Goal: Task Accomplishment & Management: Manage account settings

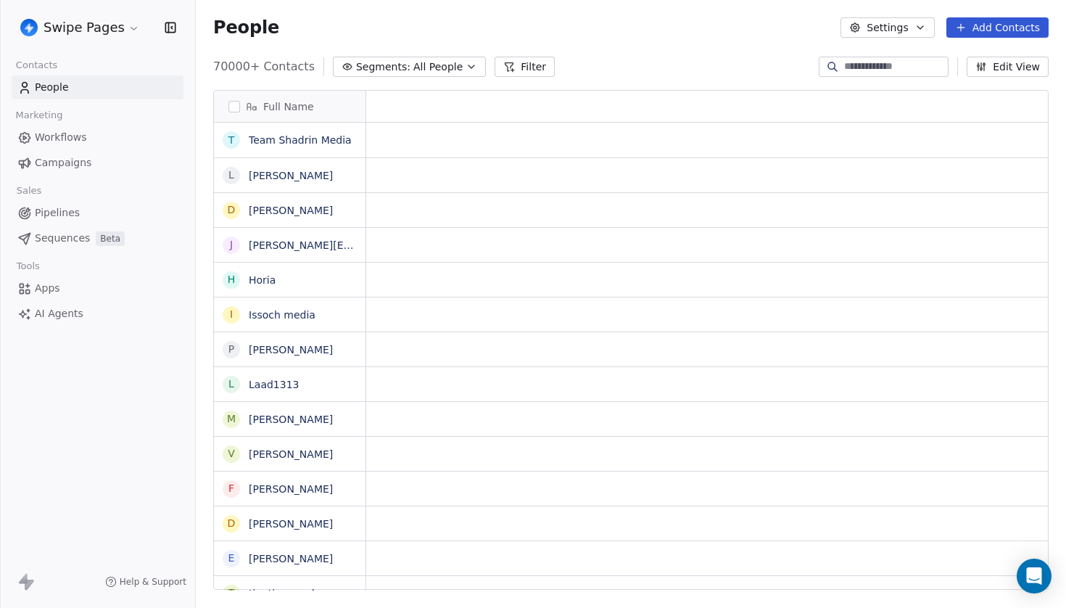
scroll to position [1, 1]
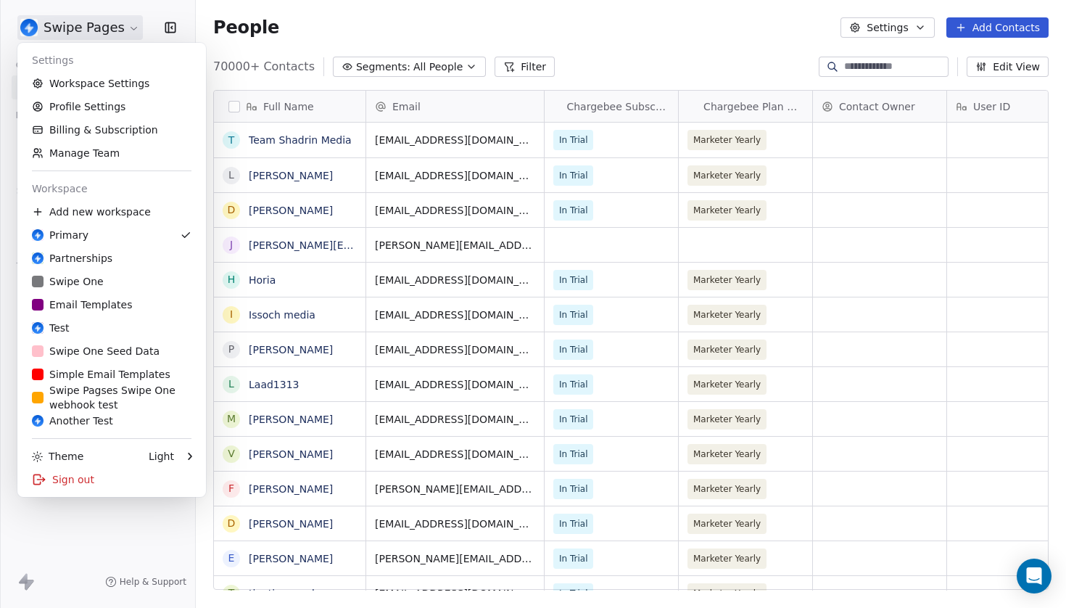
click at [70, 35] on html "Swipe Pages Contacts People Marketing Workflows Campaigns Sales Pipelines Seque…" at bounding box center [533, 304] width 1066 height 608
click at [315, 144] on html "Swipe Pages Contacts People Marketing Workflows Campaigns Sales Pipelines Seque…" at bounding box center [533, 304] width 1066 height 608
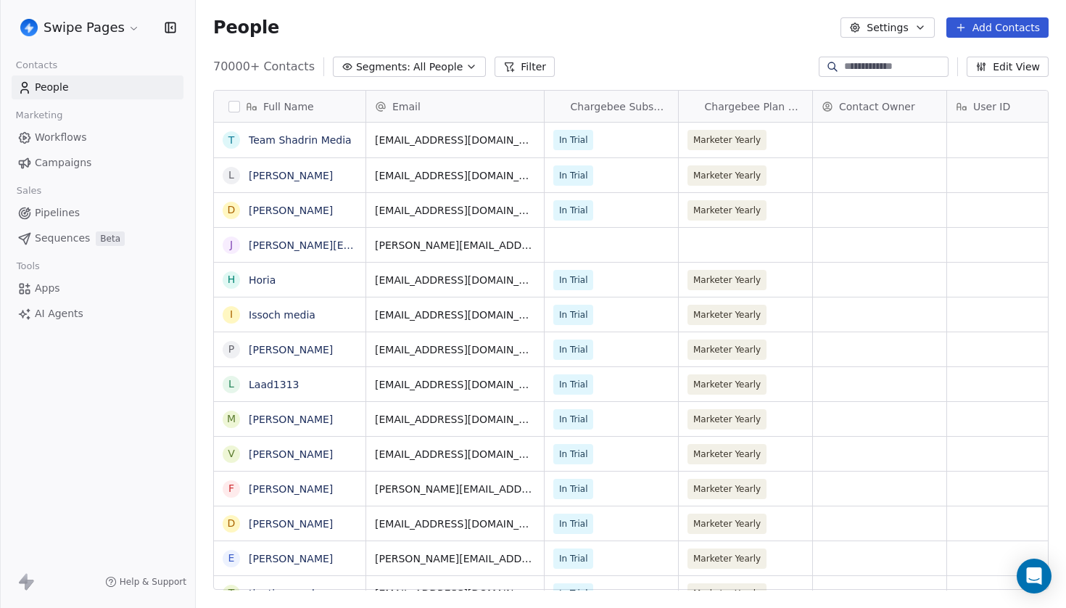
click at [315, 144] on link "Team Shadrin Media" at bounding box center [300, 140] width 103 height 12
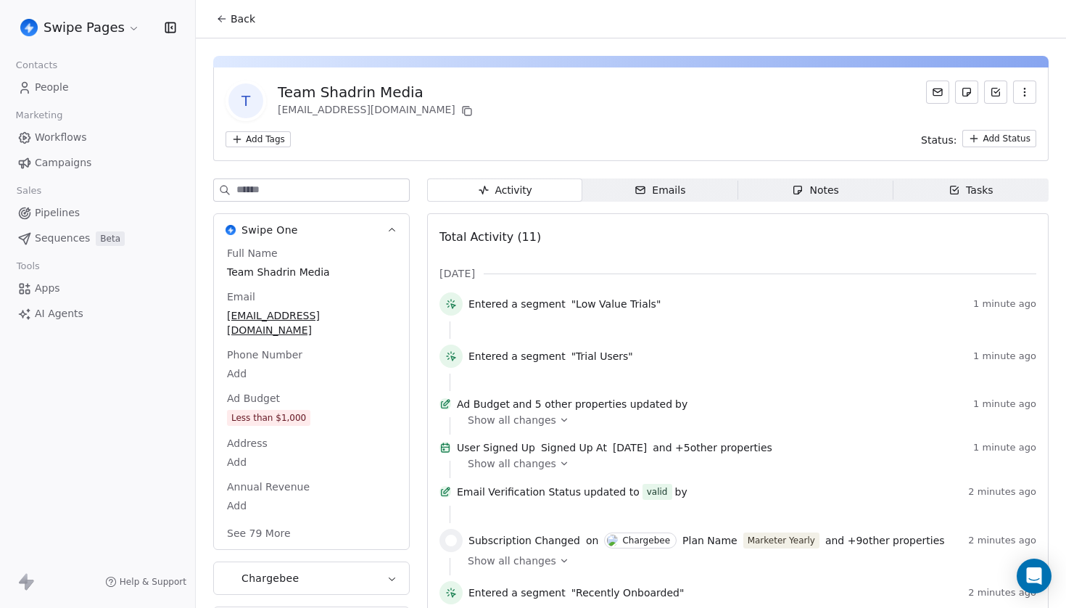
click at [670, 189] on div "Emails" at bounding box center [660, 190] width 51 height 15
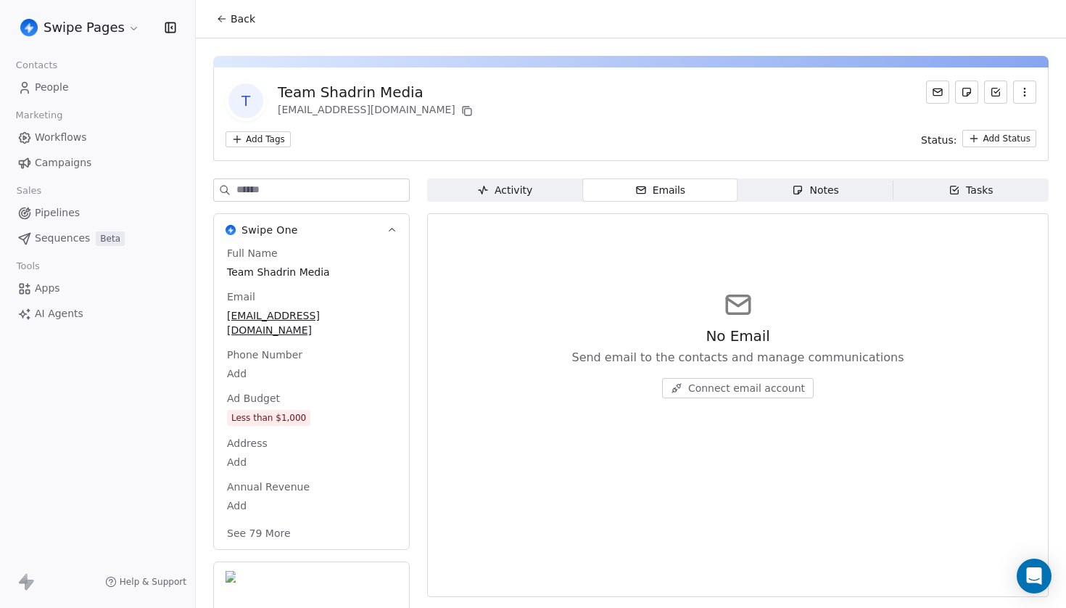
click at [752, 391] on span "Connect email account" at bounding box center [746, 388] width 117 height 15
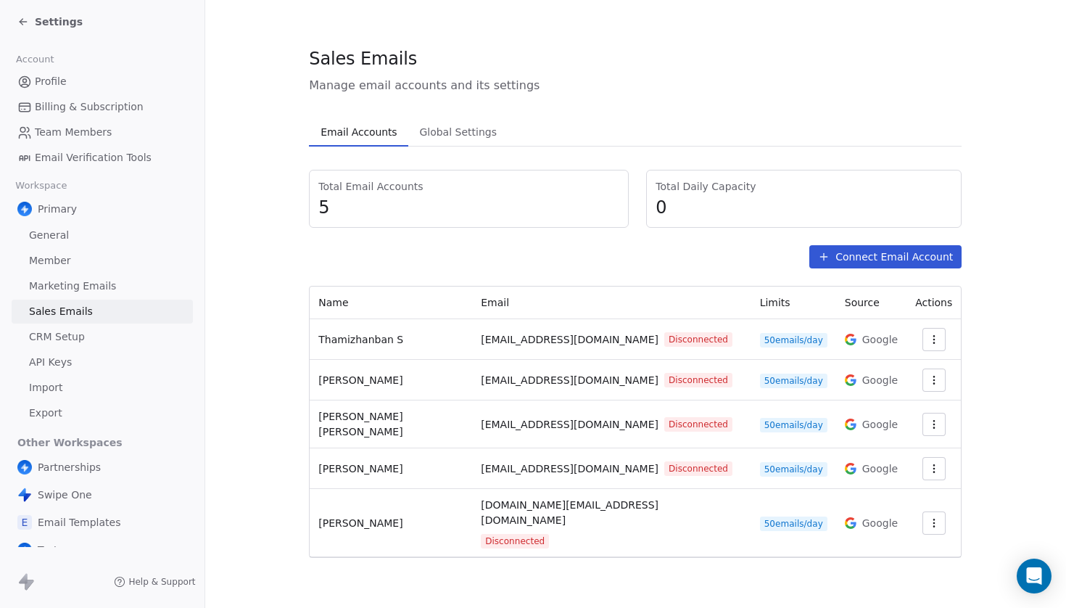
click at [33, 23] on div "Settings" at bounding box center [49, 22] width 65 height 15
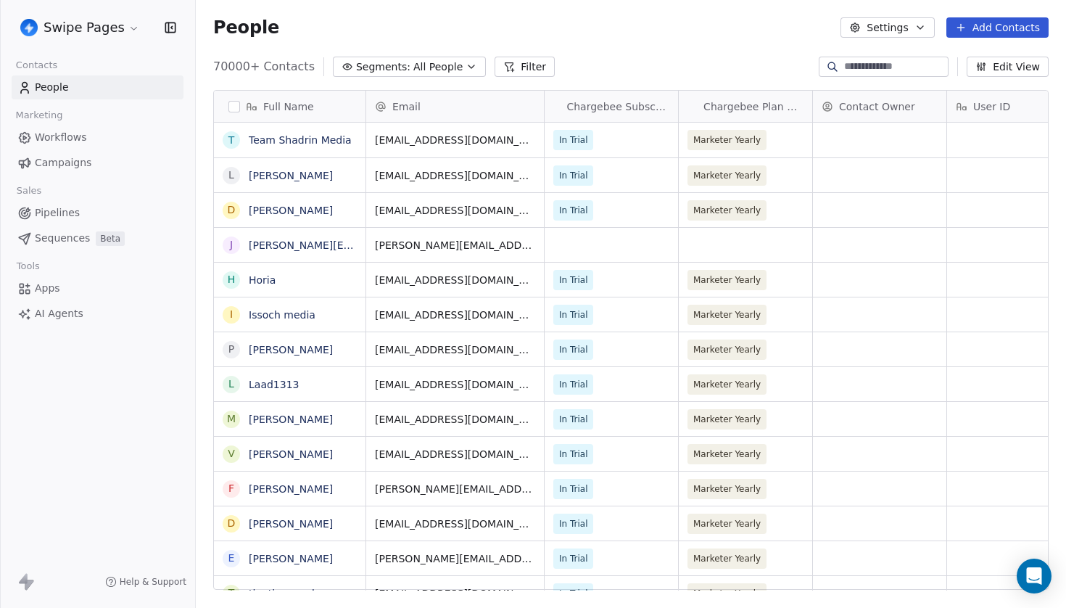
scroll to position [535, 870]
click at [339, 141] on link "Team Shadrin Media" at bounding box center [300, 140] width 103 height 12
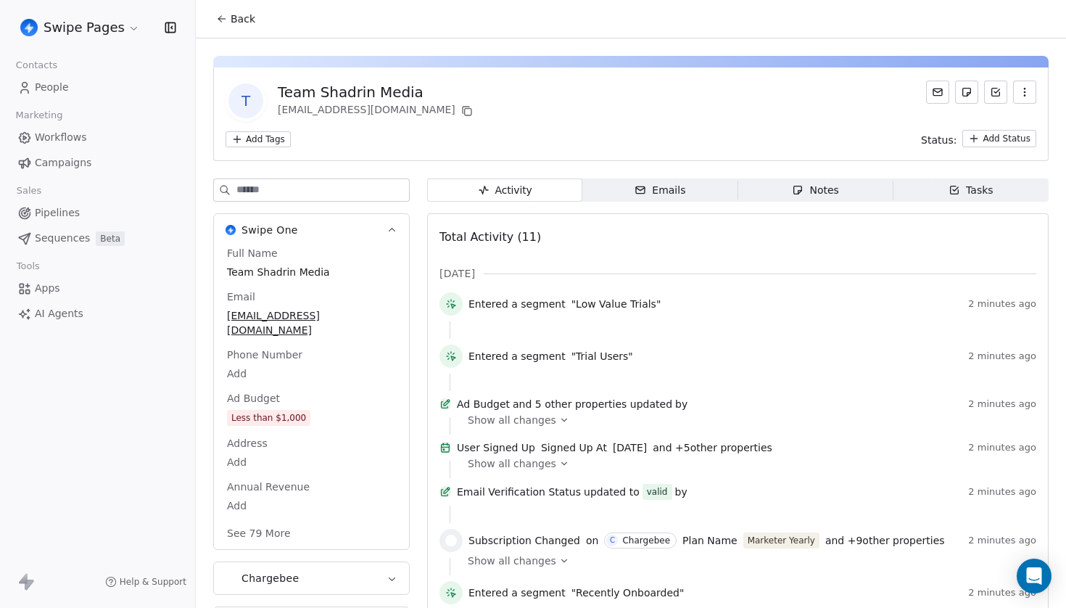
click at [617, 189] on span "Emails Emails" at bounding box center [659, 189] width 155 height 23
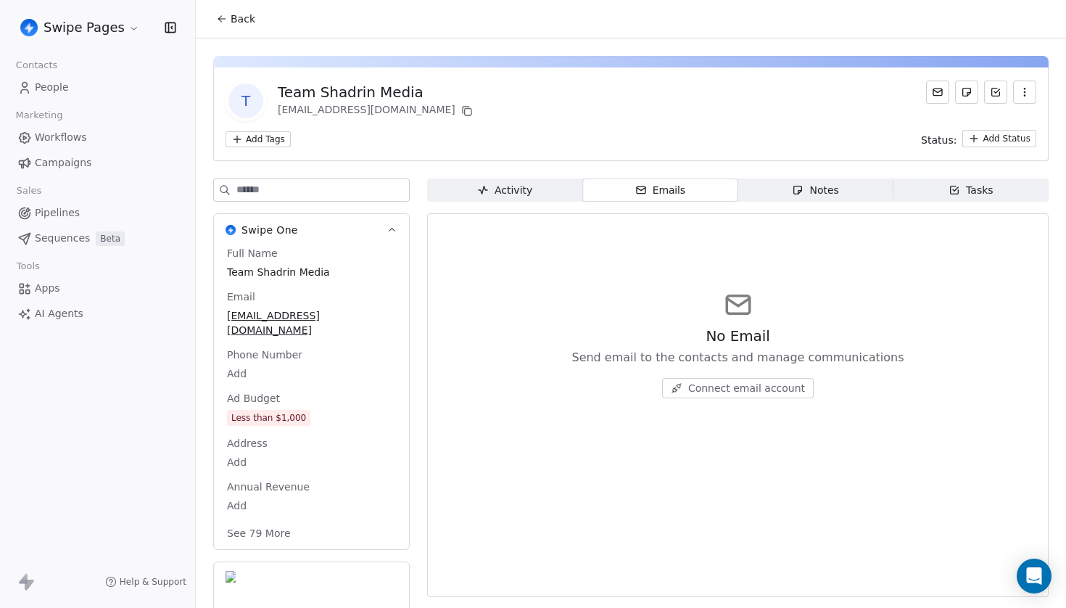
click at [726, 392] on span "Connect email account" at bounding box center [746, 388] width 117 height 15
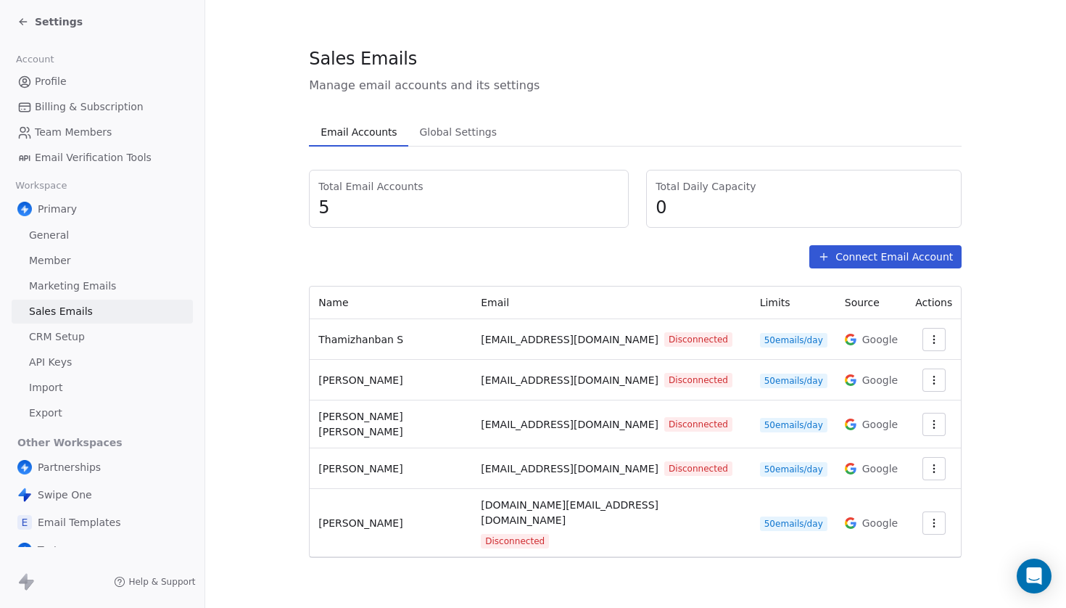
click at [900, 270] on div "Total Email Accounts 5 Total Daily Capacity 0 Connect Email Account Name Email …" at bounding box center [635, 364] width 653 height 388
click at [919, 255] on button "Connect Email Account" at bounding box center [885, 256] width 152 height 23
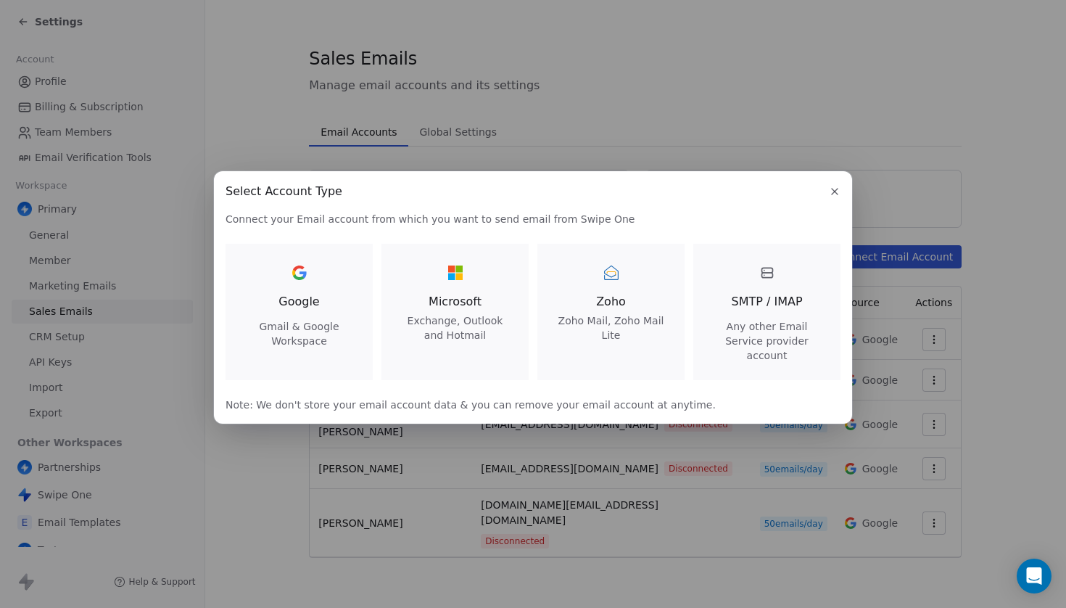
click at [746, 304] on span "SMTP / IMAP" at bounding box center [766, 301] width 71 height 17
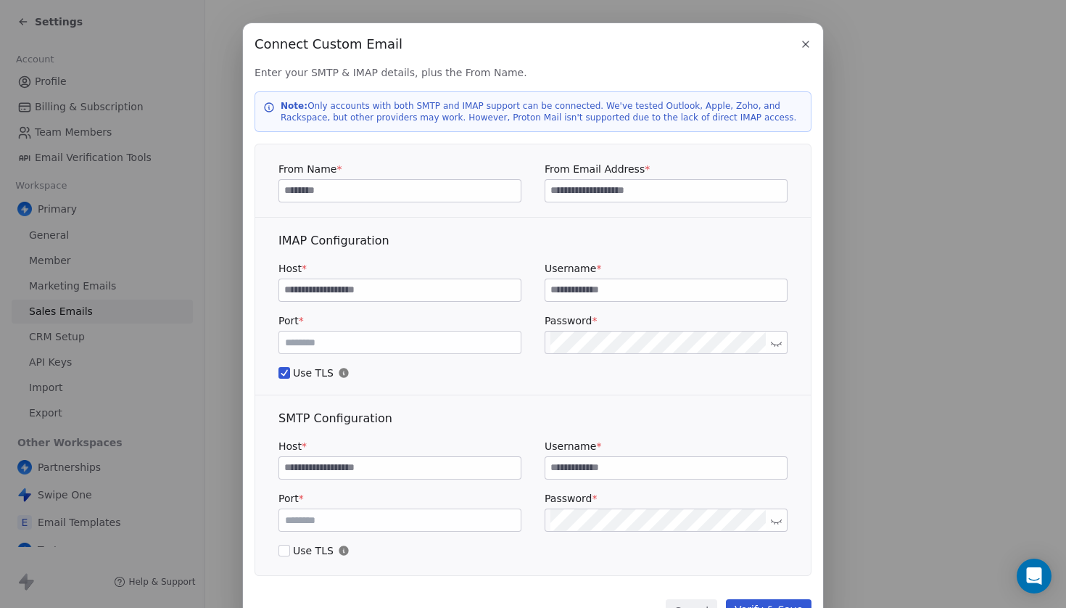
click at [809, 41] on icon "button" at bounding box center [806, 44] width 12 height 12
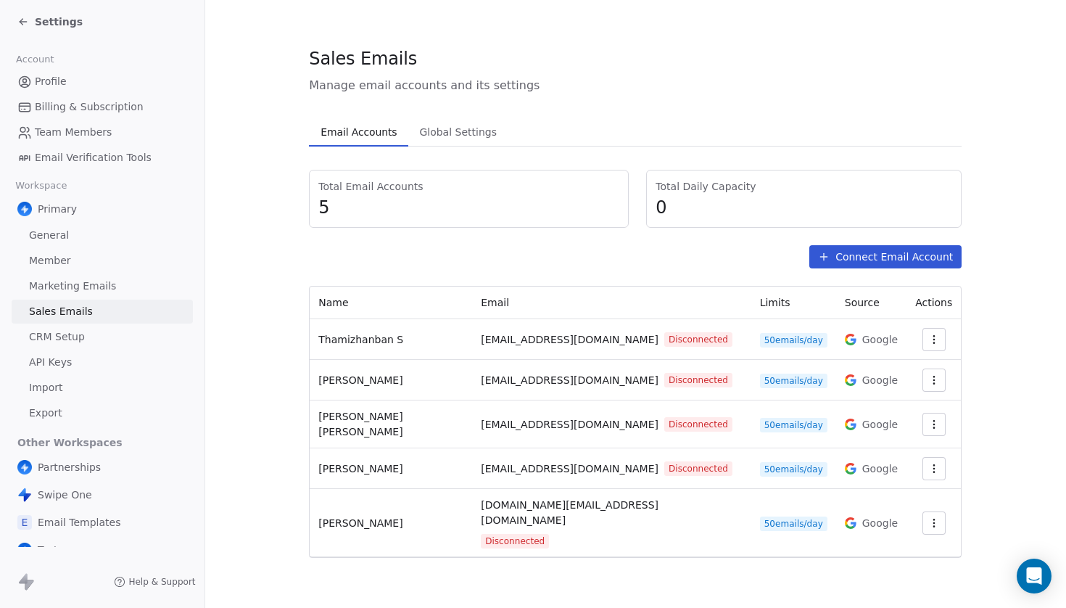
click at [27, 20] on icon at bounding box center [23, 22] width 12 height 12
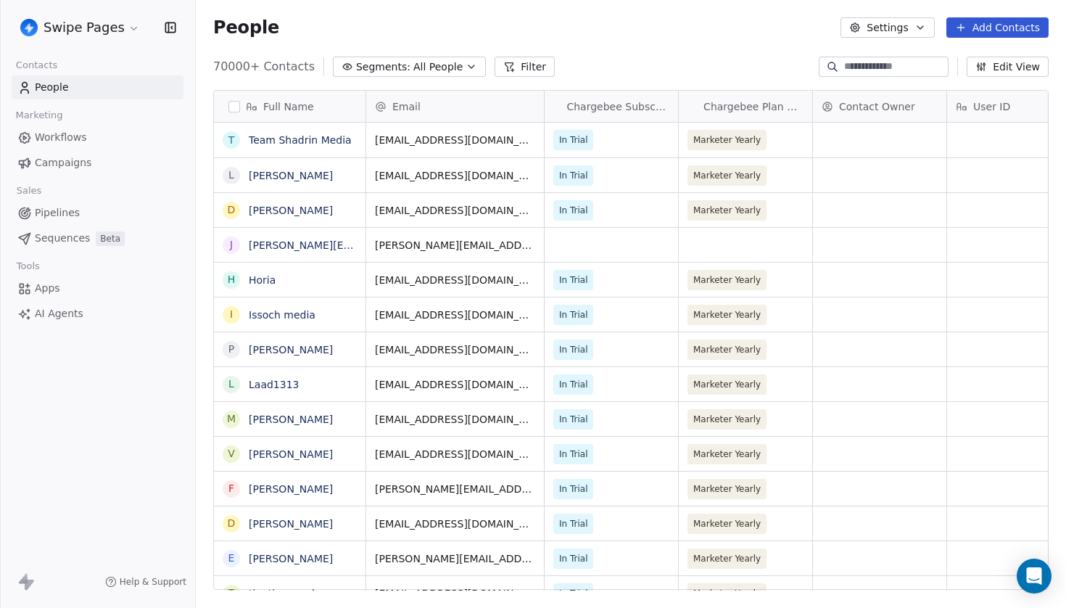
scroll to position [535, 870]
click at [112, 30] on html "Swipe Pages Contacts People Marketing Workflows Campaigns Sales Pipelines Seque…" at bounding box center [533, 304] width 1066 height 608
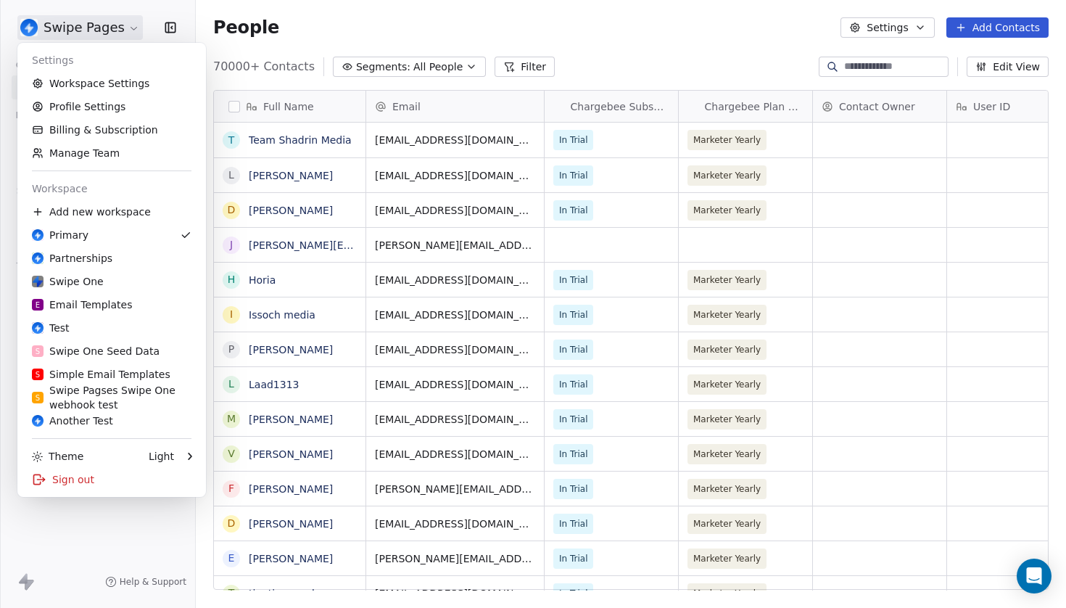
click at [112, 30] on html "Swipe Pages Contacts People Marketing Workflows Campaigns Sales Pipelines Seque…" at bounding box center [533, 304] width 1066 height 608
click at [601, 61] on html "Swipe Pages Contacts People Marketing Workflows Campaigns Sales Pipelines Seque…" at bounding box center [533, 304] width 1066 height 608
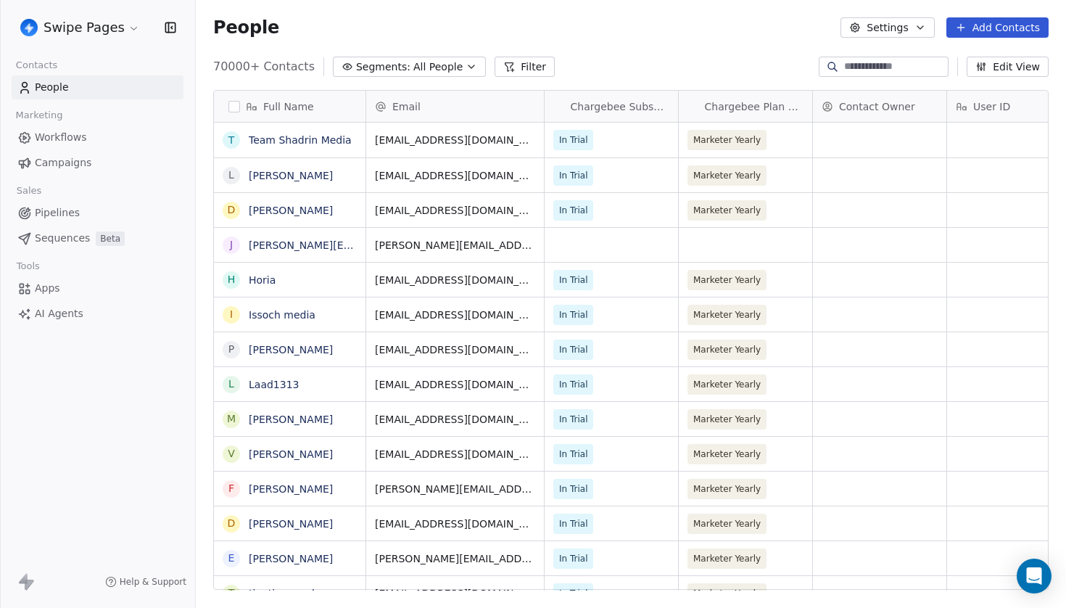
click at [69, 235] on span "Sequences" at bounding box center [62, 238] width 55 height 15
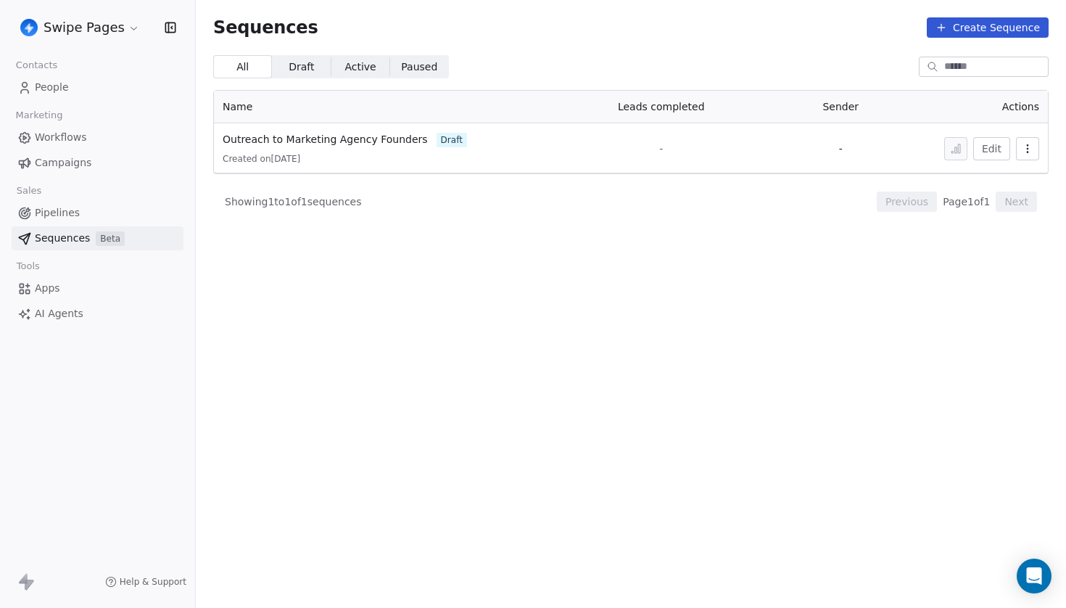
click at [81, 89] on link "People" at bounding box center [98, 87] width 172 height 24
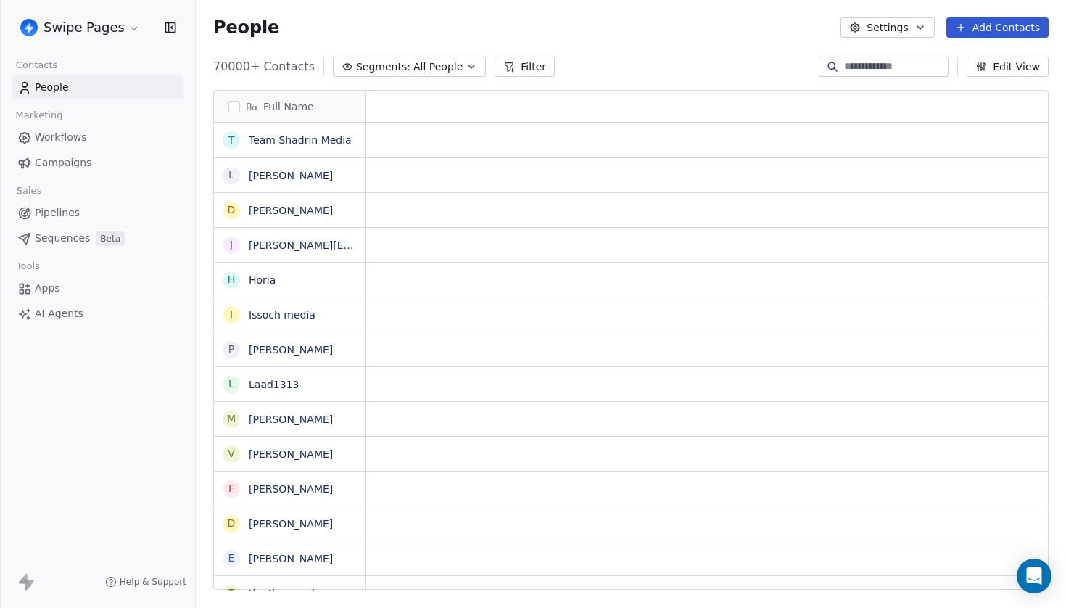
scroll to position [535, 870]
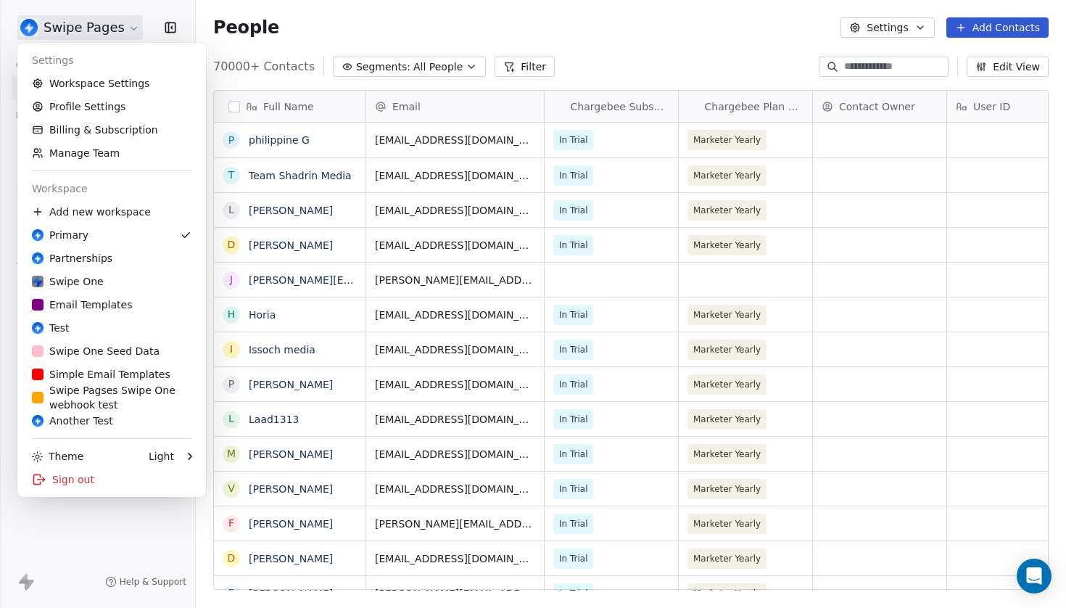
click at [101, 25] on html "Swipe Pages Contacts People Marketing Workflows Campaigns Sales Pipelines Seque…" at bounding box center [533, 304] width 1066 height 608
click at [104, 83] on link "Workspace Settings" at bounding box center [111, 83] width 177 height 23
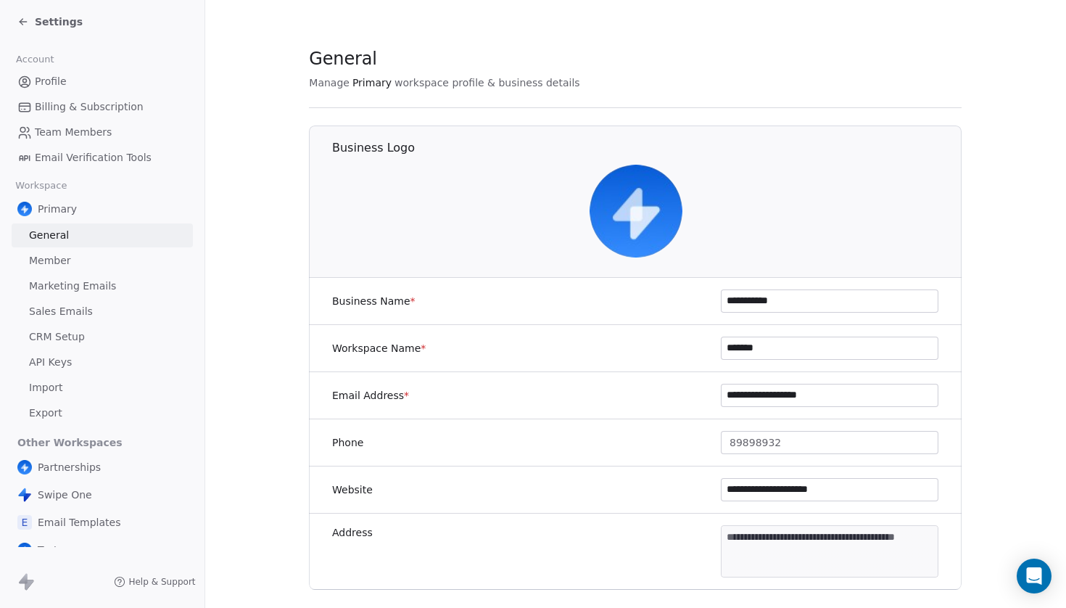
click at [89, 317] on link "Sales Emails" at bounding box center [102, 312] width 181 height 24
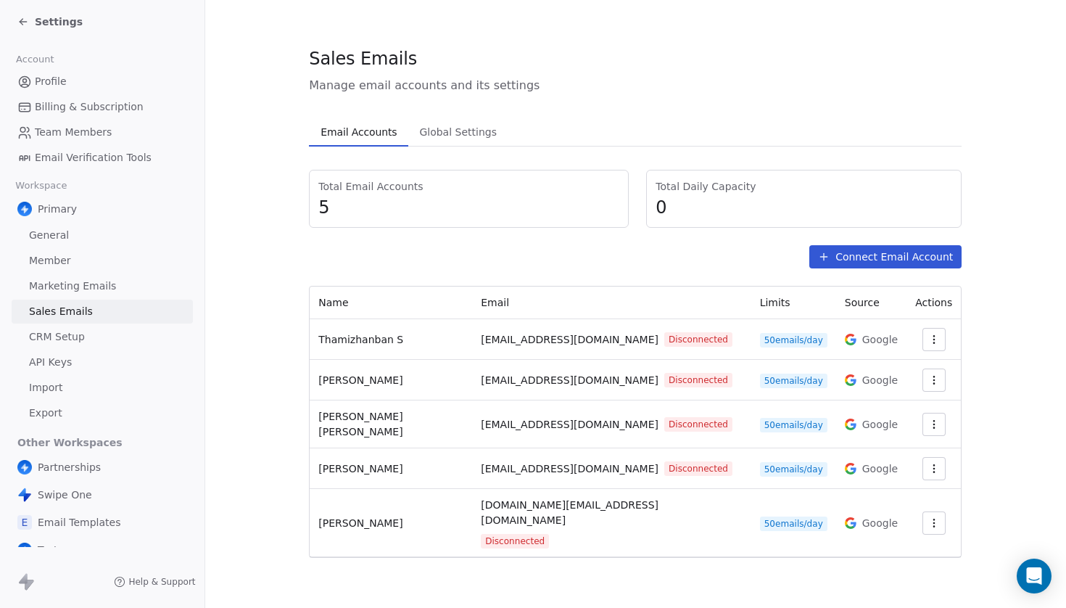
click at [934, 268] on button "Connect Email Account" at bounding box center [885, 256] width 152 height 23
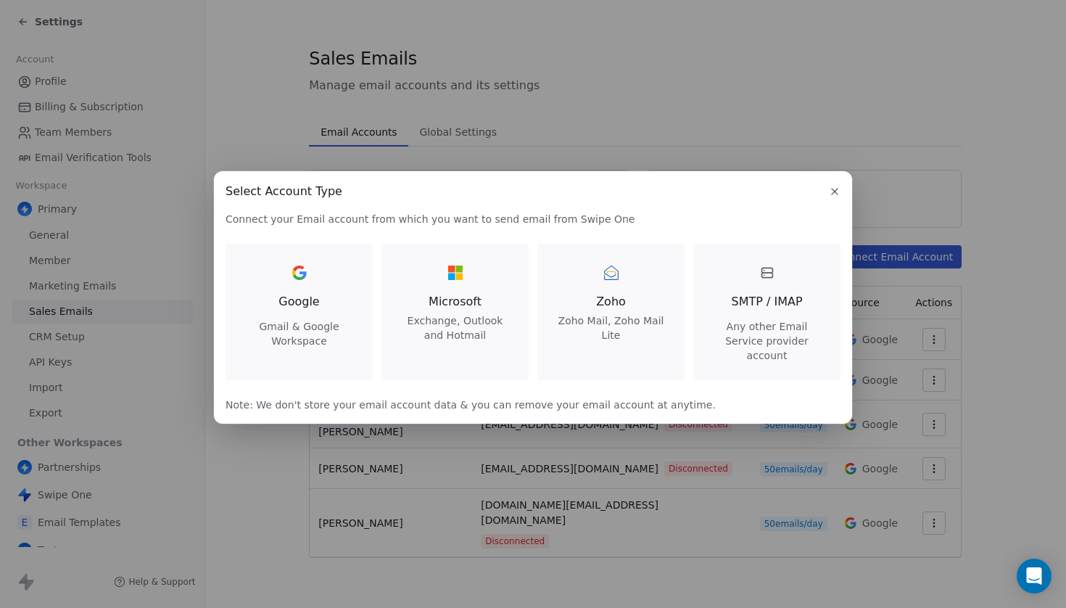
click at [737, 289] on div "SMTP / IMAP Any other Email Service provider account" at bounding box center [767, 312] width 112 height 102
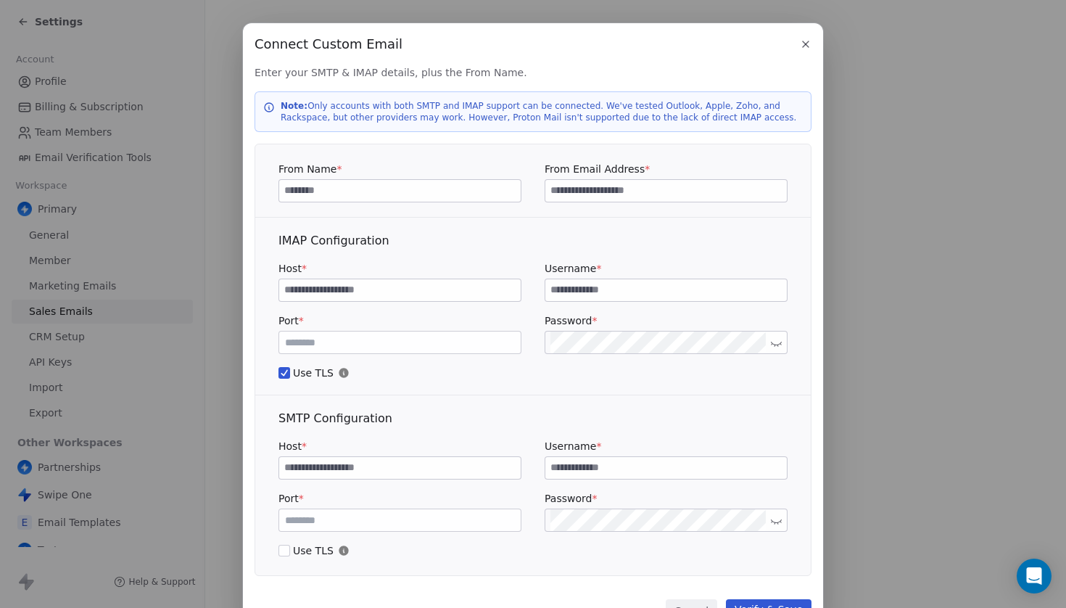
click at [333, 179] on div at bounding box center [400, 190] width 243 height 23
type input "***"
paste input "**********"
type input "**********"
click at [299, 292] on input at bounding box center [400, 290] width 242 height 22
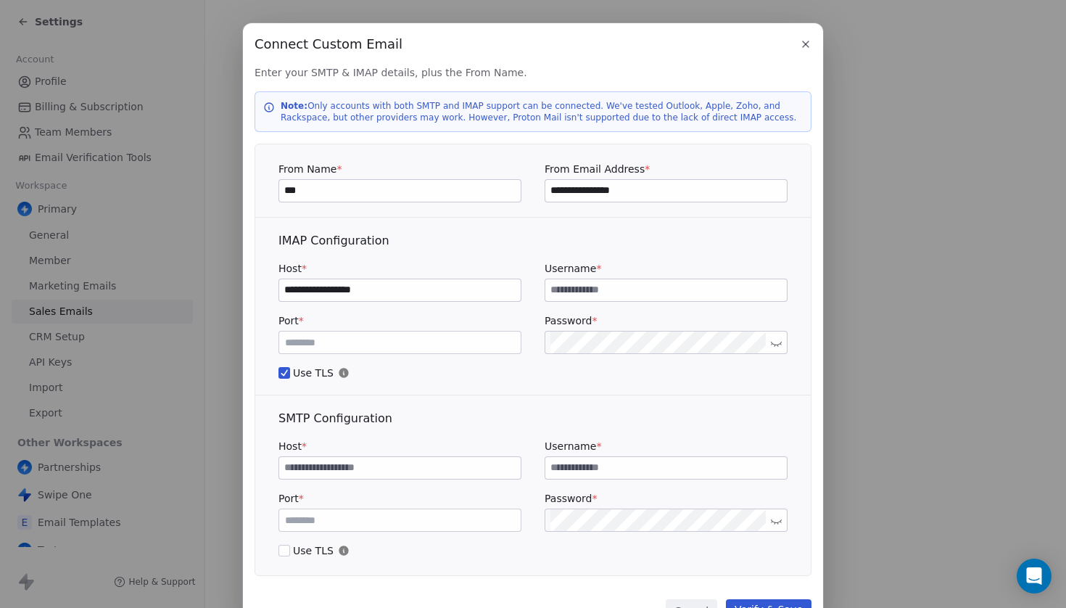
type input "**********"
click at [345, 463] on input at bounding box center [400, 468] width 242 height 22
paste input "**********"
type input "**********"
click at [605, 289] on input at bounding box center [666, 290] width 242 height 22
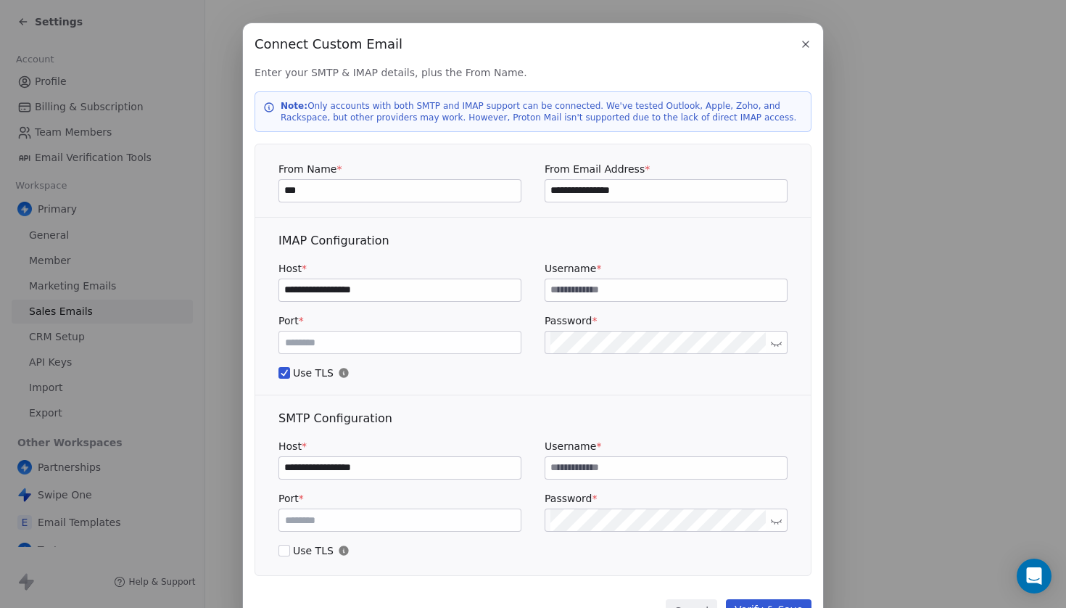
click at [638, 183] on input "**********" at bounding box center [666, 191] width 242 height 22
click at [624, 278] on div "Username *" at bounding box center [666, 281] width 243 height 41
click at [615, 288] on input at bounding box center [666, 290] width 242 height 22
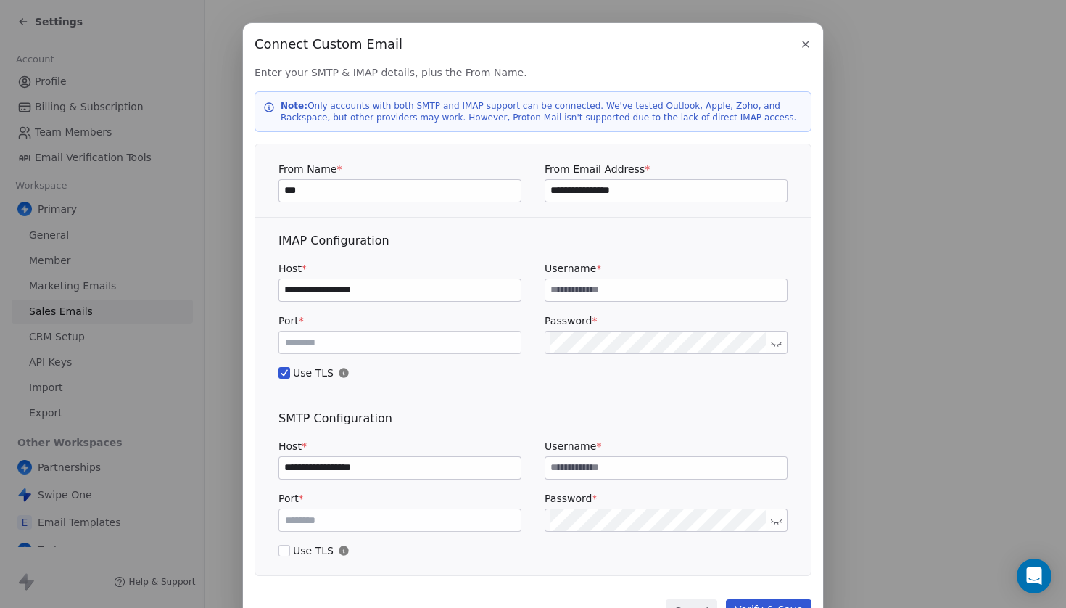
paste input "**********"
type input "**********"
paste input "**********"
type input "**********"
click at [294, 553] on span "Use TLS" at bounding box center [533, 550] width 509 height 15
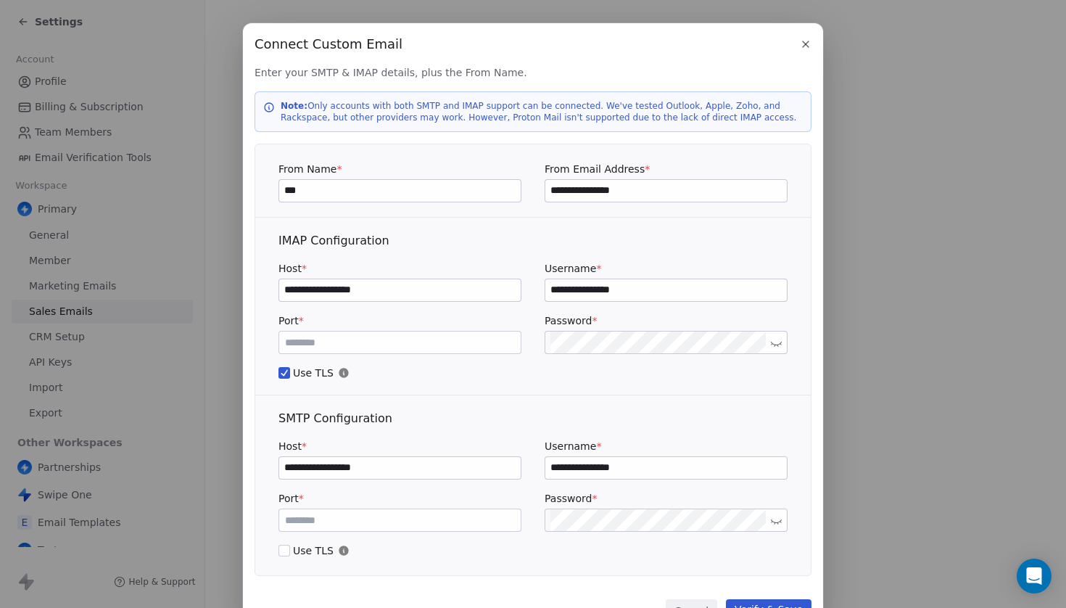
click at [290, 553] on button "Use TLS" at bounding box center [285, 550] width 12 height 15
click at [298, 521] on input "***" at bounding box center [400, 520] width 236 height 11
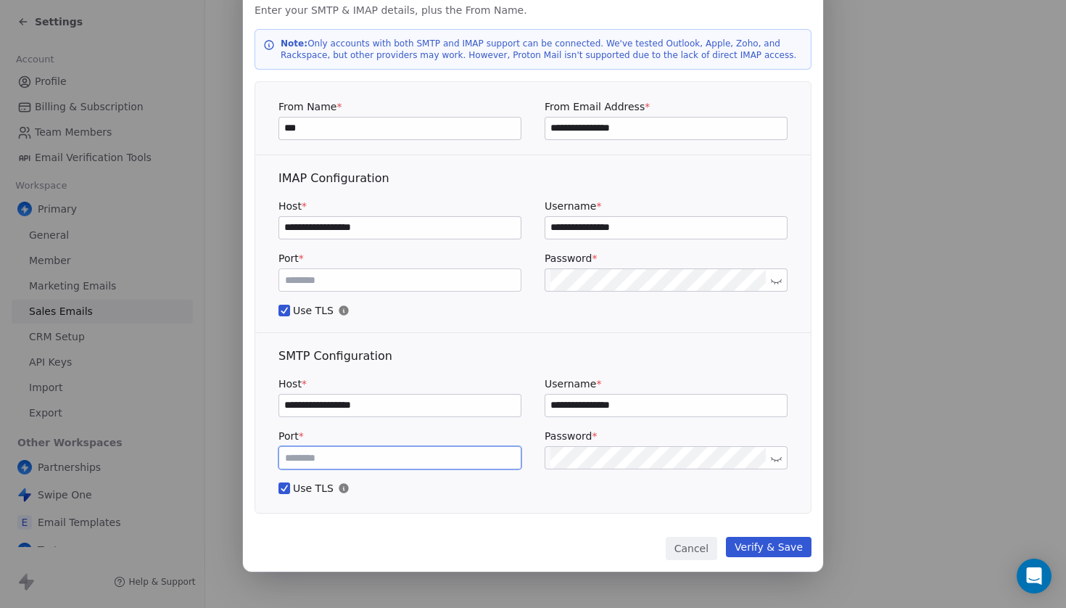
scroll to position [62, 0]
type input "***"
click at [757, 545] on button "Verify & Save" at bounding box center [769, 547] width 86 height 20
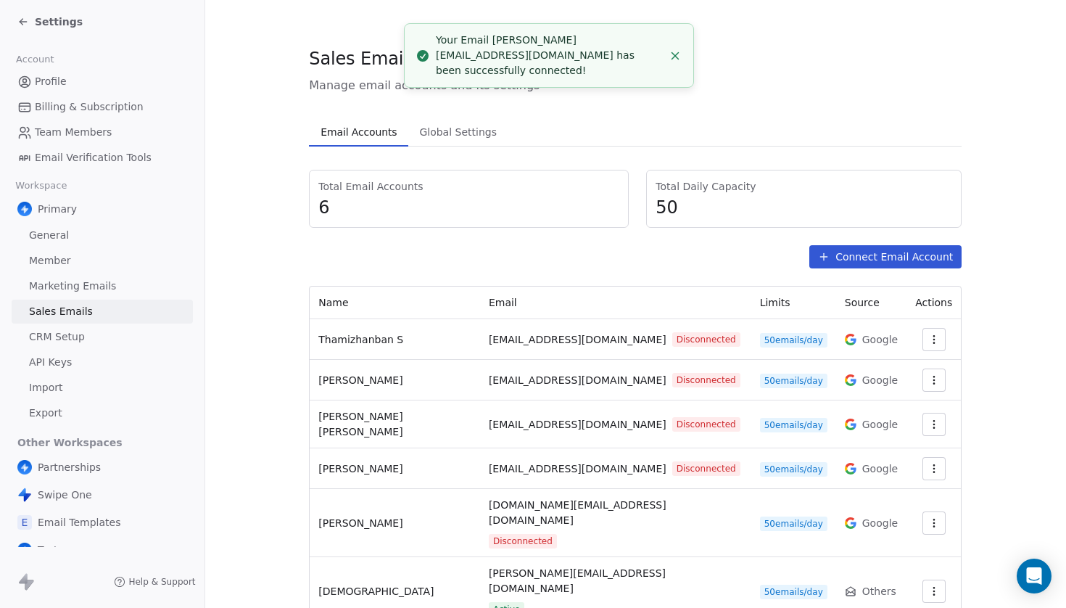
click at [28, 22] on icon at bounding box center [23, 22] width 12 height 12
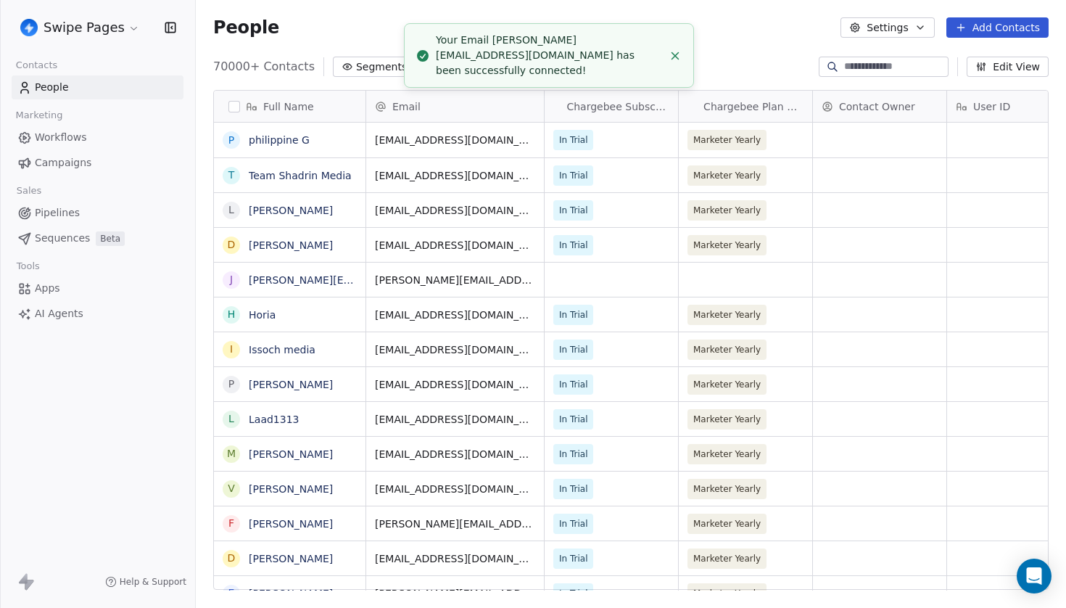
scroll to position [535, 870]
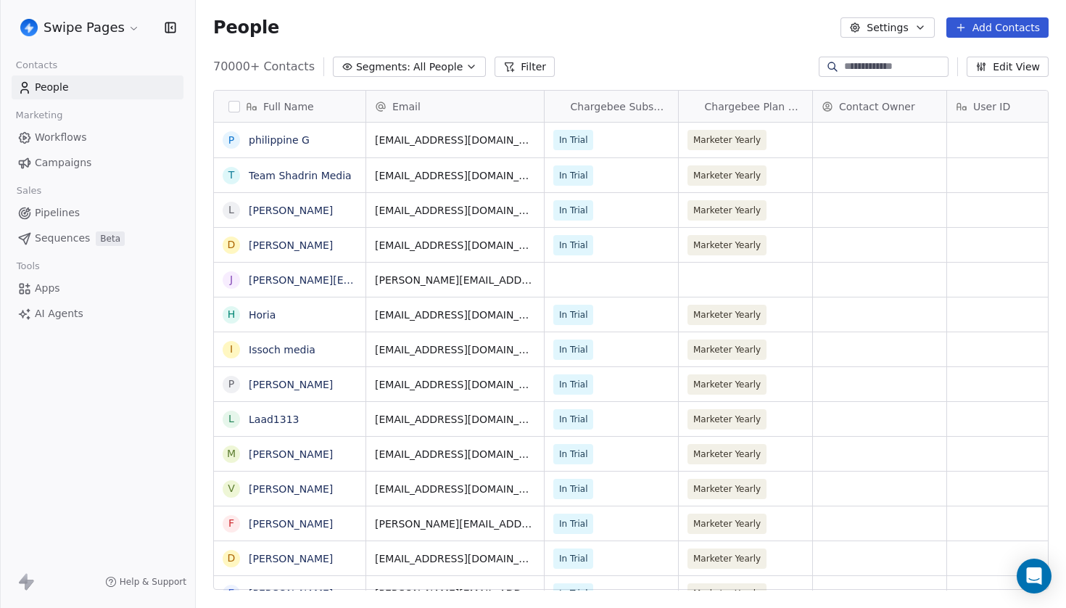
click at [849, 59] on div at bounding box center [884, 67] width 130 height 20
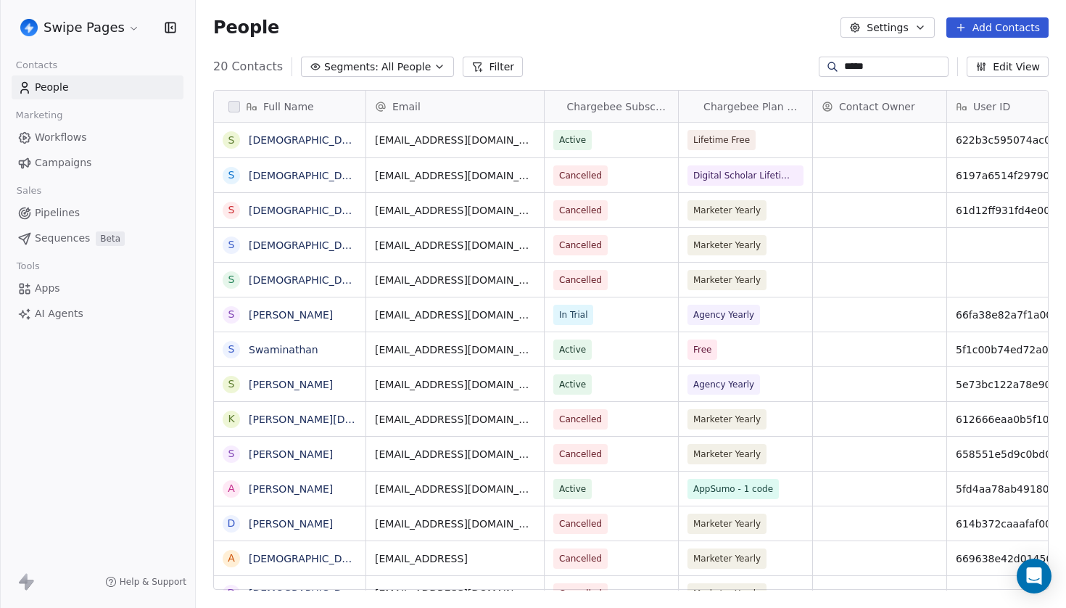
type input "*****"
click at [269, 210] on link "Swami" at bounding box center [306, 211] width 115 height 12
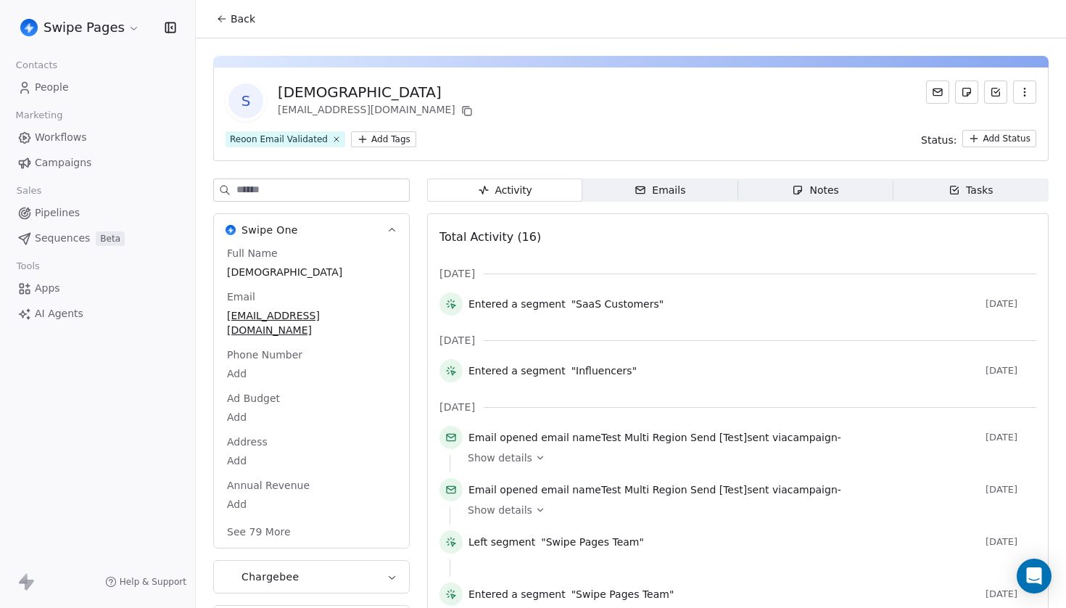
click at [698, 184] on span "Emails Emails" at bounding box center [659, 189] width 155 height 23
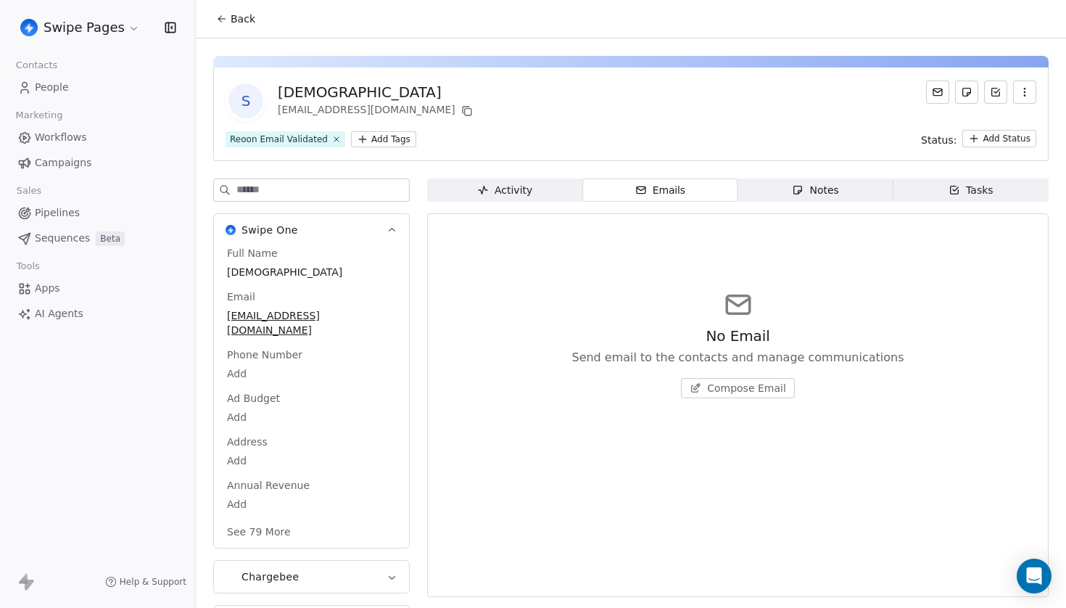
click at [737, 383] on span "Compose Email" at bounding box center [746, 388] width 79 height 15
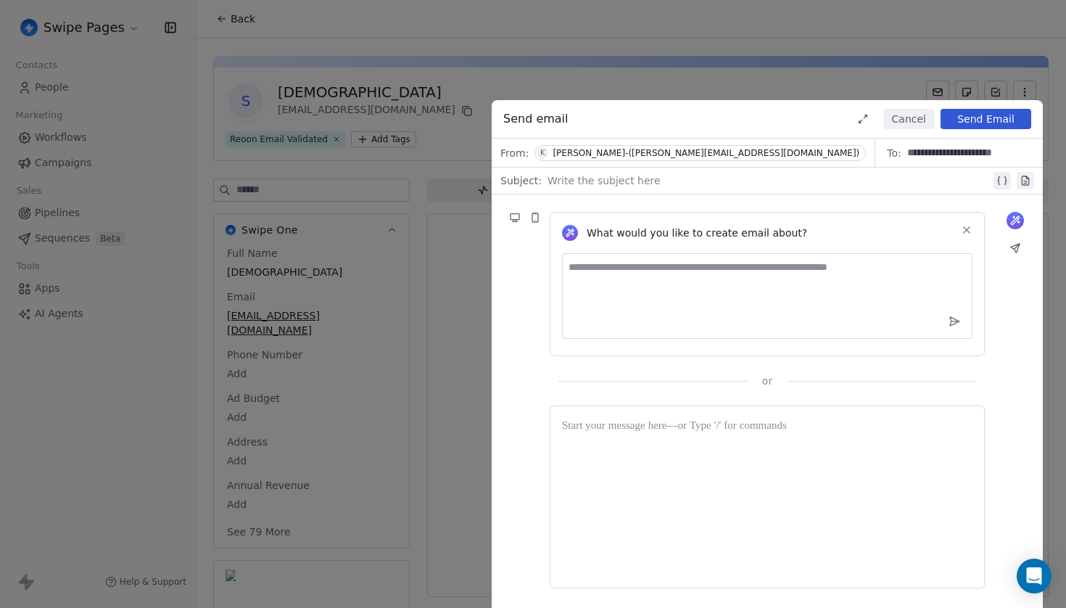
click at [668, 155] on div "From: K Ken-(ken@swipeone.top)" at bounding box center [684, 153] width 384 height 28
click at [616, 184] on div at bounding box center [769, 180] width 443 height 17
click at [972, 232] on icon at bounding box center [967, 230] width 12 height 12
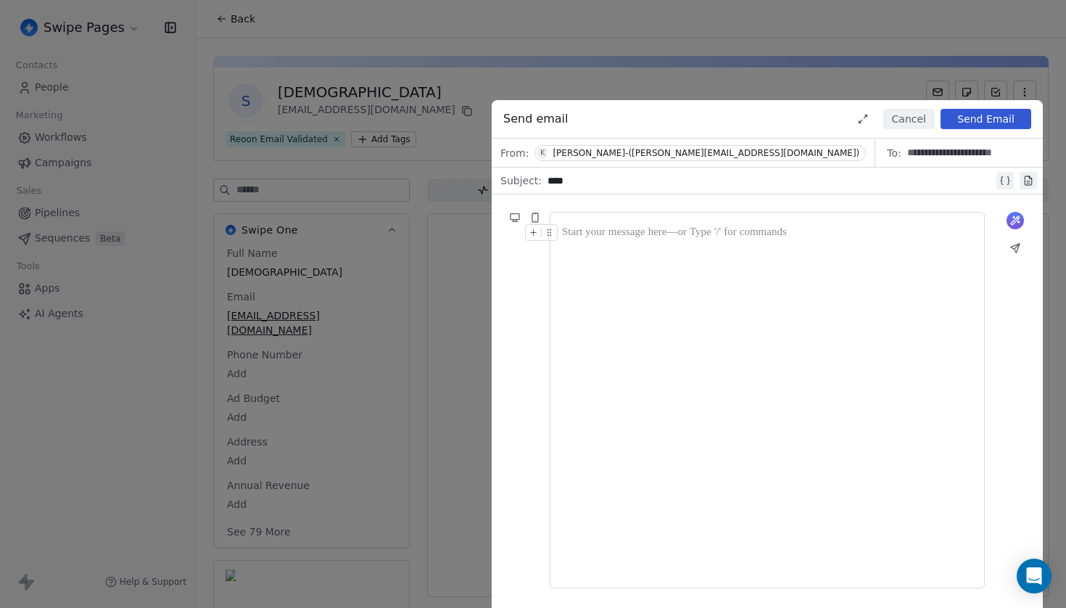
click at [590, 259] on div at bounding box center [767, 400] width 411 height 352
click at [1015, 221] on icon at bounding box center [1015, 220] width 9 height 9
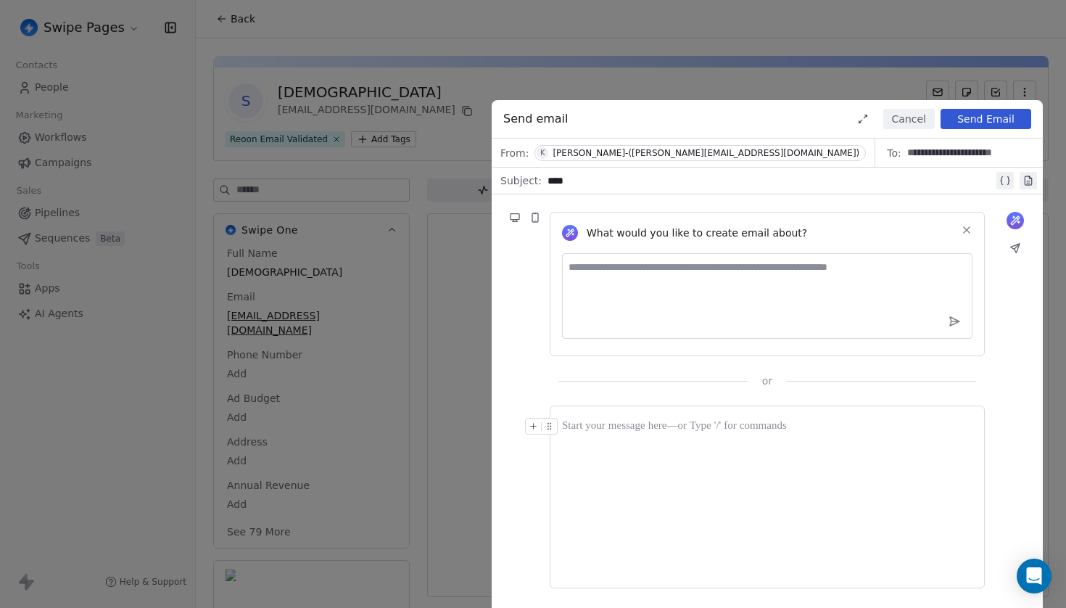
click at [1019, 221] on icon at bounding box center [1019, 222] width 2 height 2
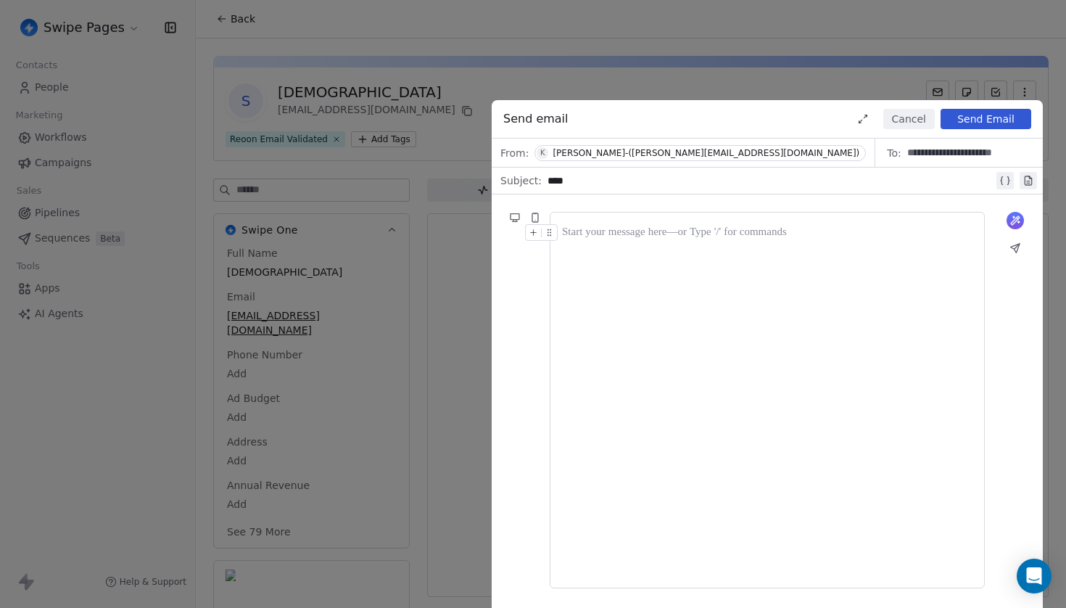
click at [651, 299] on div at bounding box center [767, 400] width 411 height 352
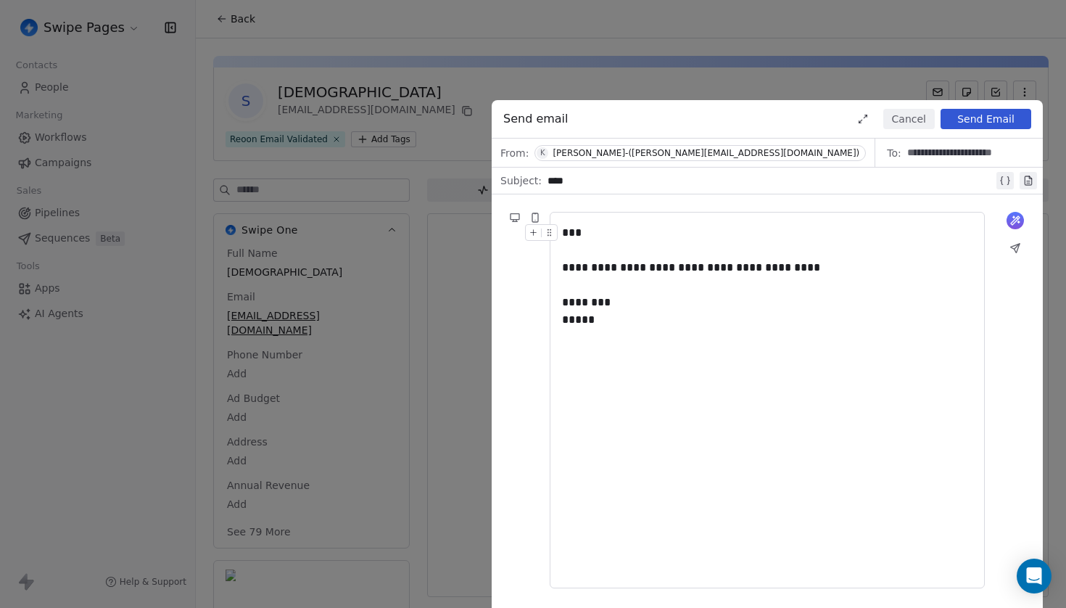
click at [978, 119] on button "Send Email" at bounding box center [986, 119] width 91 height 20
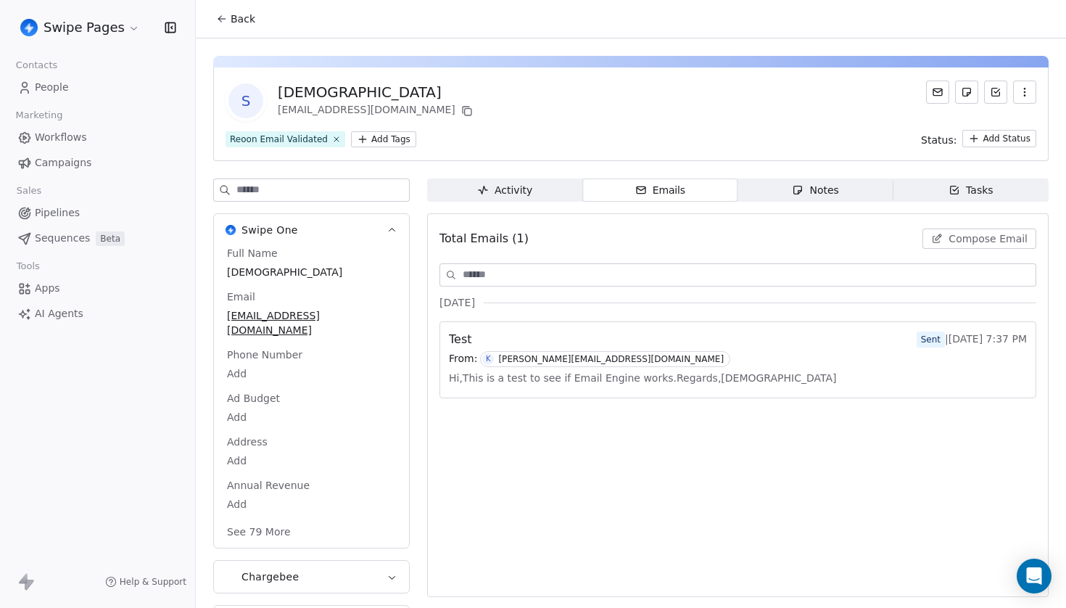
click at [66, 238] on span "Sequences" at bounding box center [62, 238] width 55 height 15
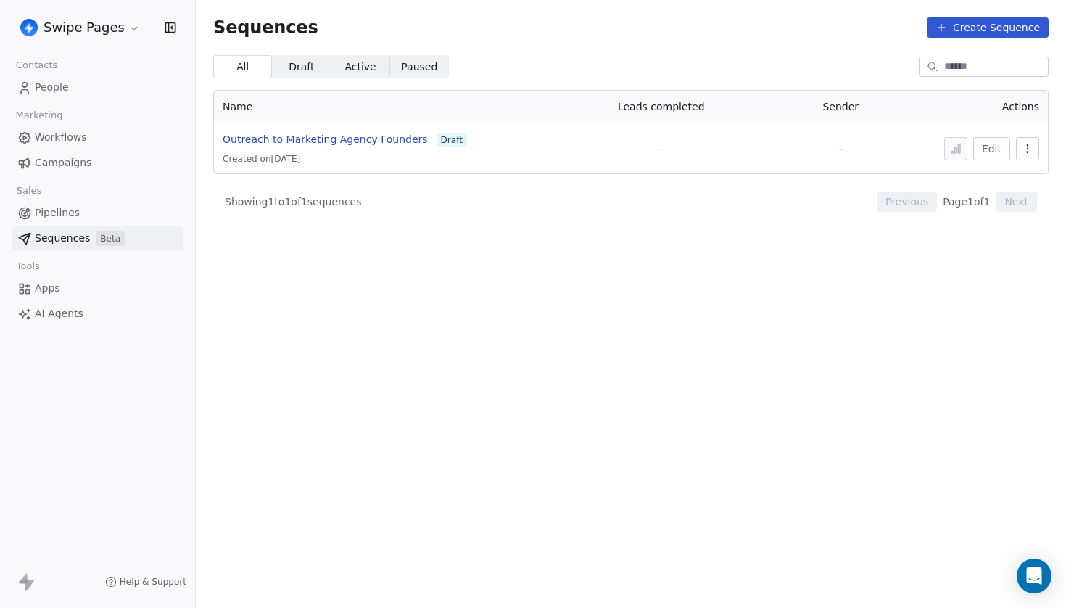
click at [322, 141] on span "Outreach to Marketing Agency Founders" at bounding box center [325, 139] width 205 height 12
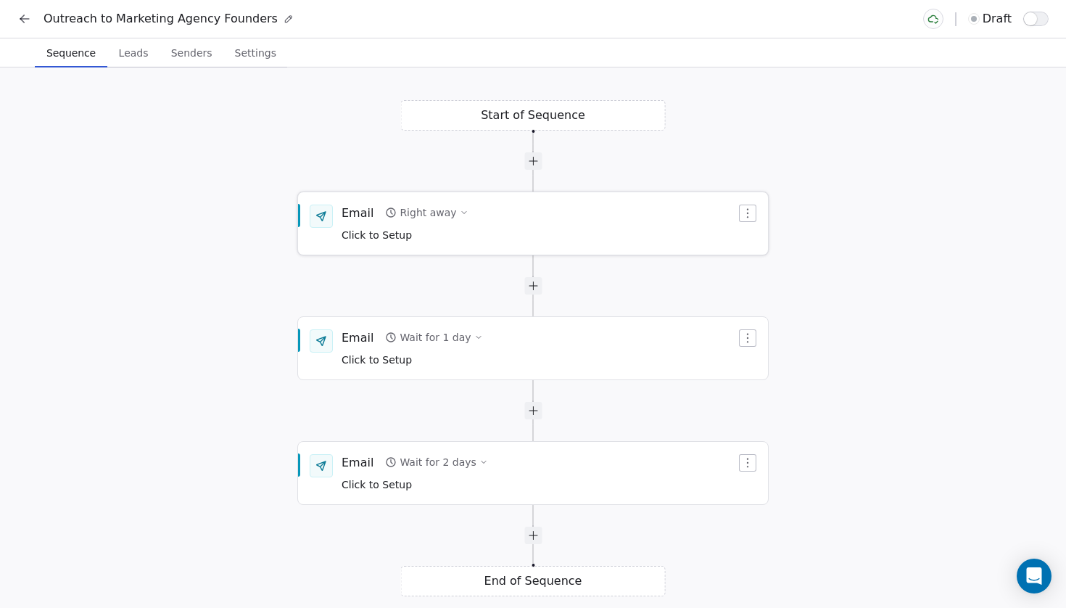
click at [583, 199] on div "Email Right away Click to Setup" at bounding box center [533, 223] width 470 height 61
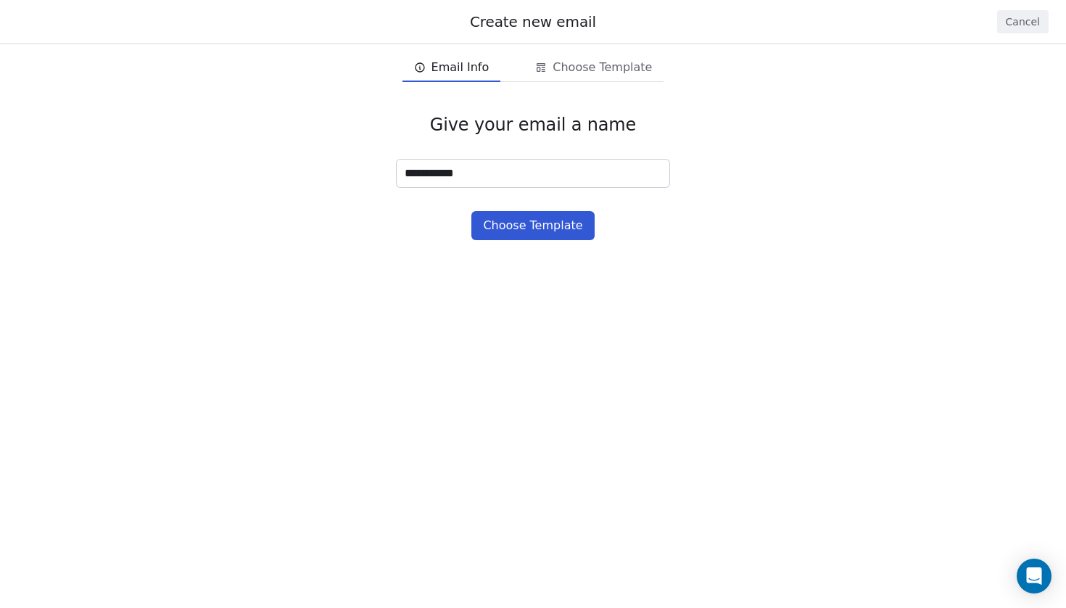
type input "**********"
click at [532, 230] on button "Choose Template" at bounding box center [532, 225] width 123 height 29
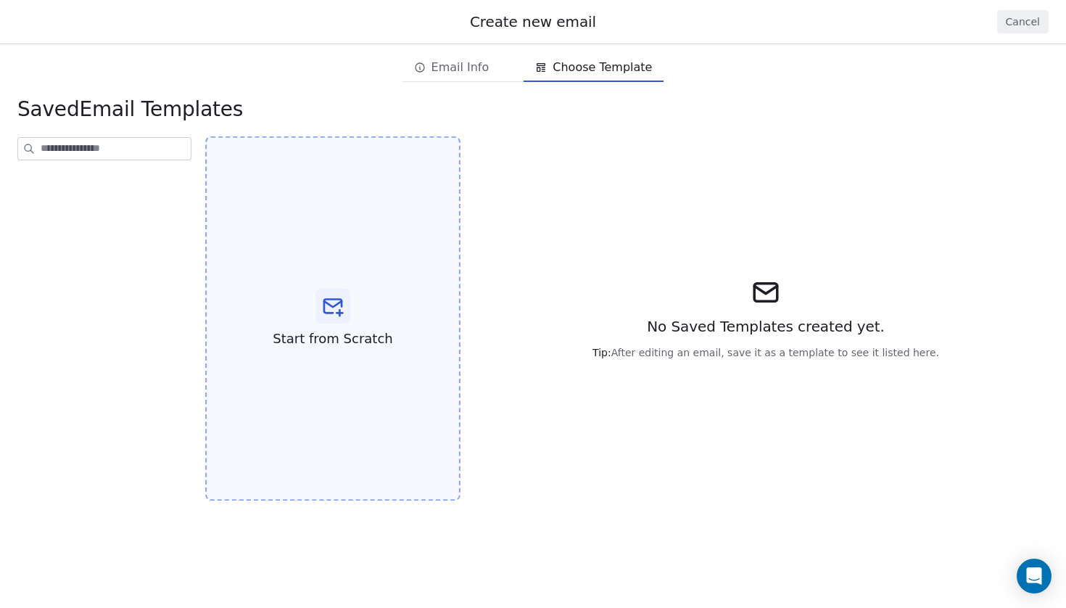
click at [345, 300] on icon at bounding box center [332, 305] width 23 height 23
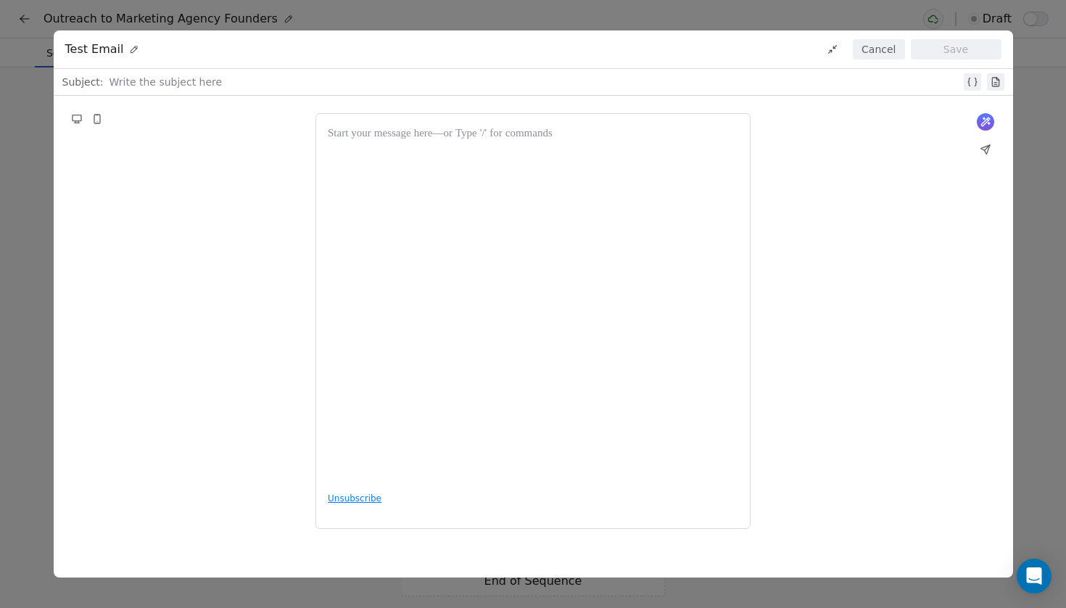
click at [231, 90] on div at bounding box center [535, 81] width 851 height 17
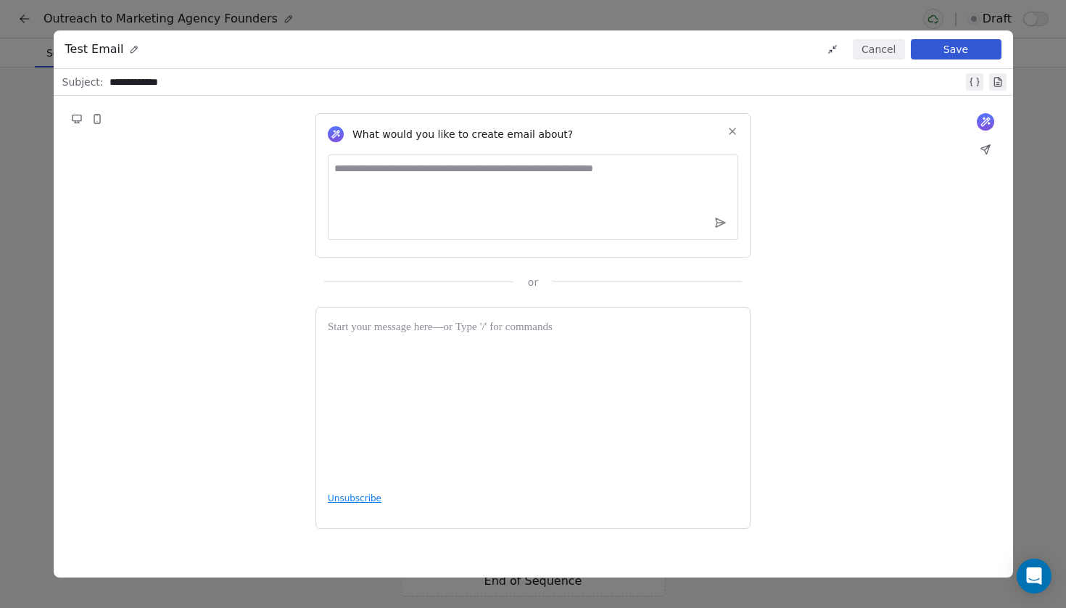
click at [723, 134] on div "What would you like to create email about?" at bounding box center [533, 133] width 411 height 17
click at [734, 134] on icon at bounding box center [733, 131] width 12 height 12
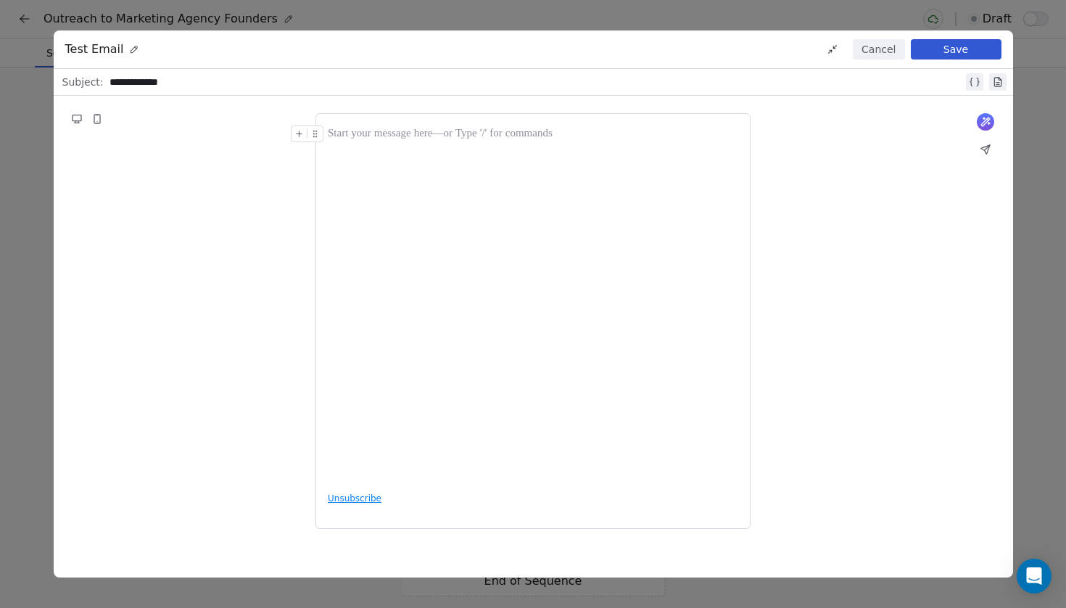
click at [520, 249] on div at bounding box center [533, 302] width 411 height 355
click at [423, 168] on div "*********" at bounding box center [533, 302] width 411 height 355
click at [418, 166] on div "*********" at bounding box center [533, 302] width 411 height 355
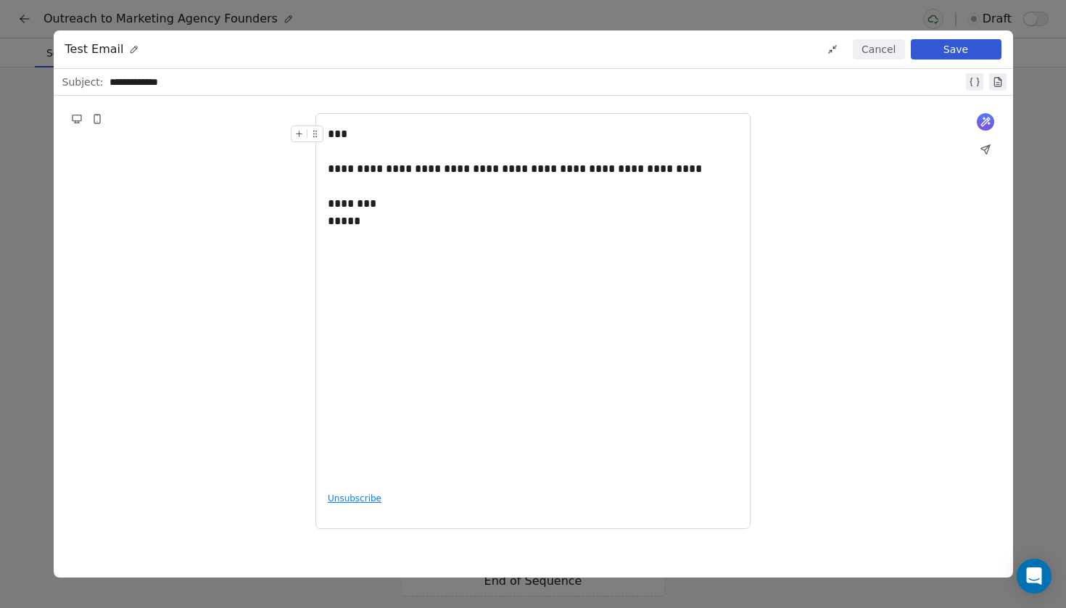
click at [661, 168] on div "**********" at bounding box center [533, 177] width 411 height 104
click at [682, 174] on div "**********" at bounding box center [533, 177] width 411 height 104
click at [337, 139] on div "**********" at bounding box center [533, 194] width 411 height 139
click at [468, 251] on div "**********" at bounding box center [533, 194] width 411 height 139
click at [352, 255] on div "**********" at bounding box center [533, 194] width 411 height 139
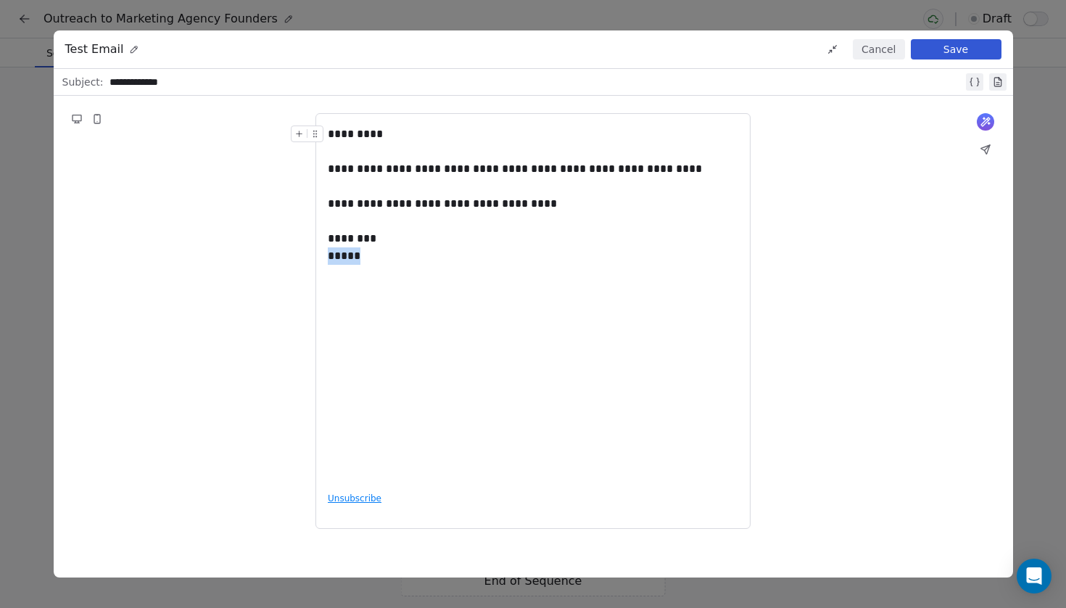
click at [352, 255] on div "**********" at bounding box center [533, 194] width 411 height 139
click at [970, 50] on button "Save" at bounding box center [956, 49] width 91 height 20
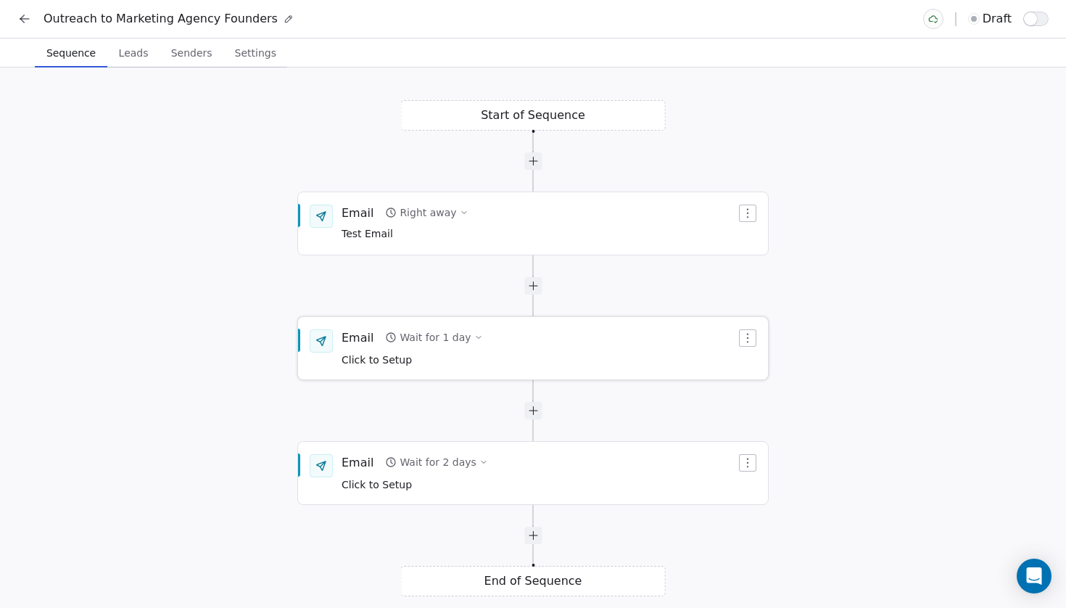
click at [747, 345] on button "button" at bounding box center [747, 337] width 17 height 17
click at [760, 378] on div "Delete" at bounding box center [775, 387] width 67 height 23
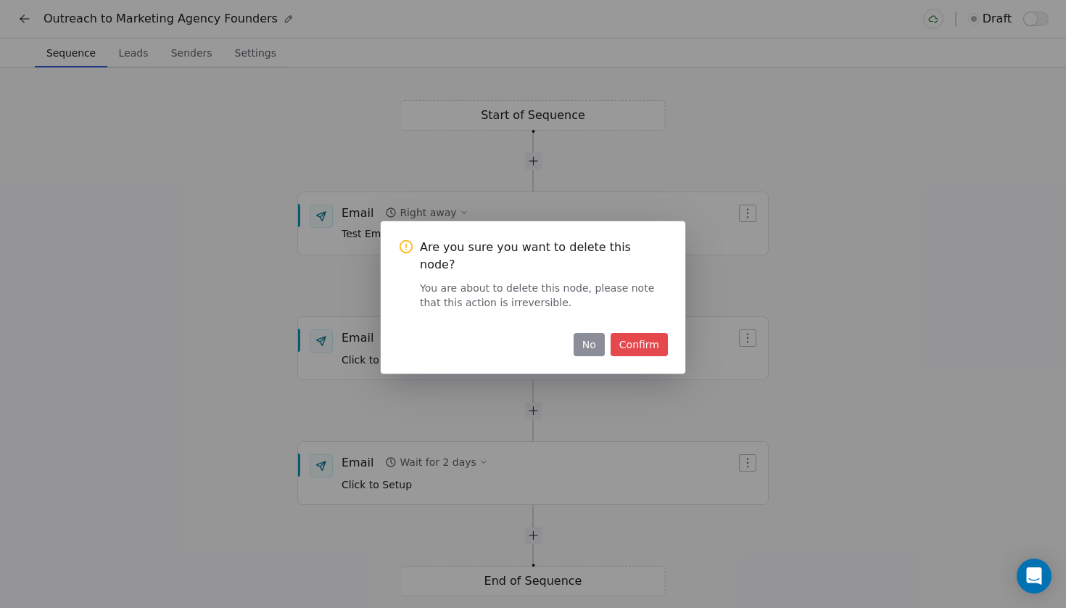
click at [628, 340] on button "Confirm" at bounding box center [639, 344] width 57 height 23
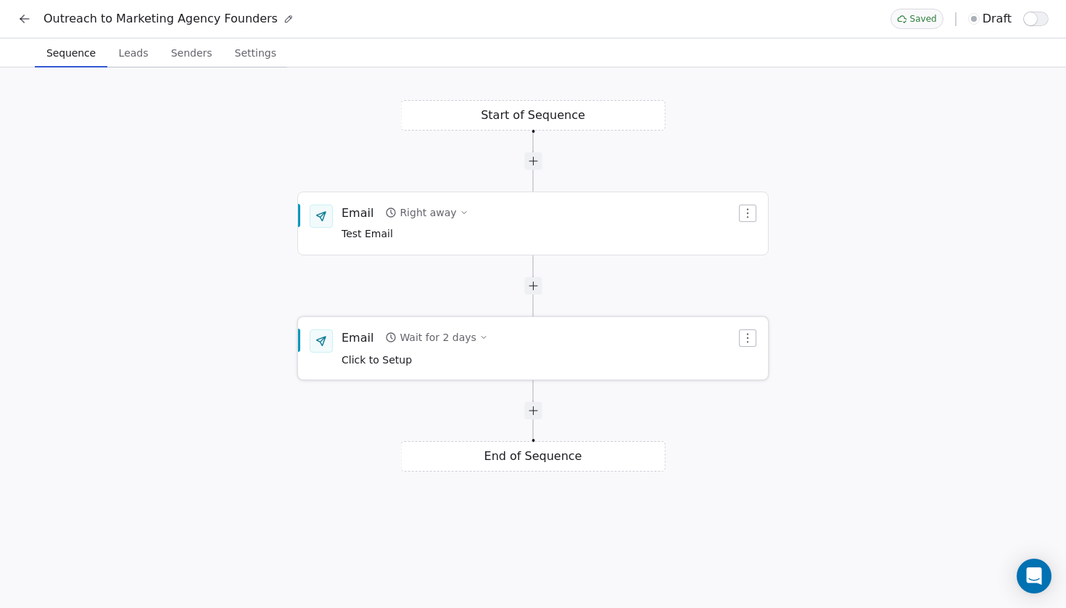
click at [751, 340] on icon "button" at bounding box center [748, 338] width 12 height 12
click at [768, 389] on div "Delete" at bounding box center [775, 387] width 67 height 23
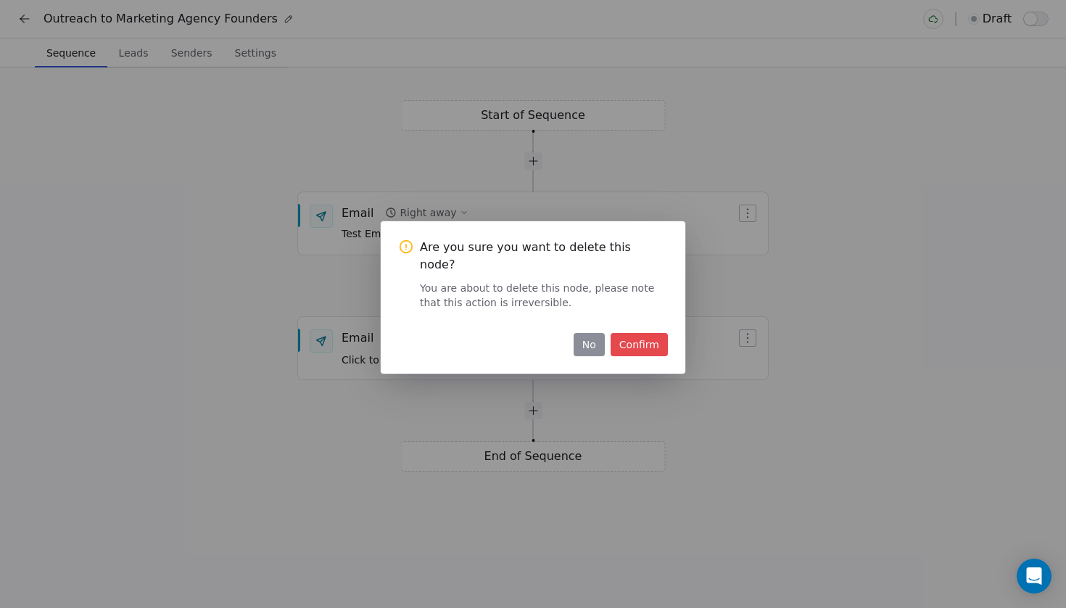
click at [627, 342] on button "Confirm" at bounding box center [639, 344] width 57 height 23
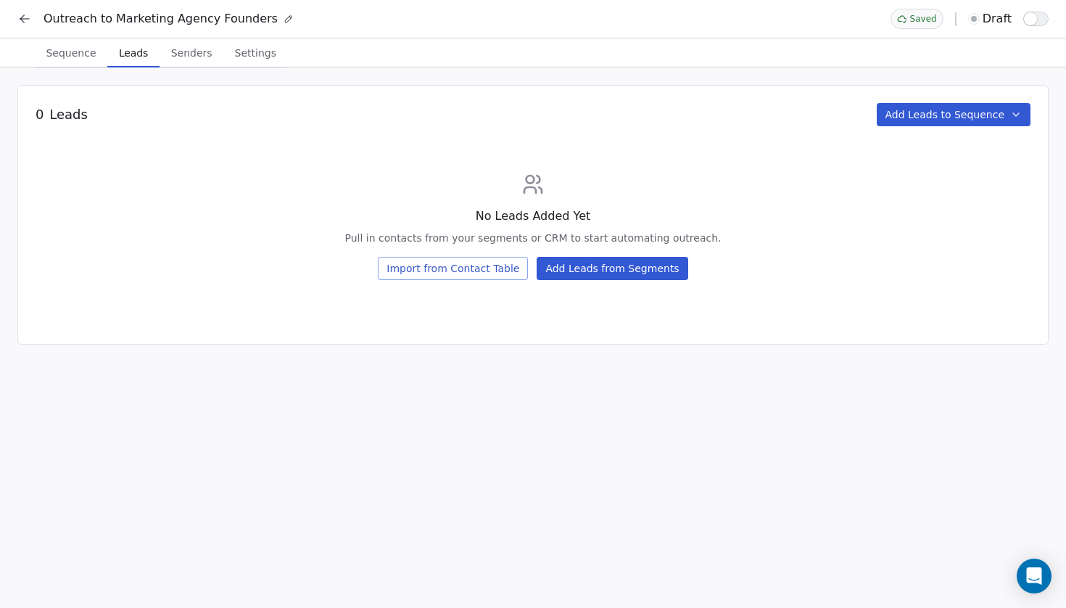
click at [128, 51] on span "Leads" at bounding box center [133, 53] width 41 height 20
click at [619, 265] on button "Add Leads from Segments" at bounding box center [612, 268] width 151 height 23
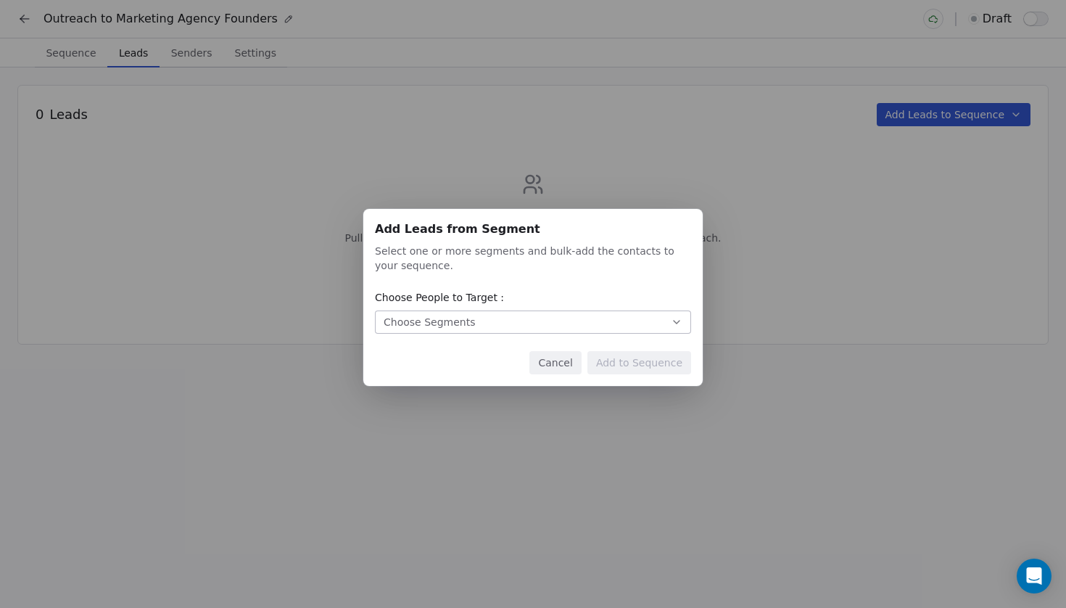
click at [438, 315] on div "Choose Segments" at bounding box center [429, 322] width 91 height 15
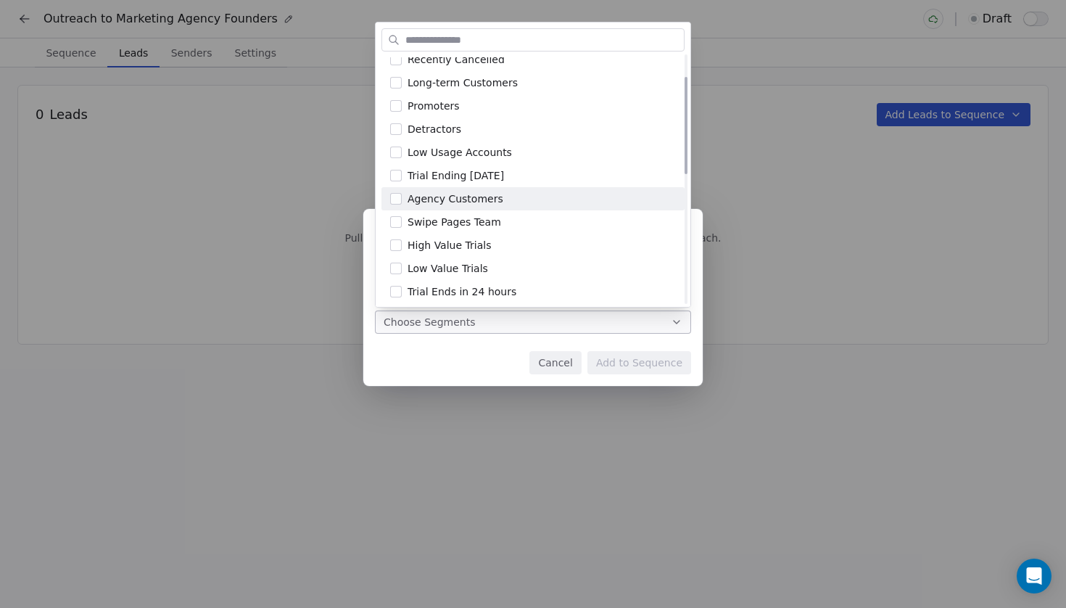
scroll to position [57, 0]
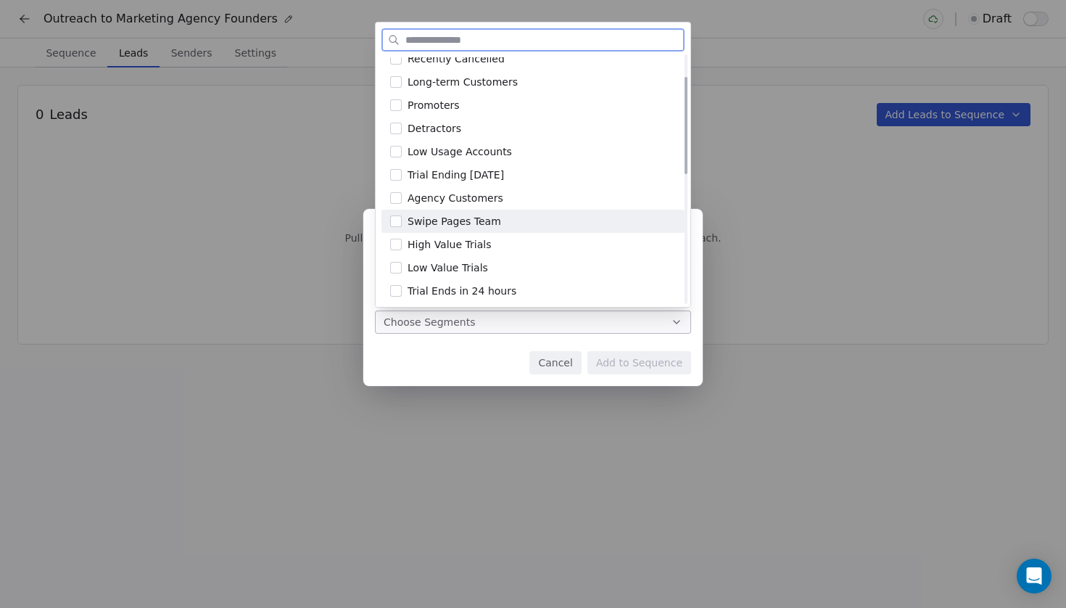
click at [505, 226] on div "Swipe Pages Team" at bounding box center [542, 221] width 268 height 15
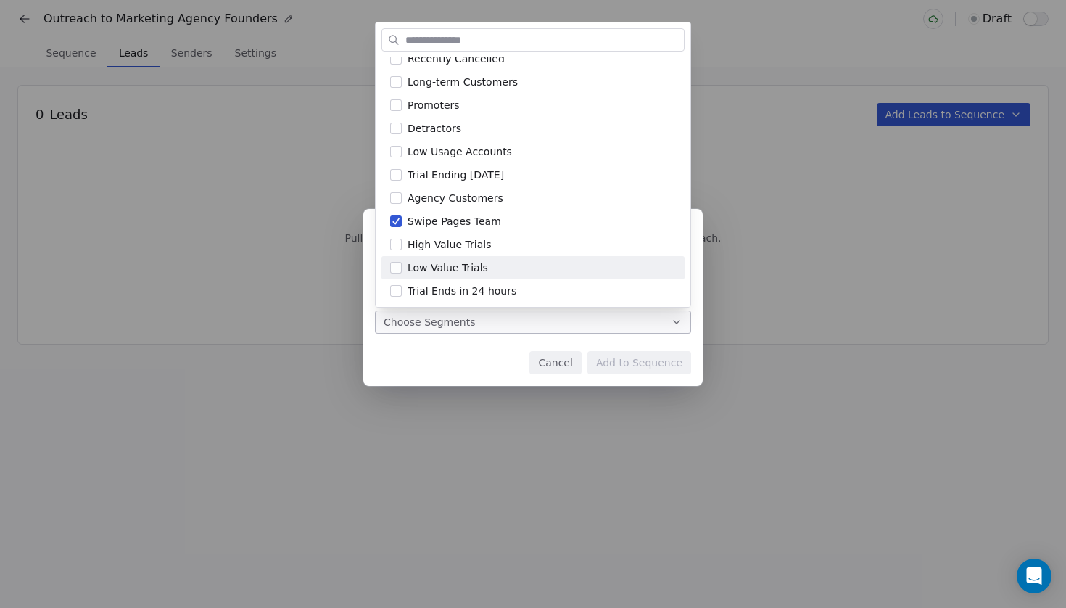
click at [482, 356] on div "Add Leads from Segment Add Leads from Segment Select one or more segments and b…" at bounding box center [533, 304] width 1066 height 236
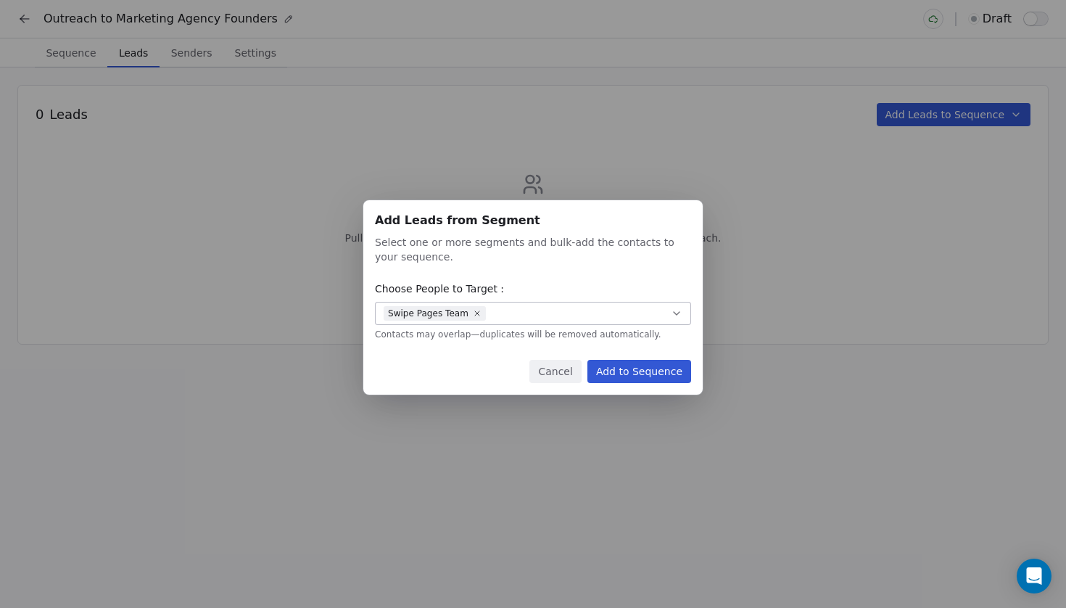
click at [667, 371] on button "Add to Sequence" at bounding box center [639, 371] width 104 height 23
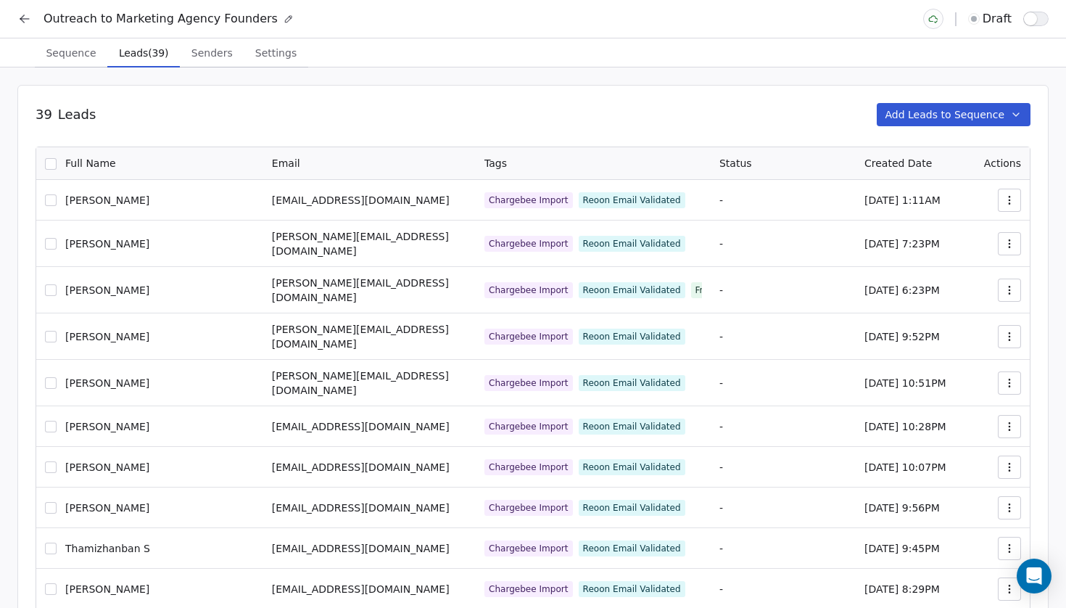
click at [218, 55] on span "Senders" at bounding box center [212, 53] width 53 height 20
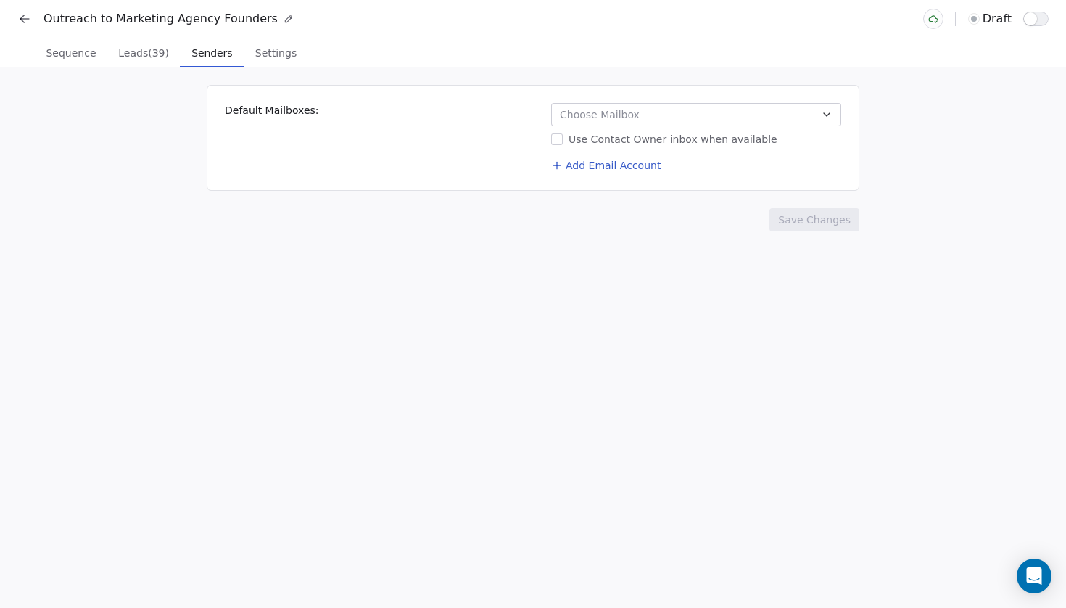
click at [627, 113] on span "Choose Mailbox" at bounding box center [600, 114] width 80 height 15
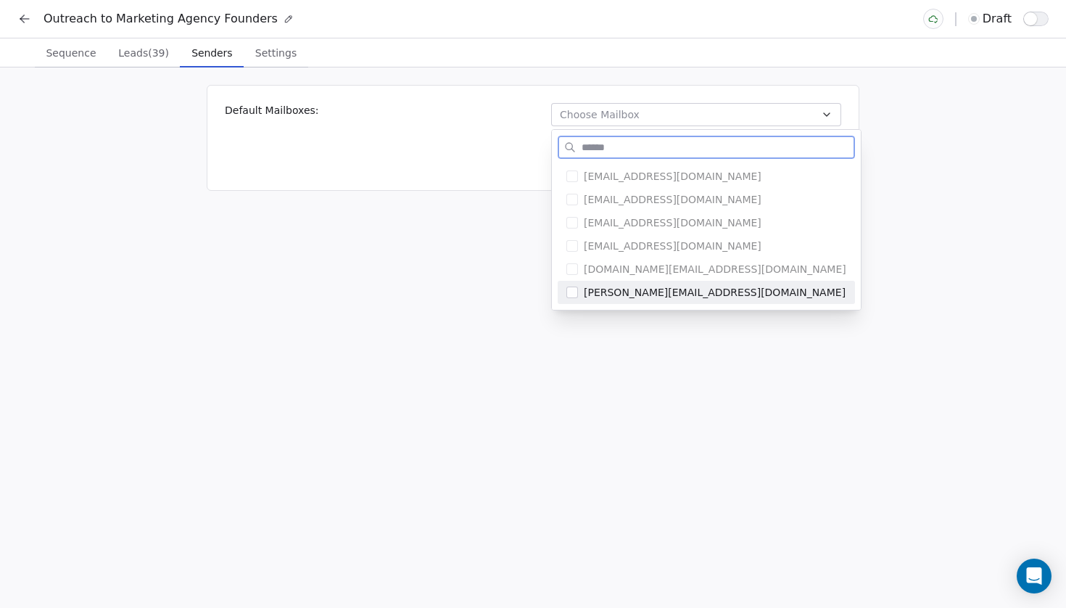
click at [621, 292] on span "[PERSON_NAME][EMAIL_ADDRESS][DOMAIN_NAME]" at bounding box center [715, 292] width 263 height 15
click at [682, 381] on html "Outreach to Marketing Agency Founders draft Sequence Sequence Leads (39) Leads …" at bounding box center [533, 304] width 1066 height 608
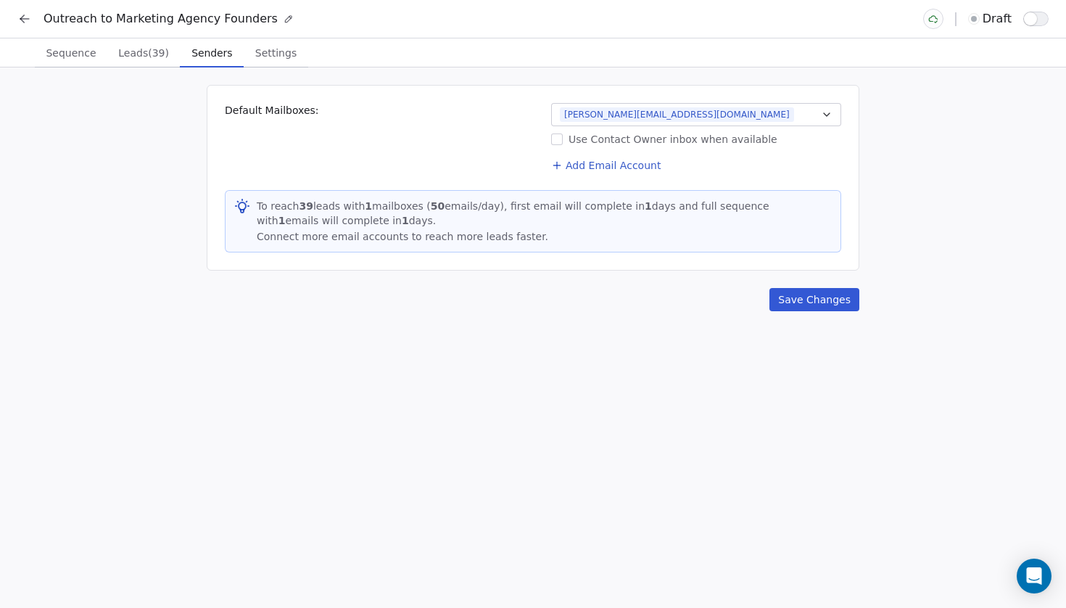
click at [819, 294] on button "Save Changes" at bounding box center [815, 299] width 90 height 23
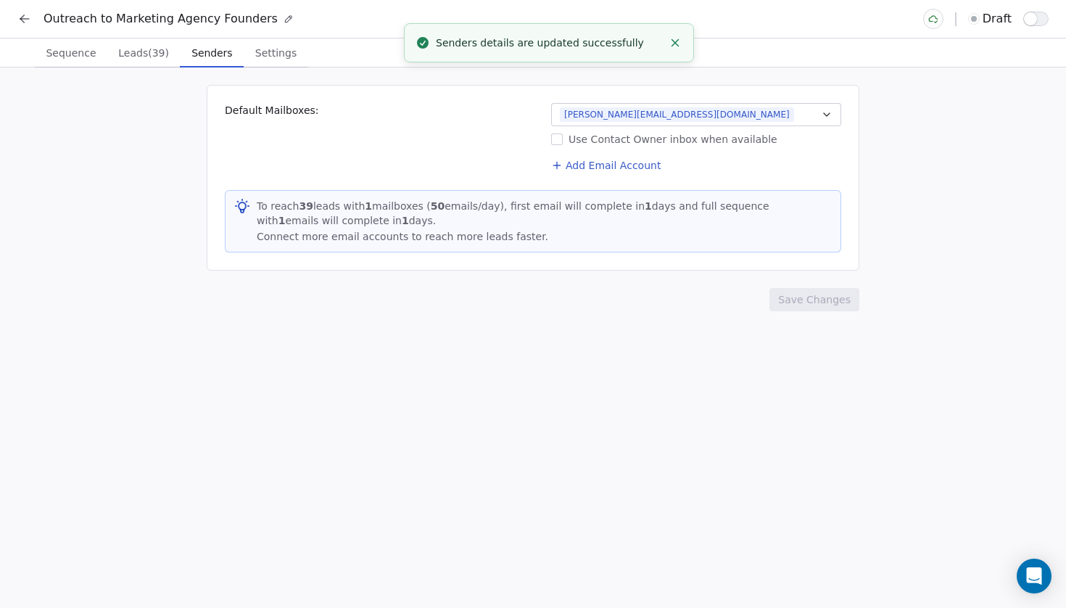
click at [251, 58] on span "Settings" at bounding box center [275, 53] width 53 height 20
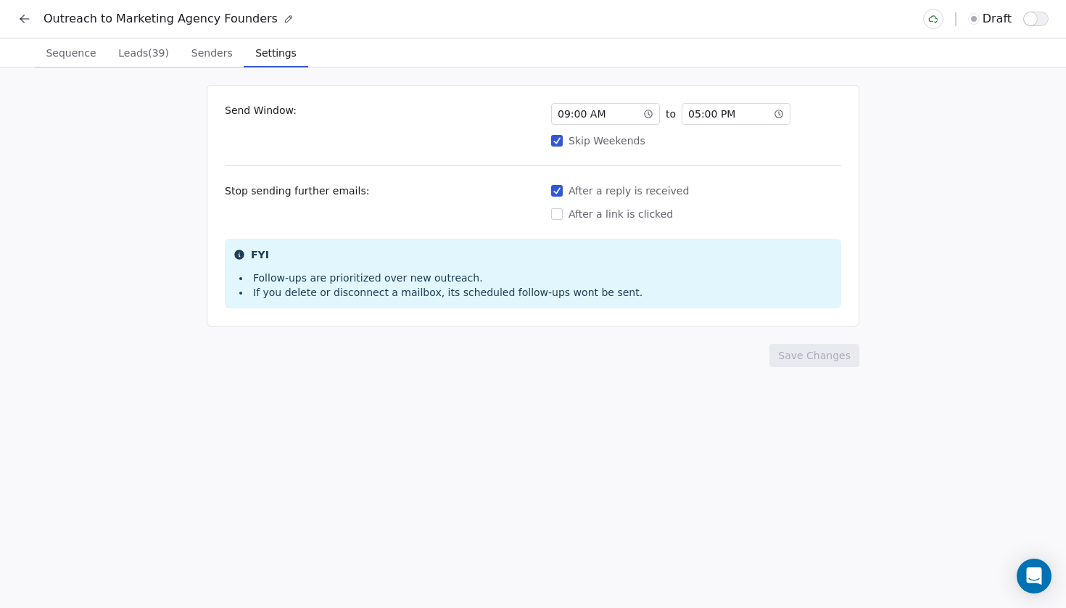
click at [715, 116] on span "05 : 00 PM" at bounding box center [711, 114] width 47 height 15
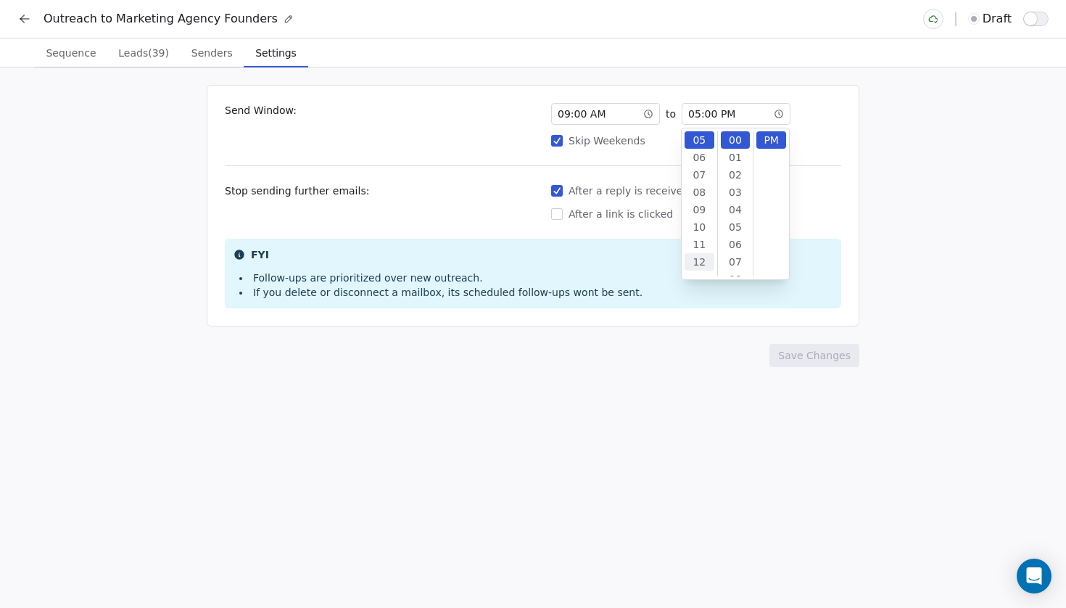
scroll to position [102, 0]
click at [699, 213] on div "11" at bounding box center [700, 211] width 30 height 17
click at [842, 137] on div "Send Window: 09 : 00 AM to 11 : 00 PM Skip Weekends Stop sending further emails…" at bounding box center [533, 206] width 653 height 242
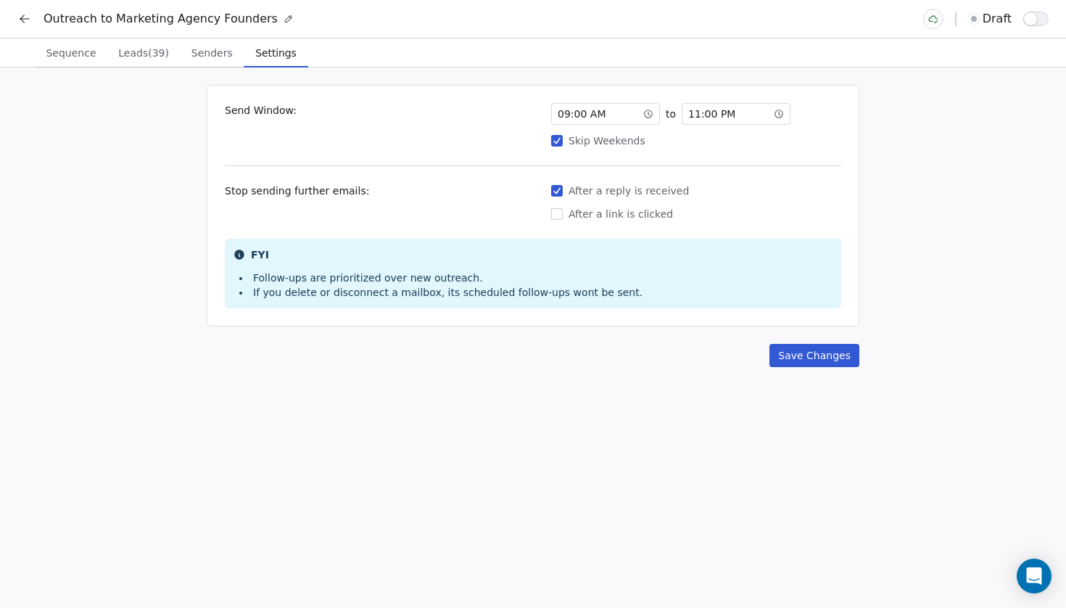
click at [601, 141] on div "Skip Weekends" at bounding box center [696, 140] width 290 height 15
click at [563, 141] on button "Skip Weekends" at bounding box center [557, 140] width 12 height 15
click at [570, 114] on span "09 : 00 AM" at bounding box center [582, 114] width 48 height 15
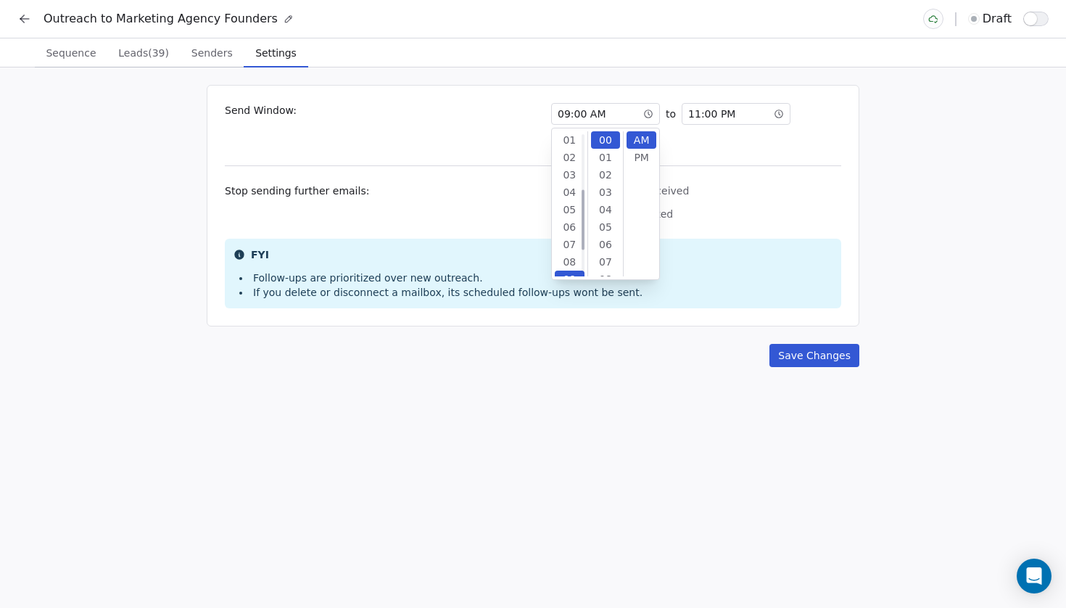
scroll to position [139, 0]
click at [573, 199] on div "12" at bounding box center [570, 191] width 30 height 17
click at [701, 115] on span "11 : 00 PM" at bounding box center [711, 114] width 47 height 15
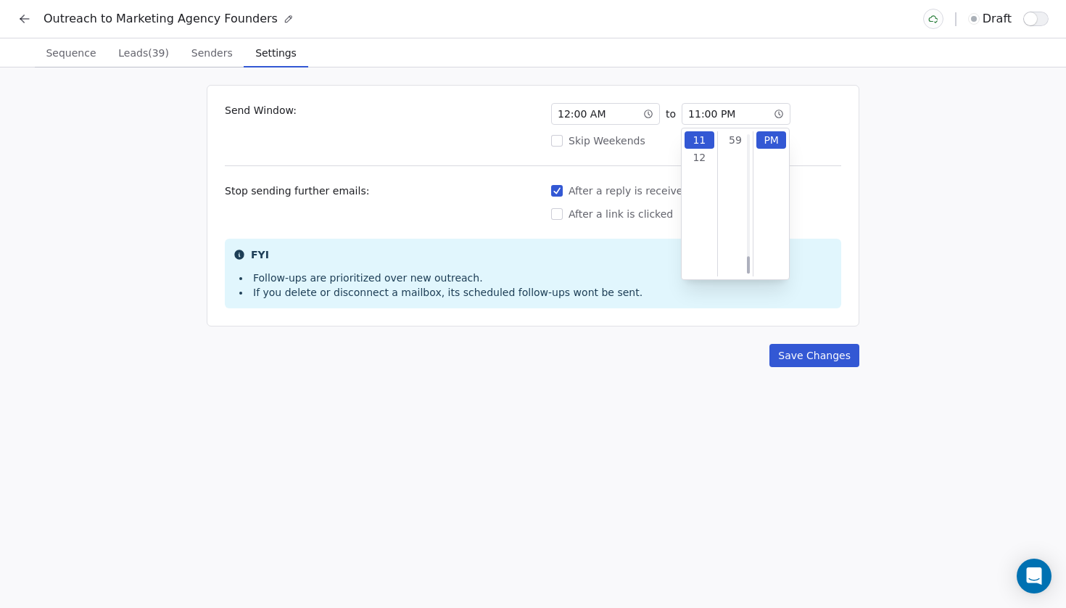
scroll to position [1027, 0]
click at [735, 143] on div "59" at bounding box center [736, 139] width 30 height 17
click at [841, 225] on div "Send Window: 12 : 00 AM to 11 : 59 PM Skip Weekends Stop sending further emails…" at bounding box center [533, 206] width 653 height 242
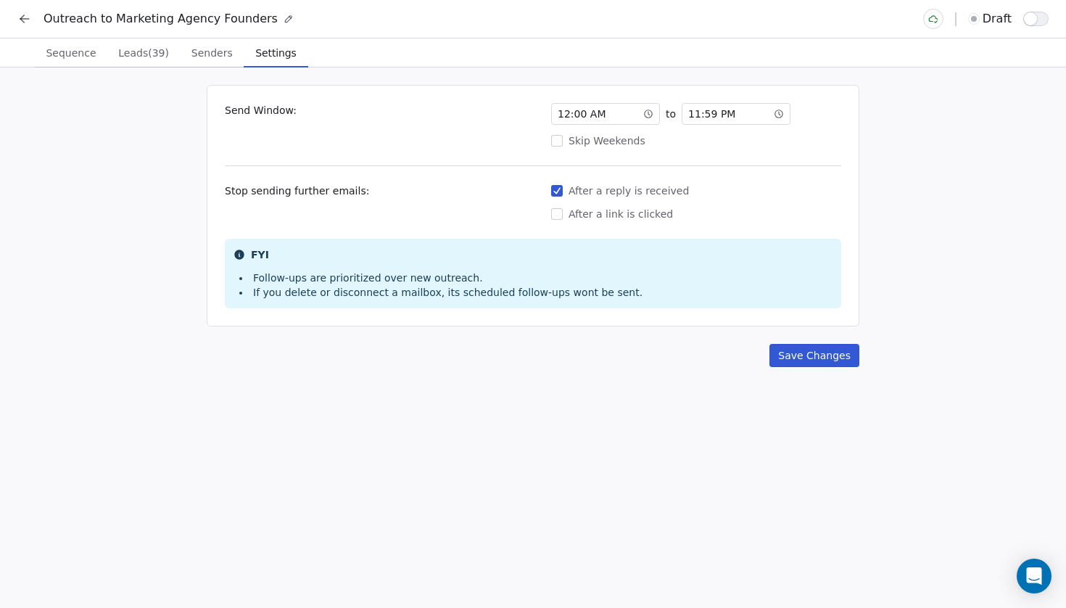
click at [822, 356] on button "Save Changes" at bounding box center [815, 355] width 90 height 23
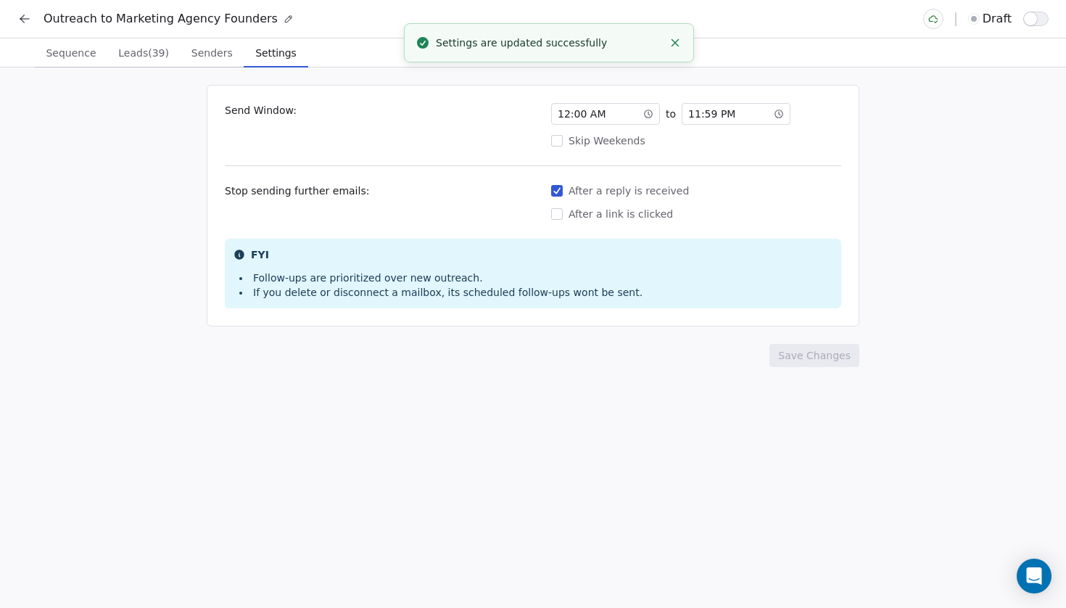
click at [84, 49] on span "Sequence" at bounding box center [71, 53] width 62 height 20
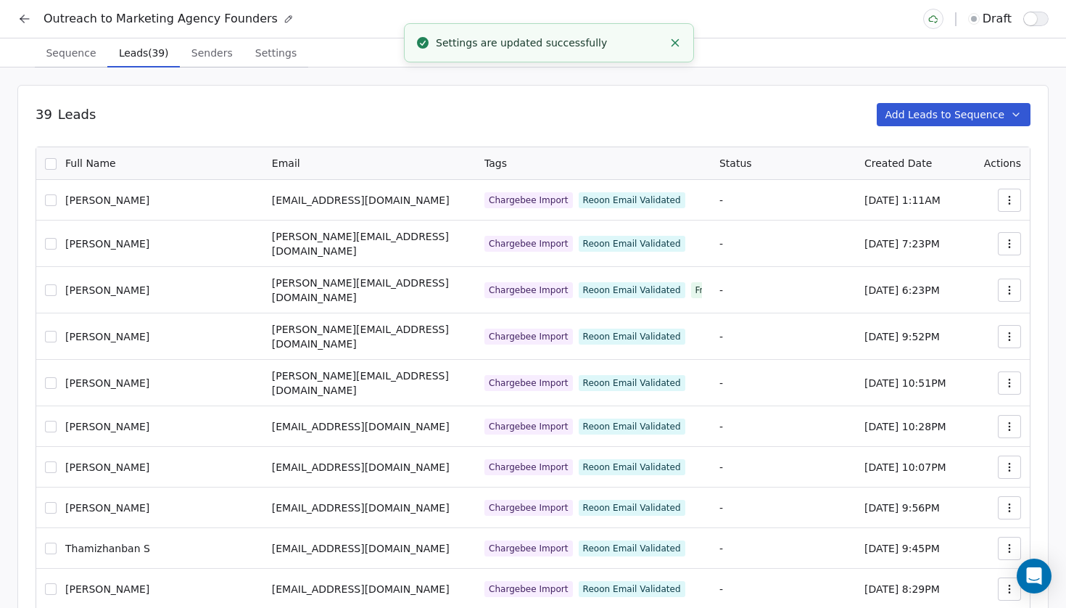
click at [149, 51] on span "Leads (39)" at bounding box center [143, 53] width 61 height 20
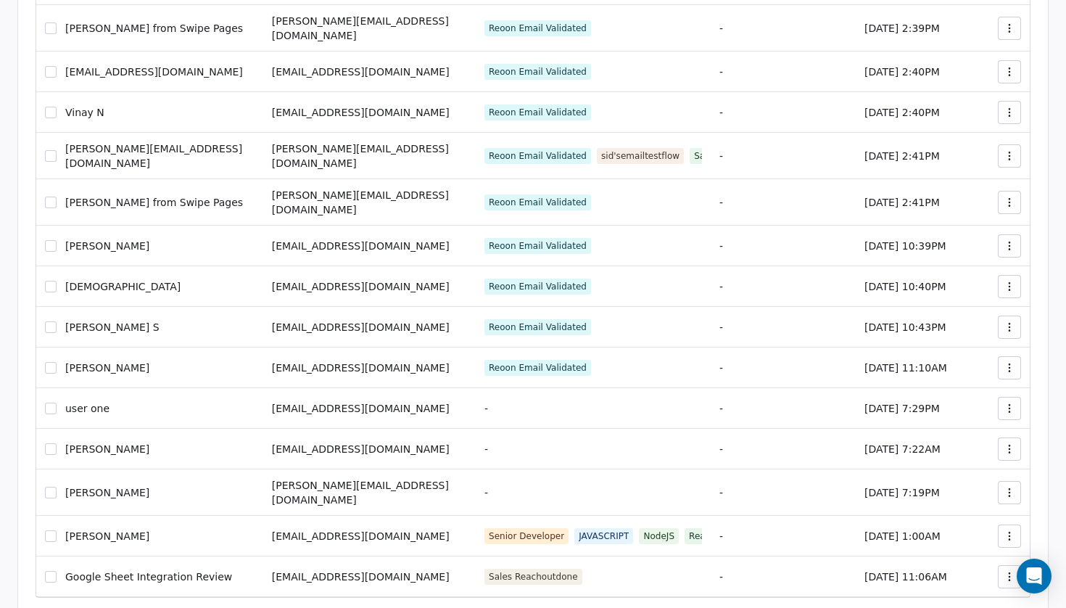
scroll to position [1230, 0]
click at [49, 572] on button "button" at bounding box center [51, 578] width 12 height 12
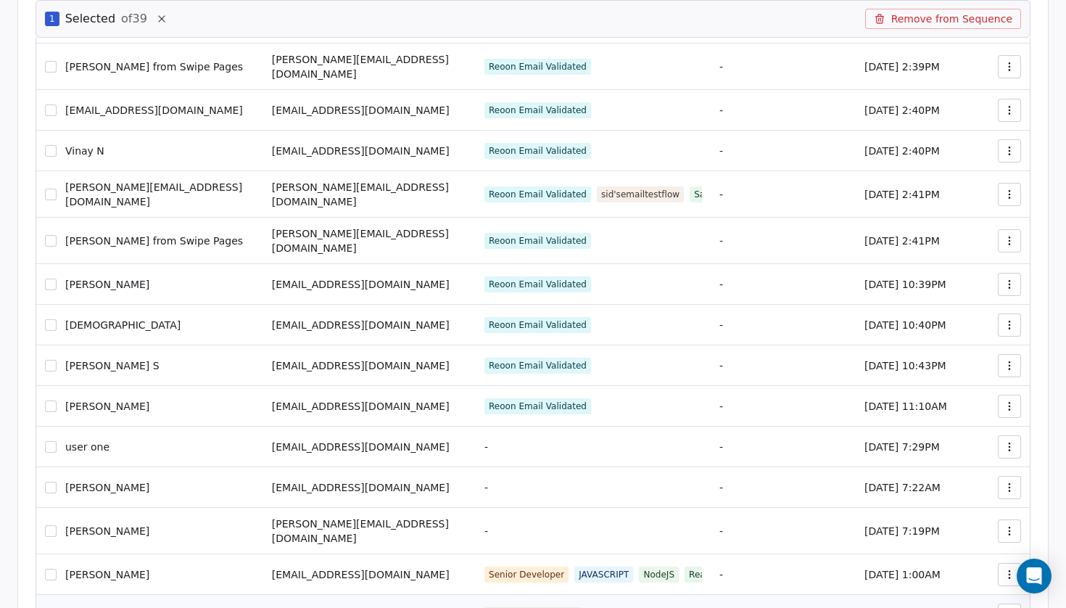
click at [1020, 603] on button "button" at bounding box center [1009, 614] width 23 height 23
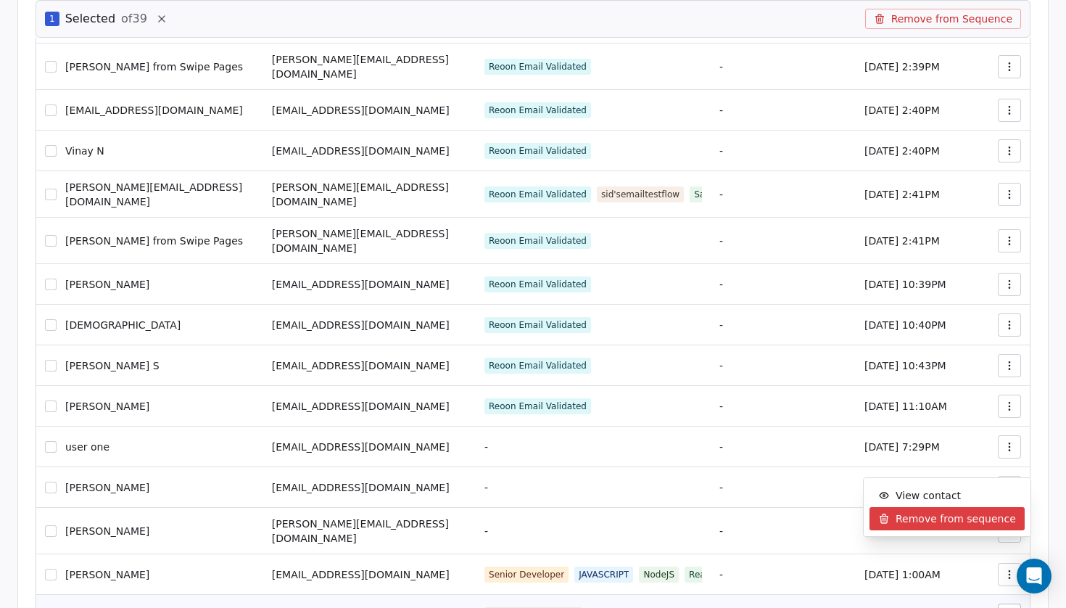
click at [959, 525] on span "Remove from sequence" at bounding box center [956, 518] width 120 height 15
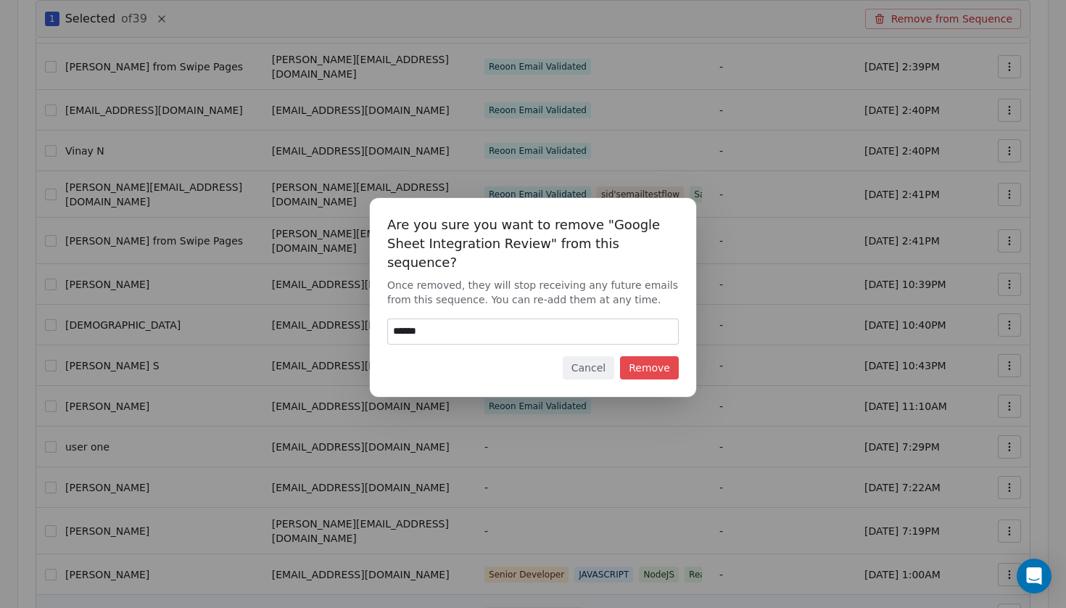
type input "******"
click at [656, 356] on button "Remove" at bounding box center [649, 367] width 59 height 23
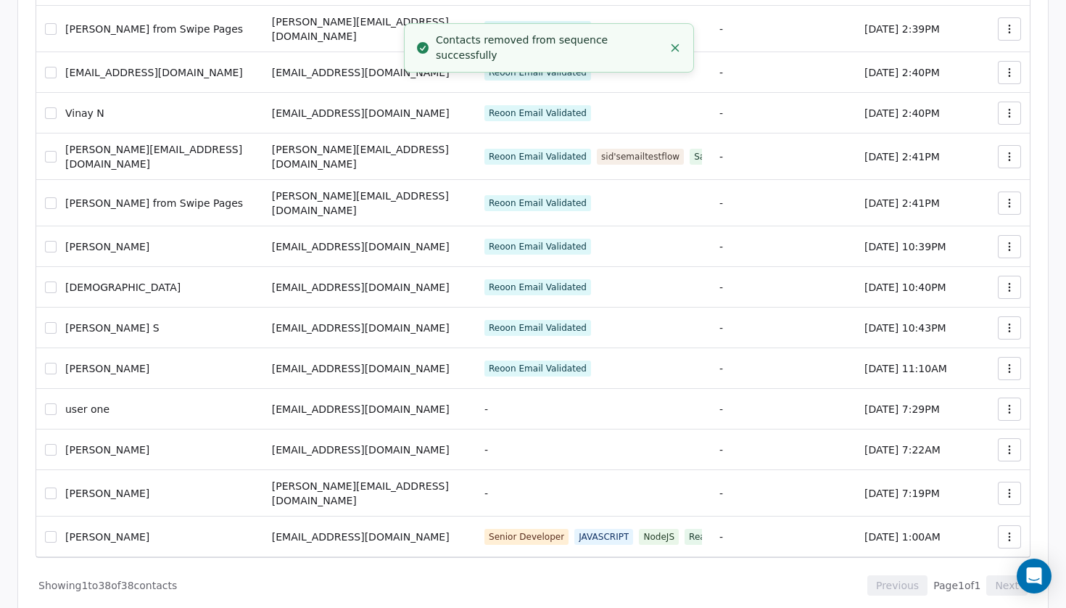
scroll to position [1189, 0]
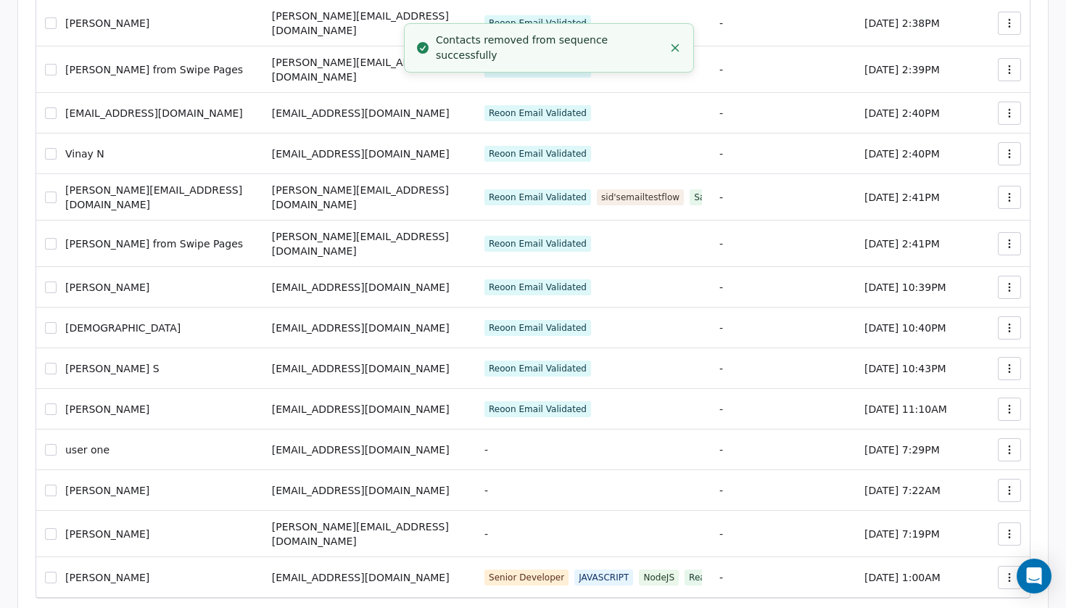
click at [54, 528] on button "button" at bounding box center [51, 534] width 12 height 12
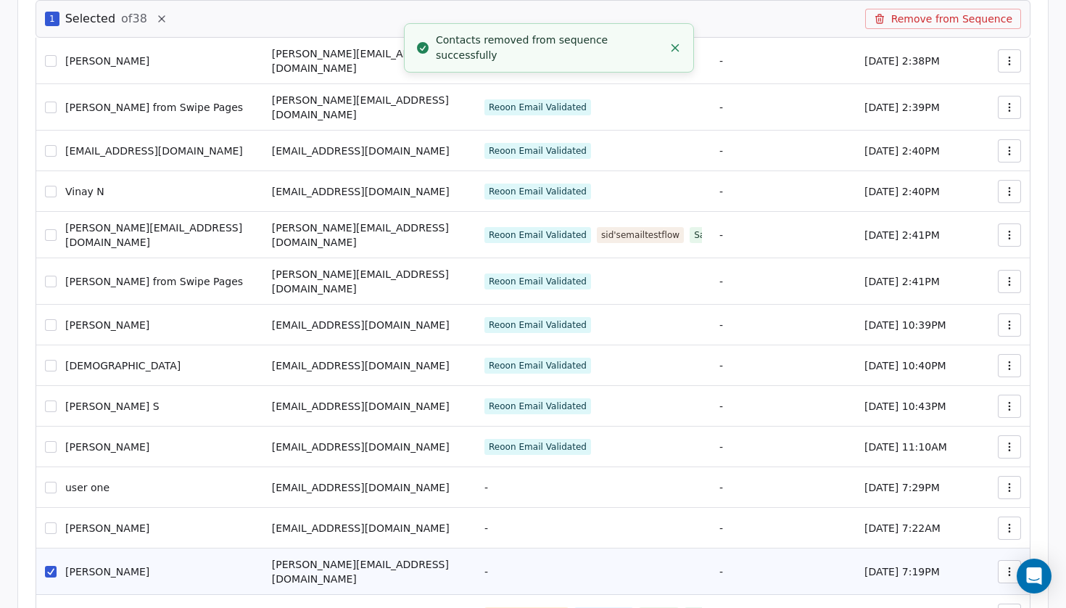
click at [1005, 566] on icon "button" at bounding box center [1010, 572] width 12 height 12
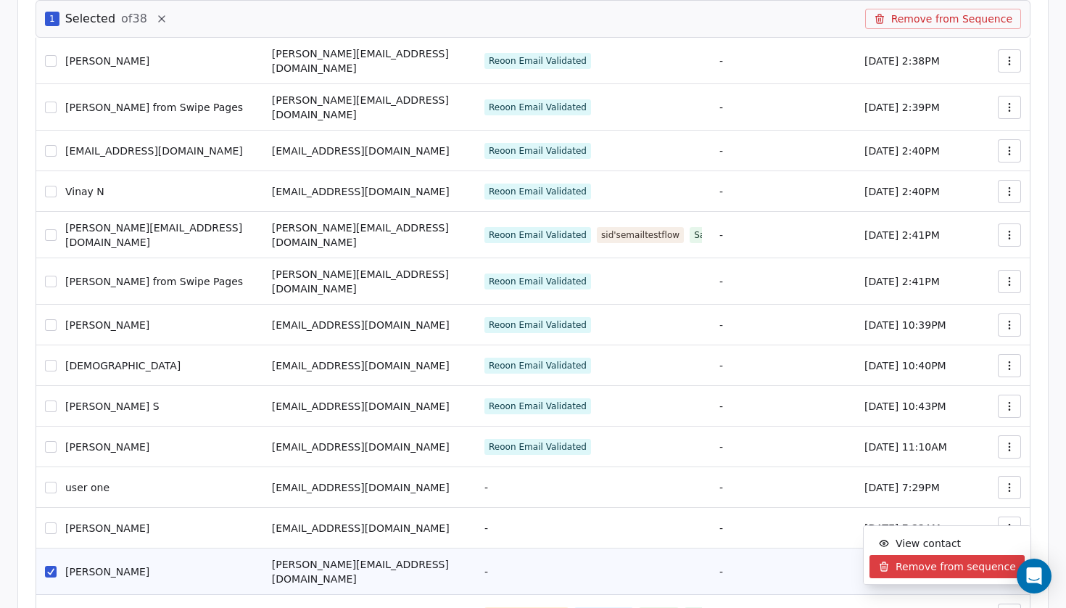
click at [949, 574] on span "Remove from sequence" at bounding box center [956, 566] width 120 height 15
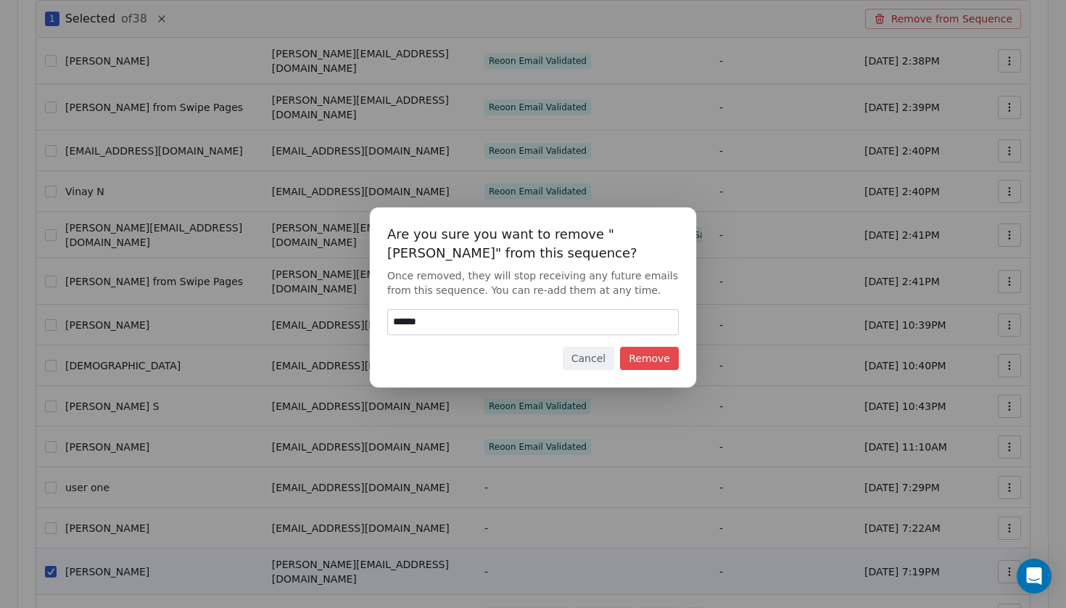
type input "******"
click at [659, 360] on button "Remove" at bounding box center [649, 358] width 59 height 23
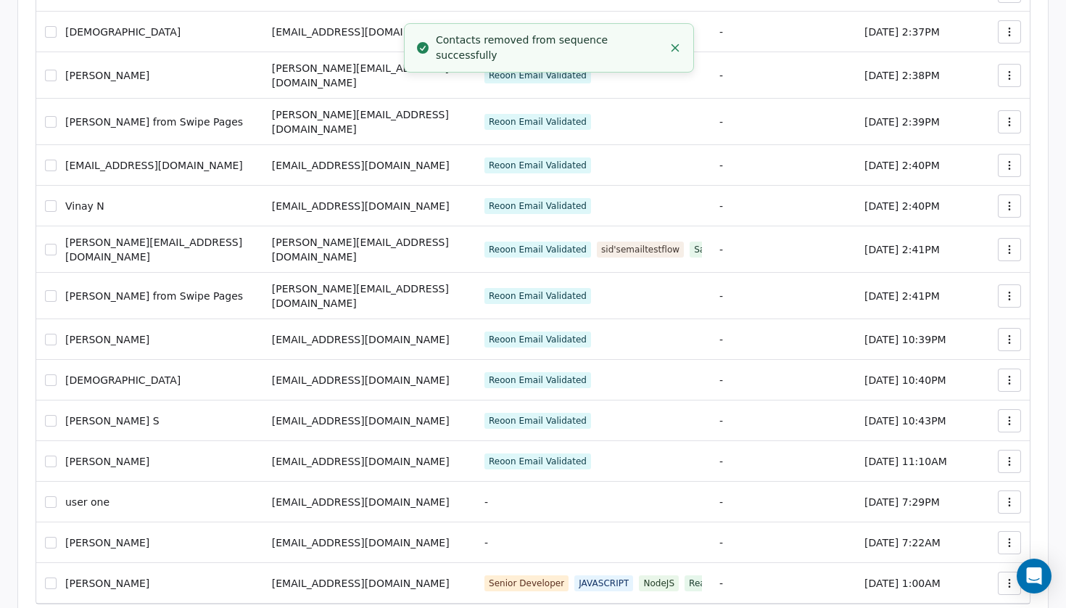
scroll to position [1131, 0]
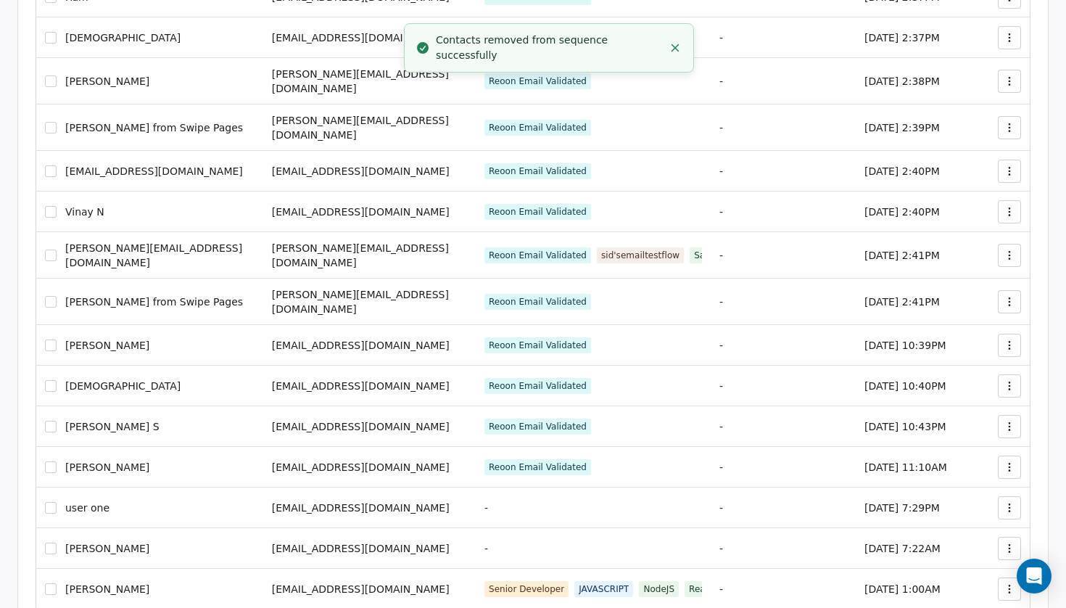
click at [1014, 502] on icon "button" at bounding box center [1010, 508] width 12 height 12
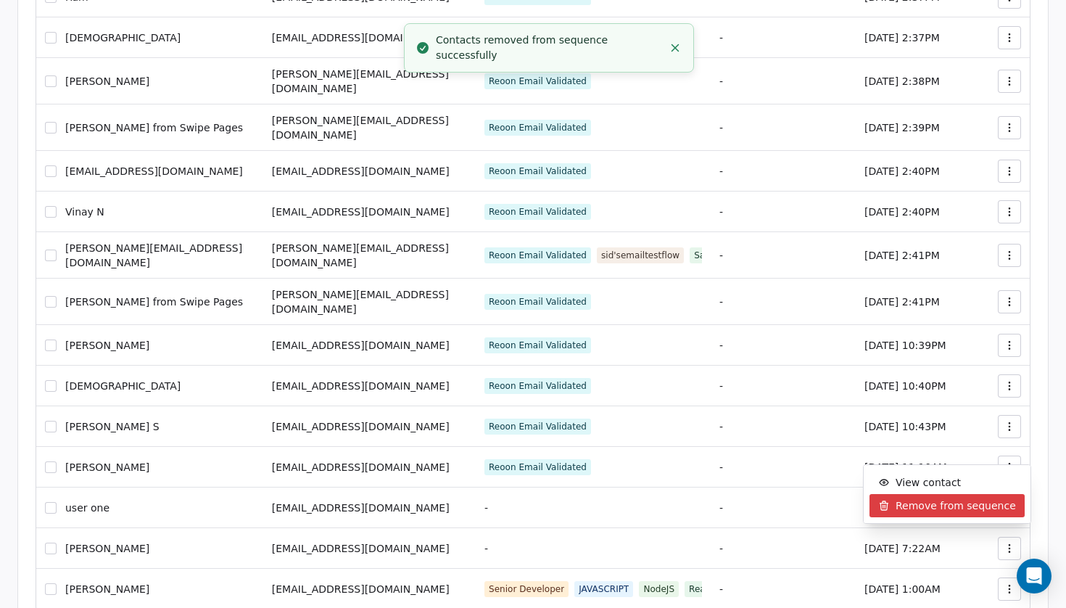
click at [946, 504] on span "Remove from sequence" at bounding box center [956, 505] width 120 height 15
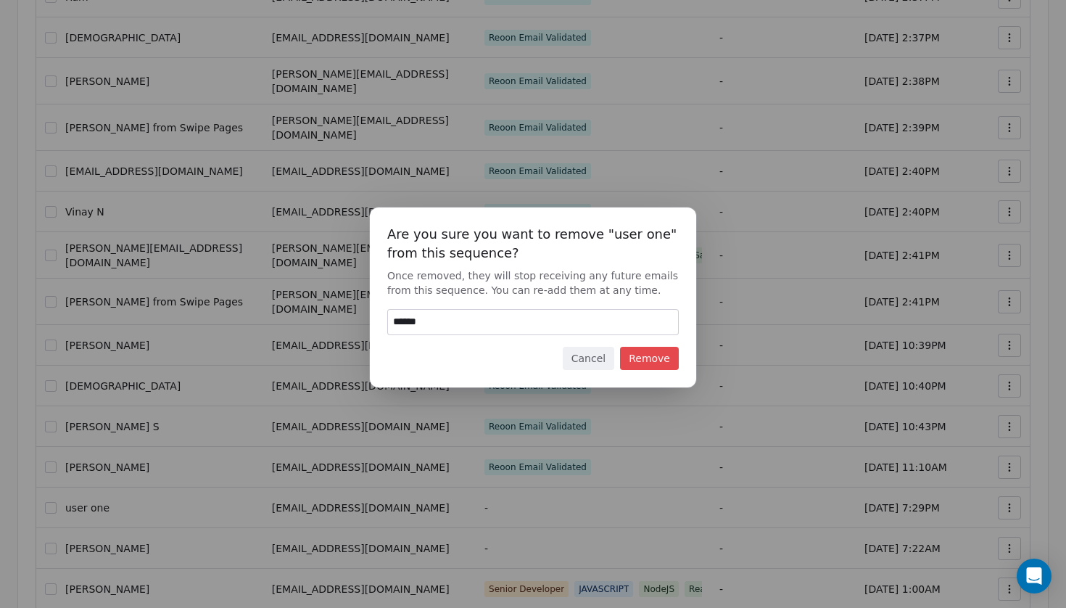
type input "******"
click at [648, 355] on button "Remove" at bounding box center [649, 358] width 59 height 23
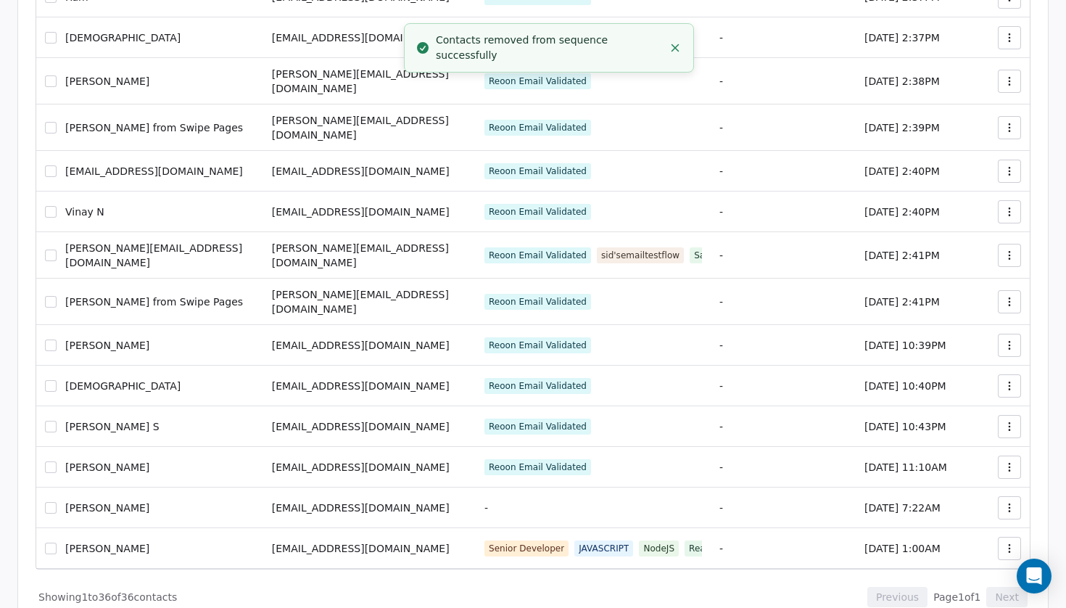
scroll to position [1108, 0]
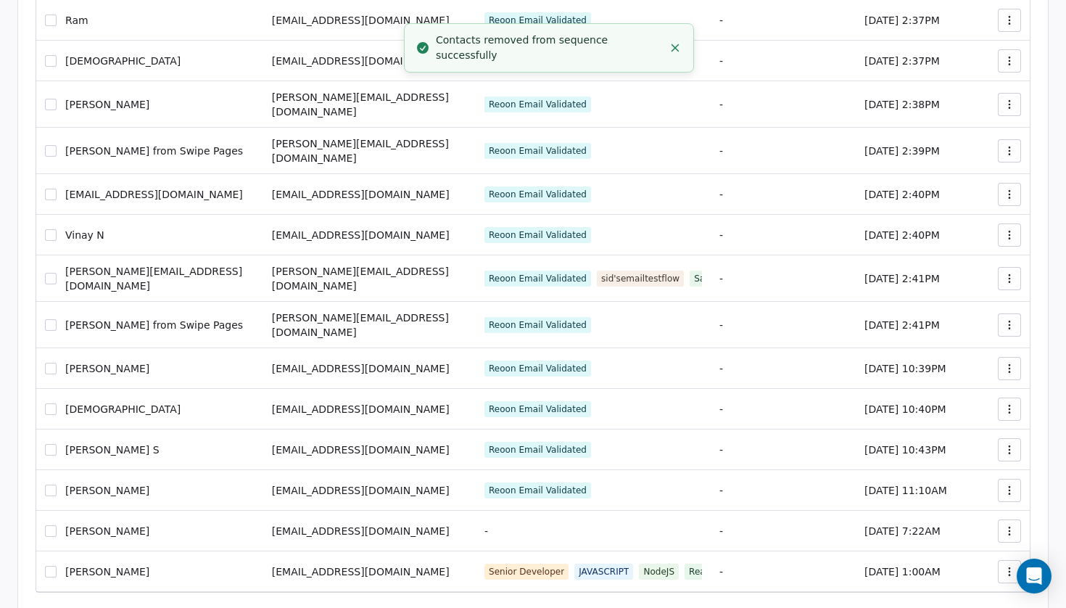
click at [999, 479] on button "button" at bounding box center [1009, 490] width 23 height 23
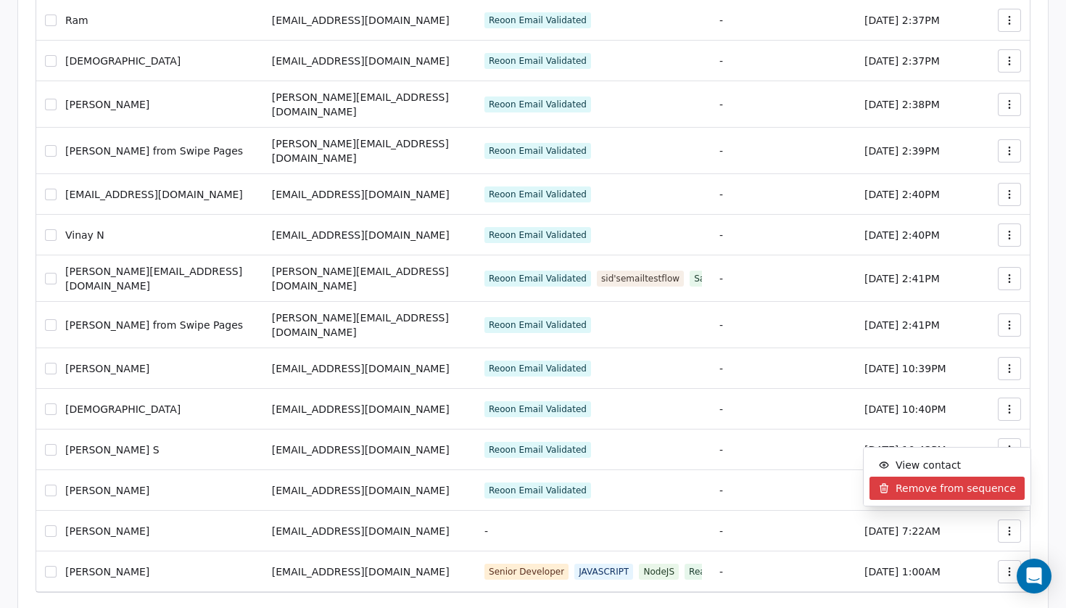
click at [953, 489] on span "Remove from sequence" at bounding box center [956, 488] width 120 height 15
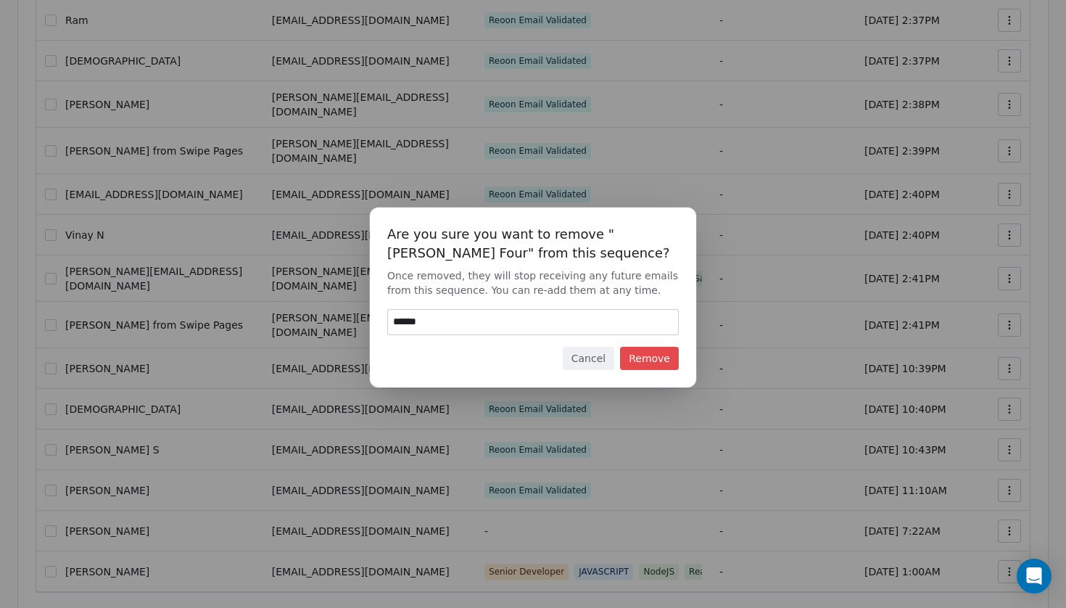
type input "******"
click at [634, 352] on button "Remove" at bounding box center [649, 358] width 59 height 23
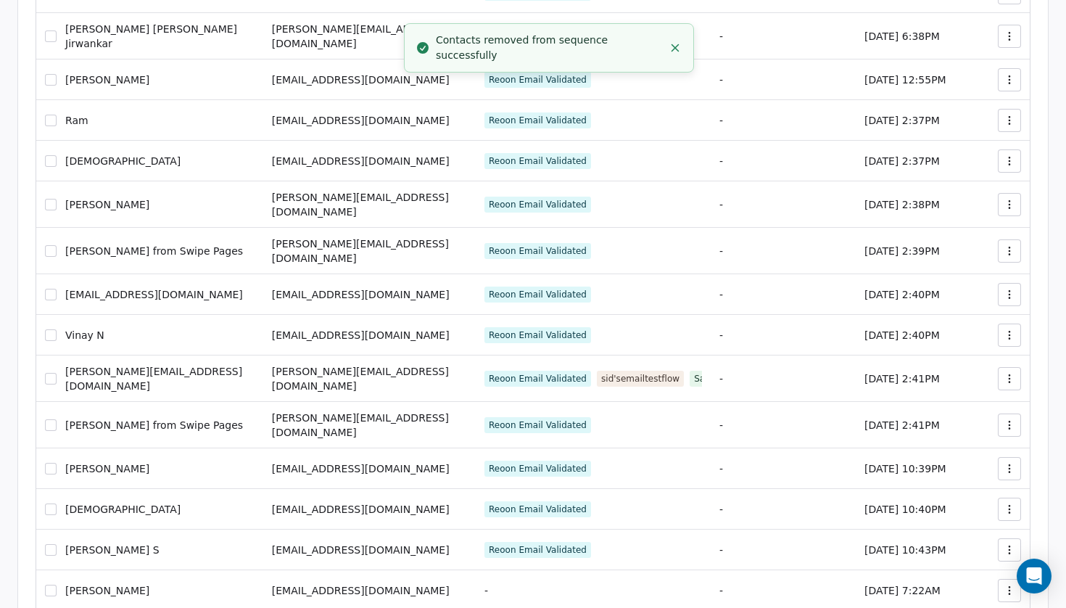
scroll to position [1005, 0]
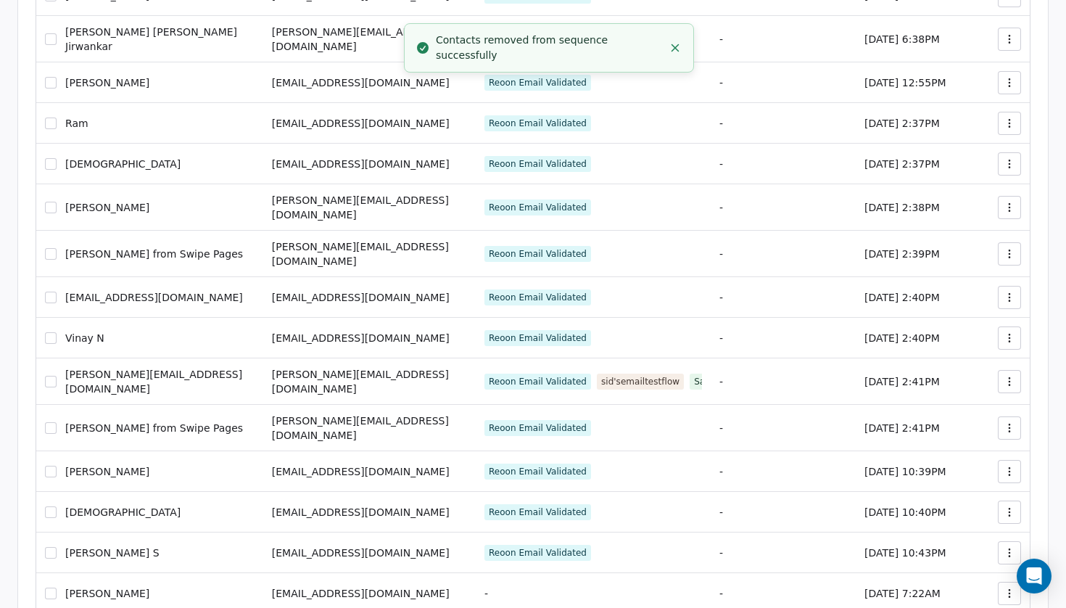
click at [1008, 422] on icon "button" at bounding box center [1010, 428] width 12 height 12
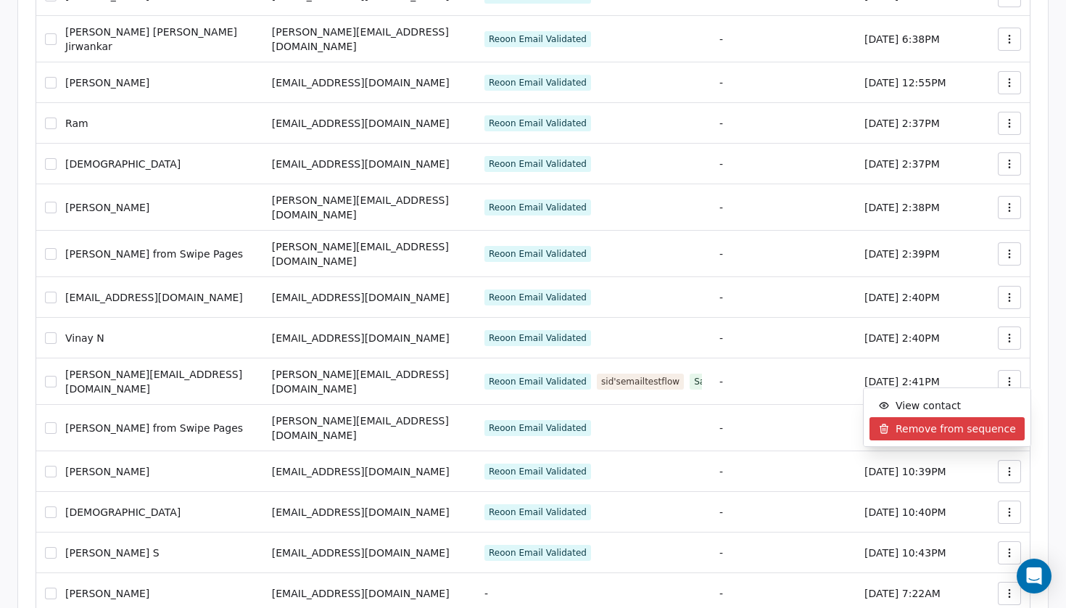
click at [979, 428] on span "Remove from sequence" at bounding box center [956, 428] width 120 height 15
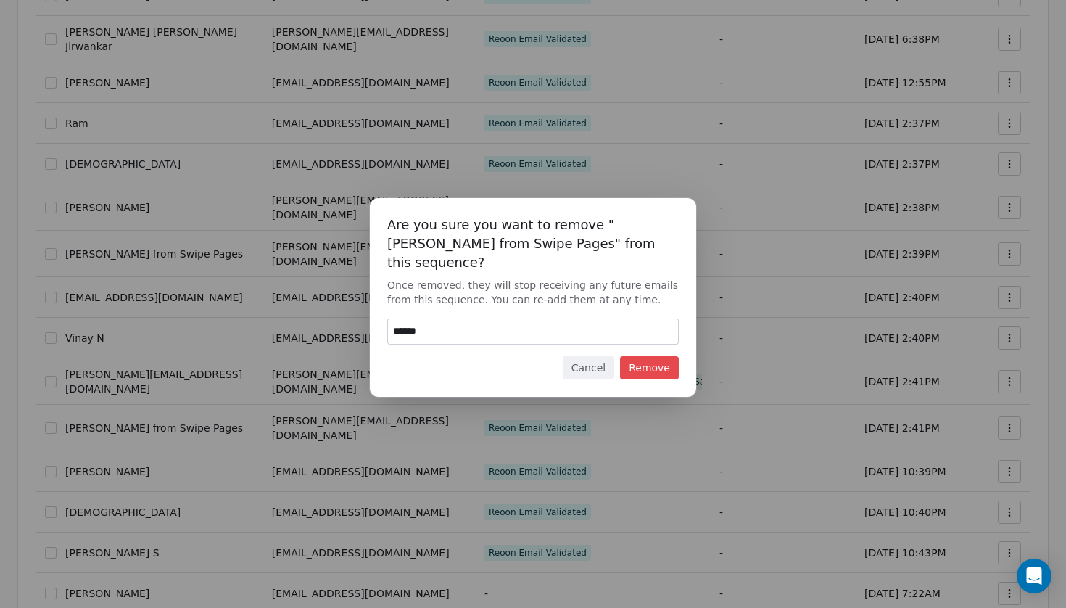
type input "******"
click at [654, 359] on button "Remove" at bounding box center [649, 367] width 59 height 23
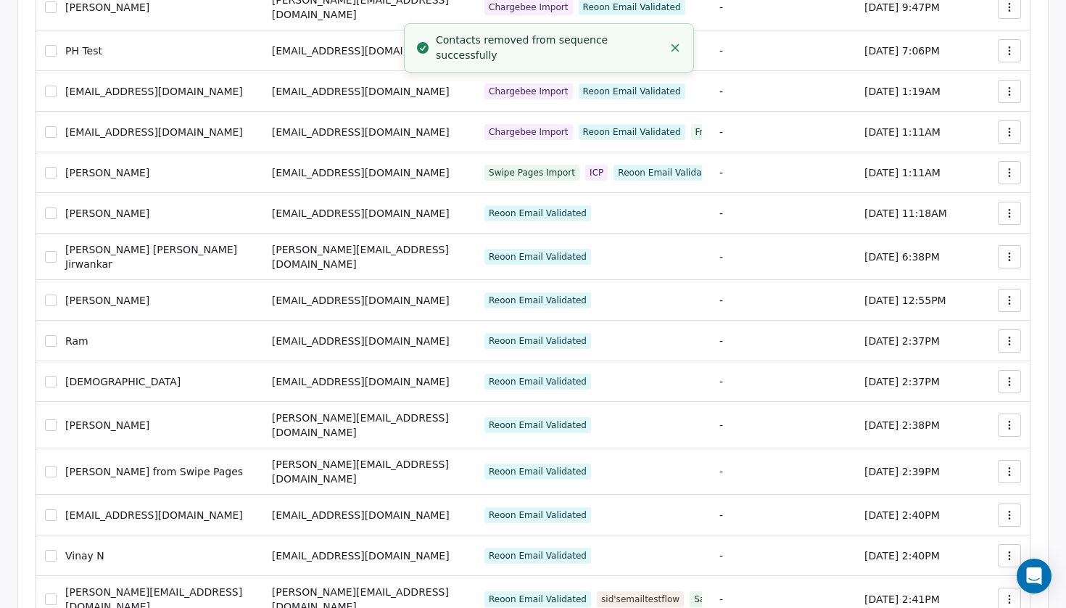
scroll to position [778, 0]
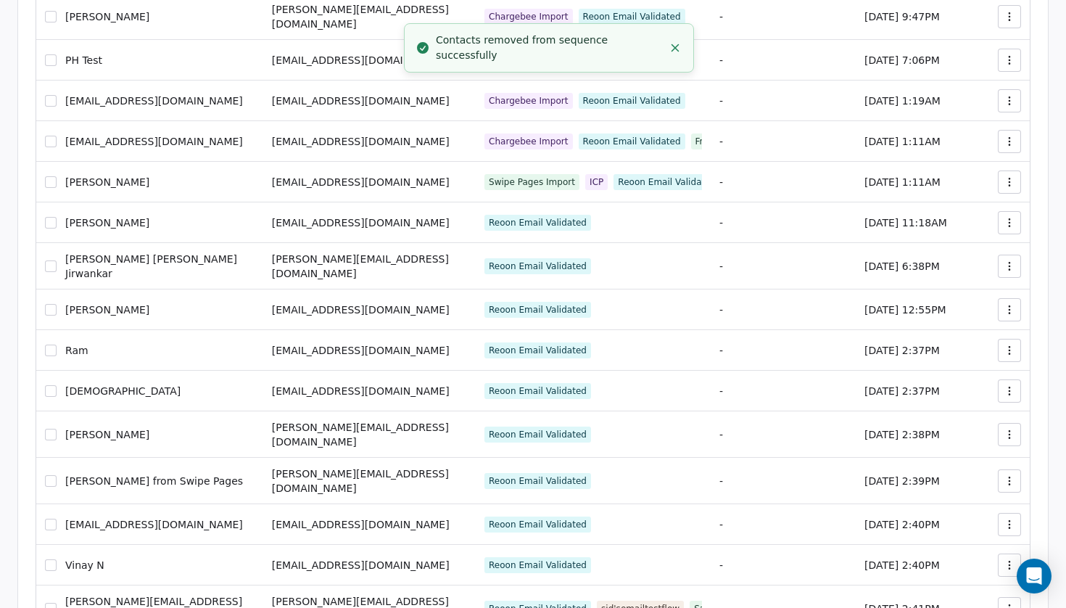
click at [1002, 423] on button "button" at bounding box center [1009, 434] width 23 height 23
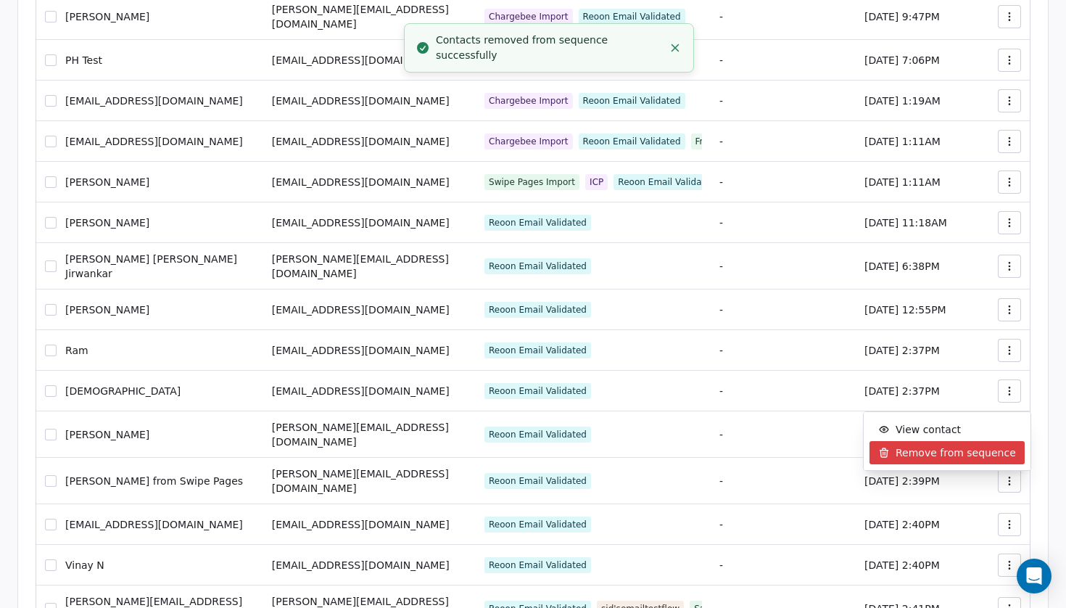
click at [916, 457] on span "Remove from sequence" at bounding box center [956, 452] width 120 height 15
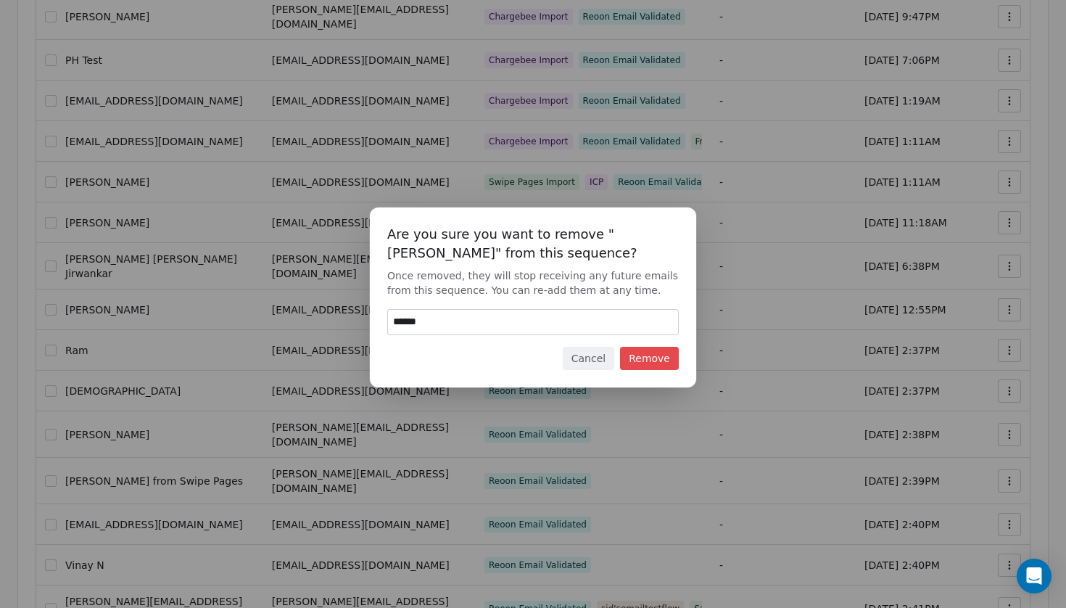
type input "******"
click at [656, 360] on button "Remove" at bounding box center [649, 358] width 59 height 23
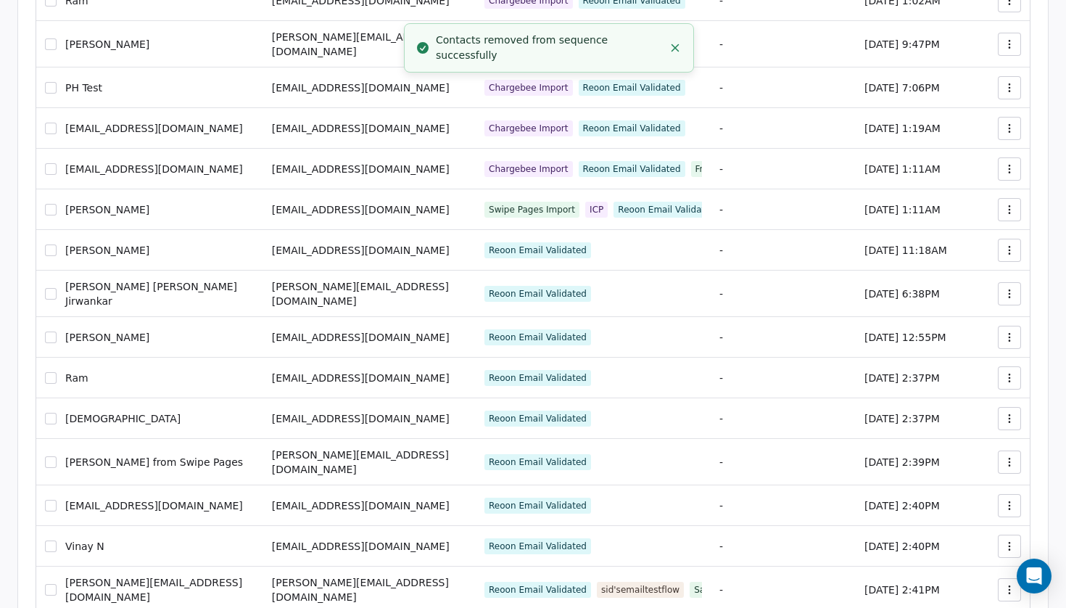
scroll to position [750, 0]
click at [1009, 332] on icon "button" at bounding box center [1010, 338] width 12 height 12
click at [952, 358] on span "Remove from sequence" at bounding box center [956, 359] width 120 height 15
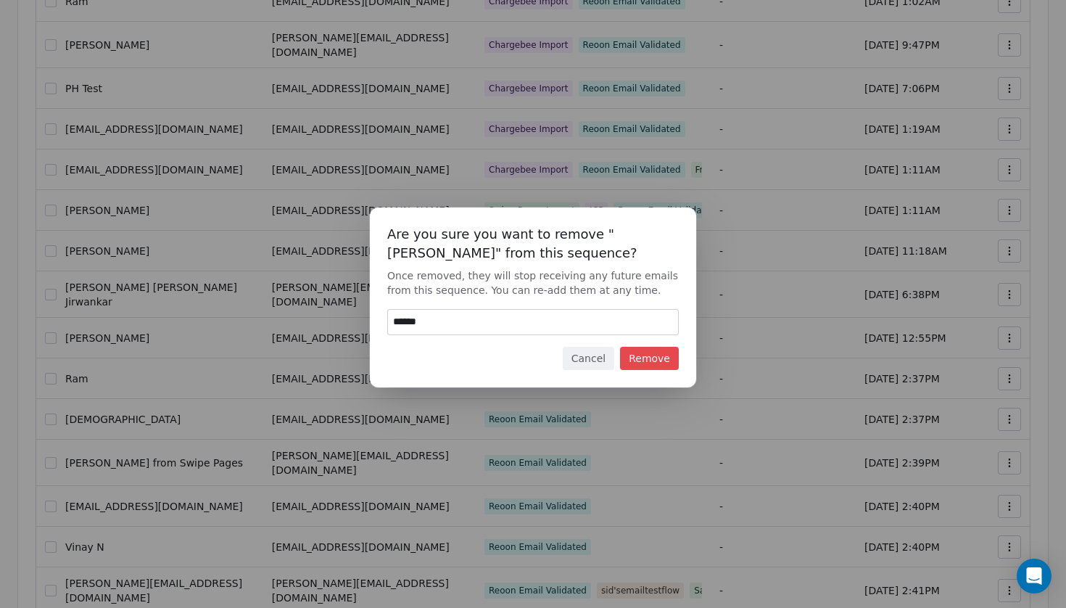
type input "******"
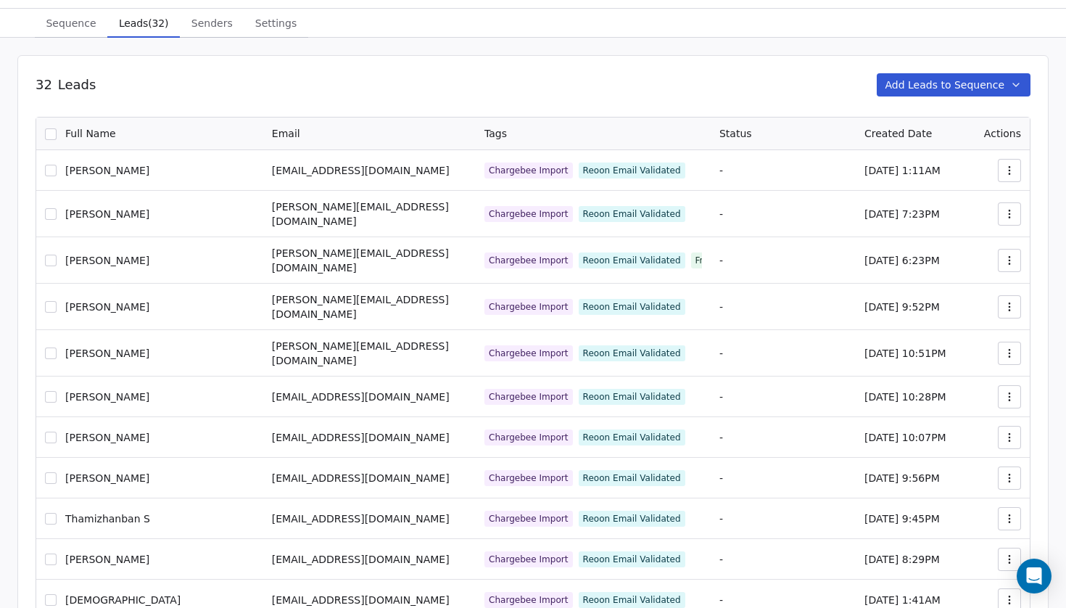
scroll to position [25, 0]
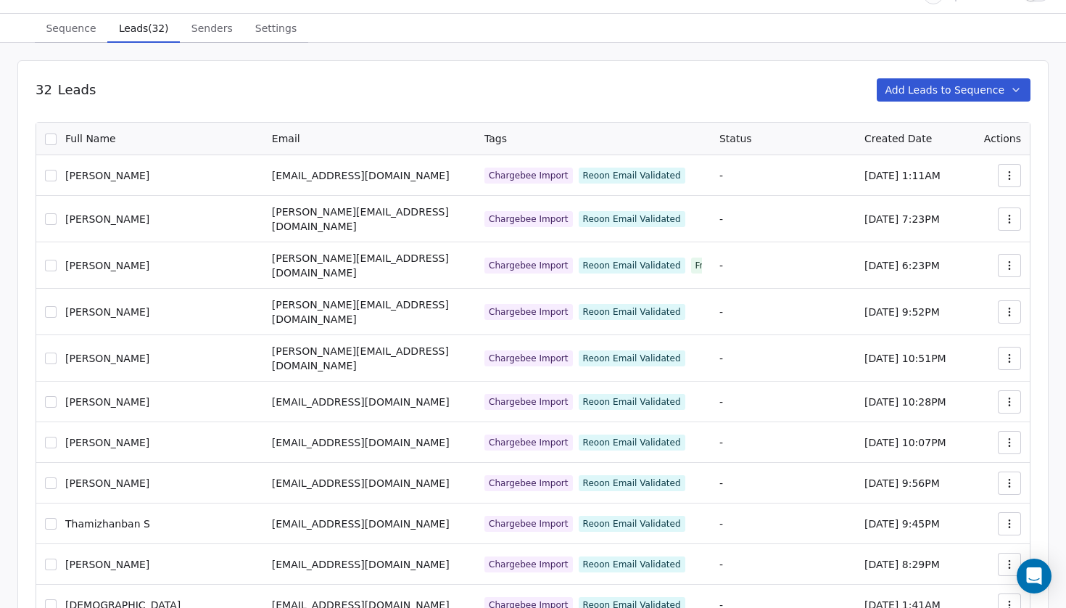
click at [1007, 437] on icon "button" at bounding box center [1010, 443] width 12 height 12
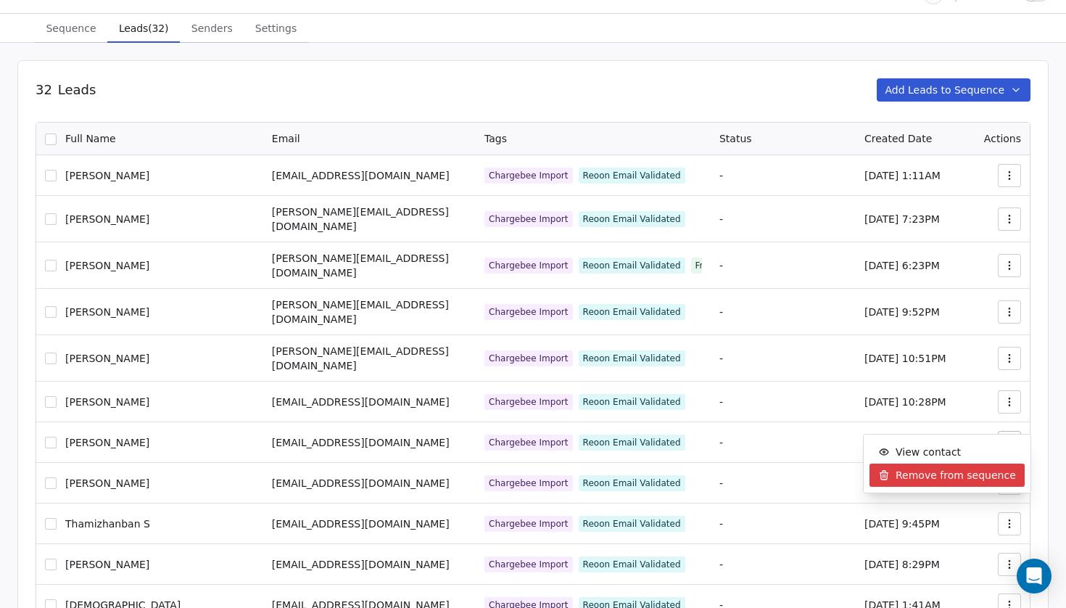
click at [944, 474] on span "Remove from sequence" at bounding box center [956, 475] width 120 height 15
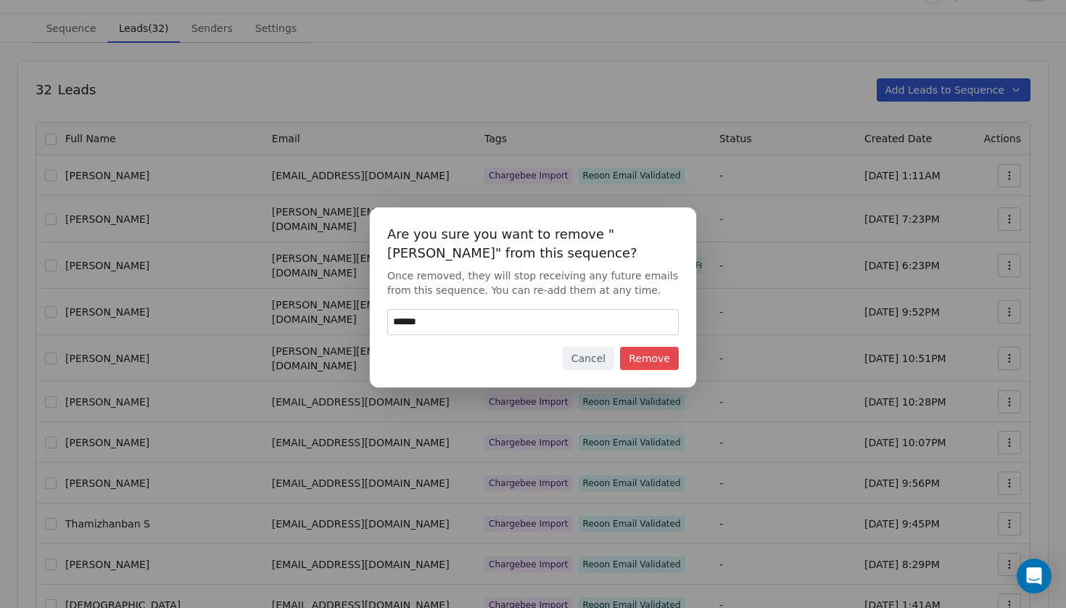
type input "******"
click at [652, 360] on button "Remove" at bounding box center [649, 358] width 59 height 23
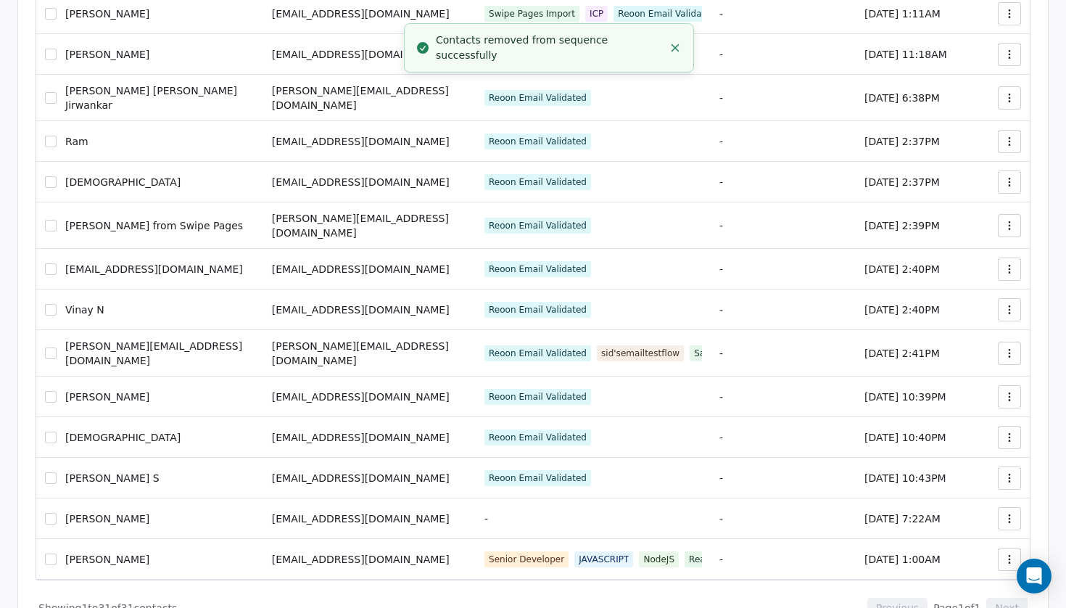
scroll to position [905, 0]
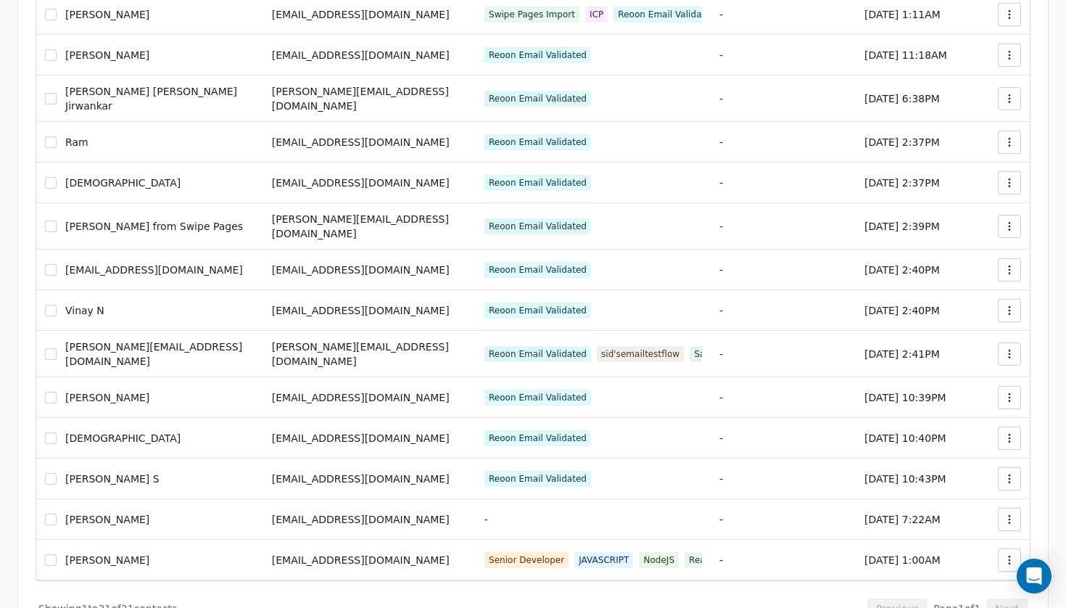
click at [574, 552] on span "JAVASCRIPT" at bounding box center [603, 560] width 59 height 16
click at [484, 552] on span "Senior Developer" at bounding box center [526, 560] width 84 height 16
click at [498, 552] on div "Senior Developer JAVASCRIPT NodeJS React Native TEAM LEAD" at bounding box center [593, 560] width 218 height 16
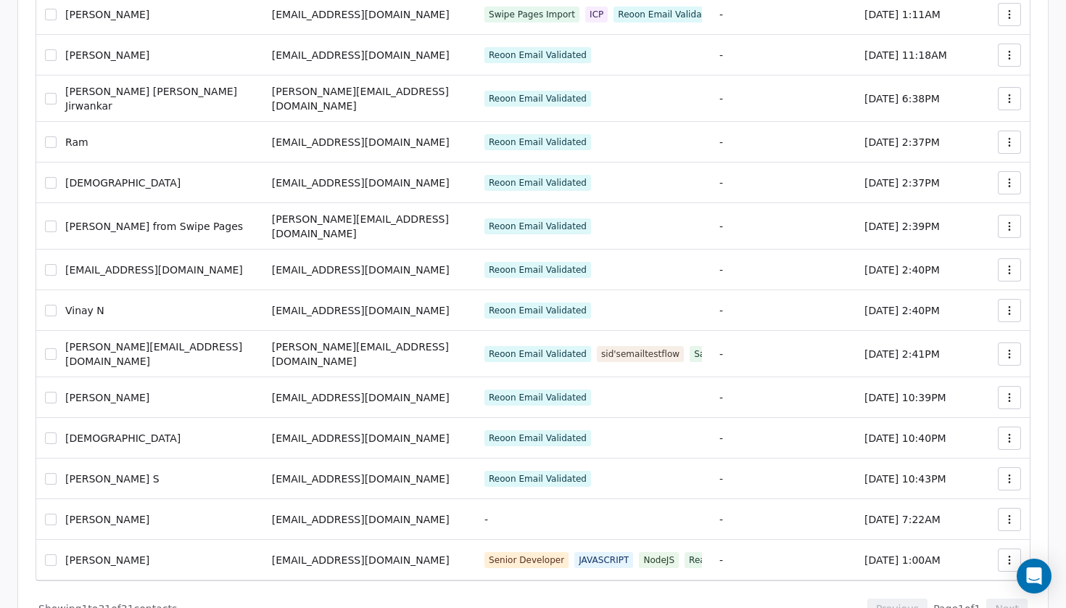
click at [498, 552] on div "Senior Developer JAVASCRIPT NodeJS React Native TEAM LEAD" at bounding box center [593, 560] width 218 height 16
click at [620, 540] on td "Senior Developer JAVASCRIPT NodeJS React Native TEAM LEAD" at bounding box center [593, 560] width 235 height 41
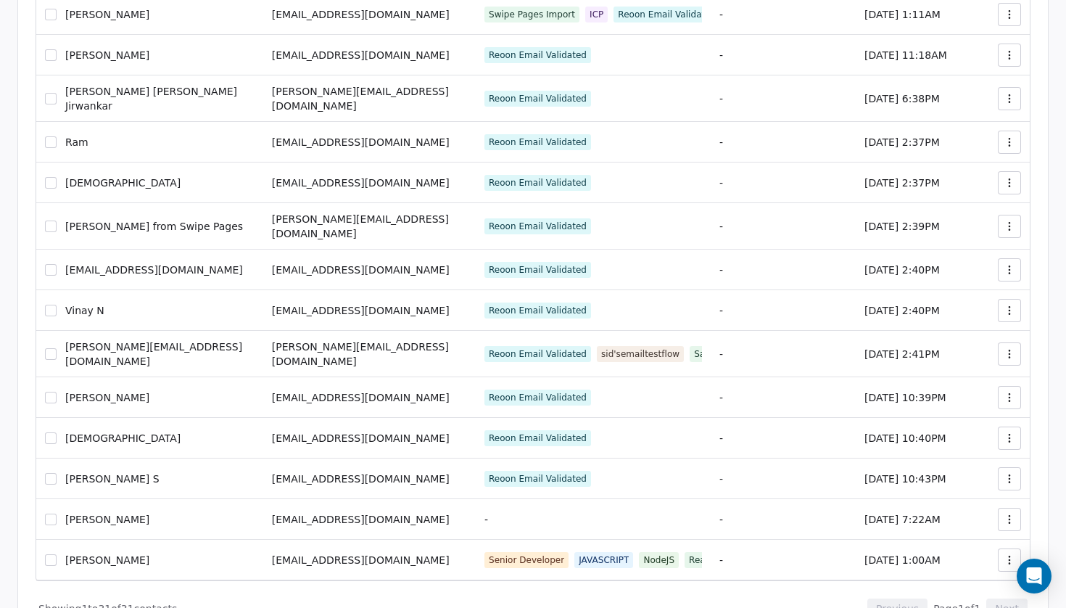
click at [272, 554] on span "umesh11@swipepages.com" at bounding box center [361, 560] width 178 height 12
click at [352, 554] on span "umesh11@swipepages.com" at bounding box center [361, 560] width 178 height 12
click at [1021, 548] on button "button" at bounding box center [1009, 559] width 23 height 23
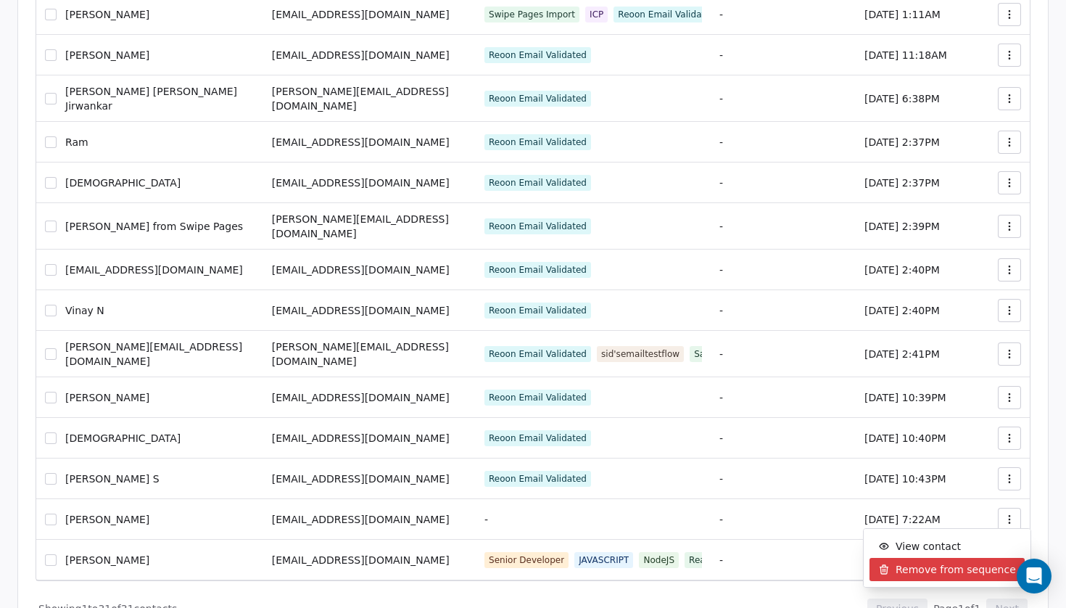
click at [889, 567] on icon "Suggestions" at bounding box center [884, 570] width 12 height 12
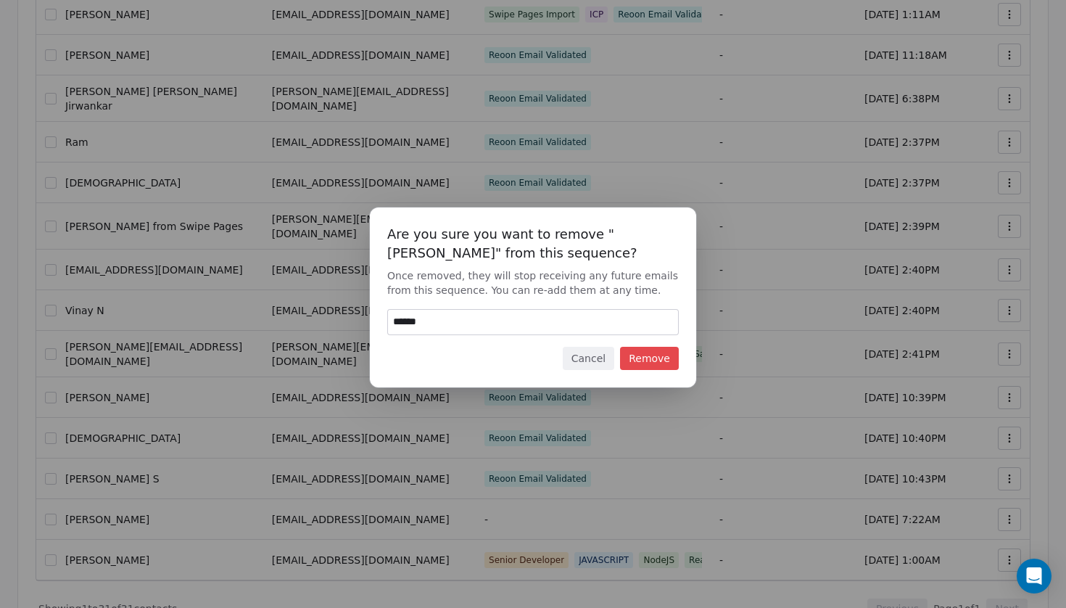
type input "******"
click at [653, 357] on button "Remove" at bounding box center [649, 358] width 59 height 23
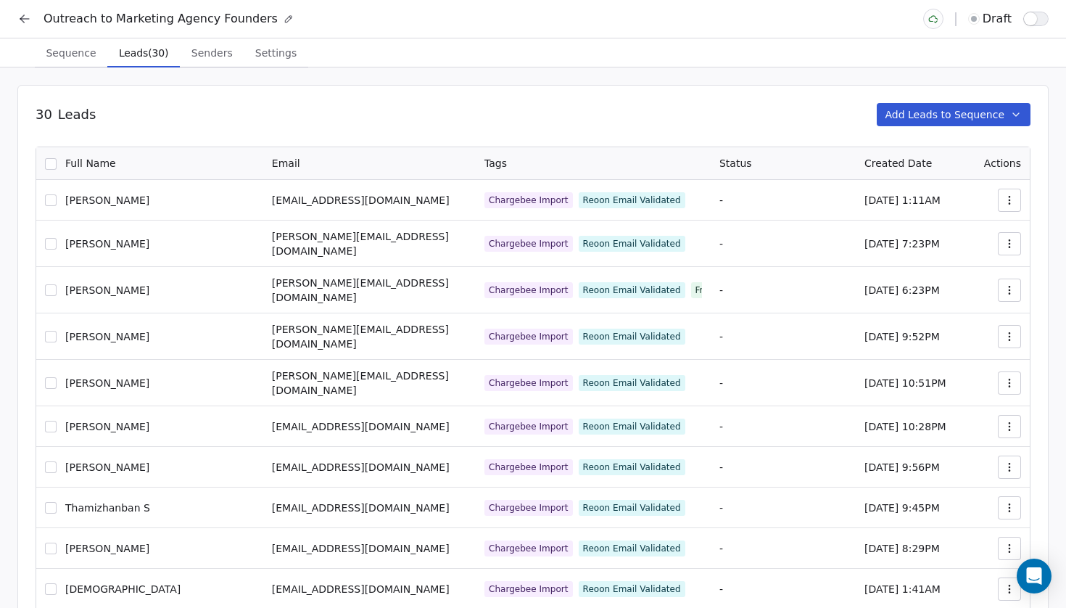
click at [73, 46] on span "Sequence" at bounding box center [71, 53] width 62 height 20
click at [157, 53] on span "Leads (30)" at bounding box center [143, 53] width 61 height 20
click at [918, 103] on button "Add Leads to Sequence" at bounding box center [954, 114] width 154 height 23
click at [63, 55] on span "Sequence" at bounding box center [71, 53] width 62 height 20
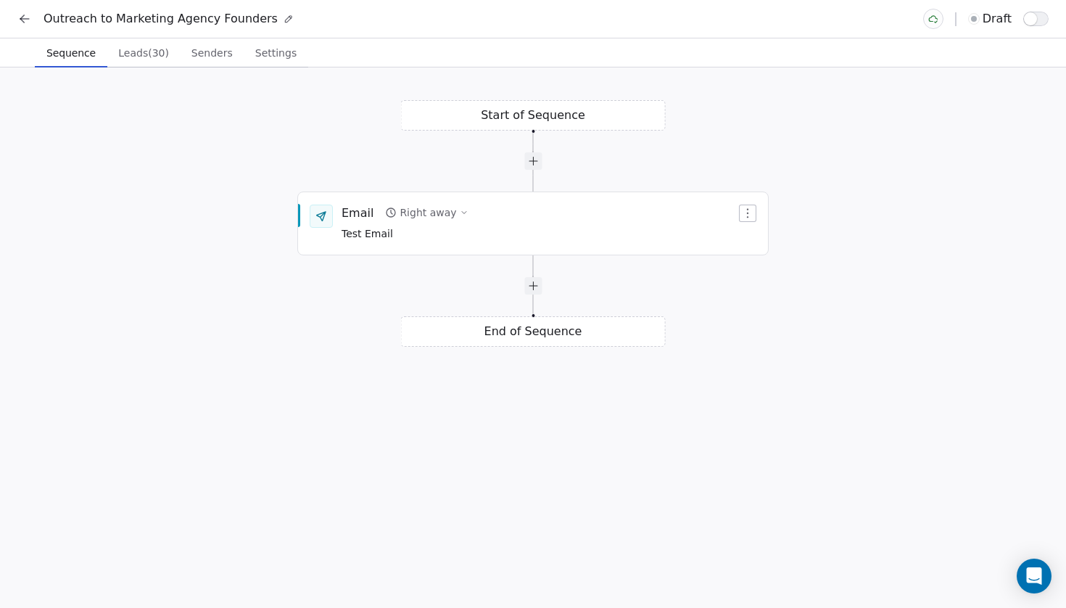
click at [137, 62] on span "Leads (30)" at bounding box center [143, 53] width 62 height 20
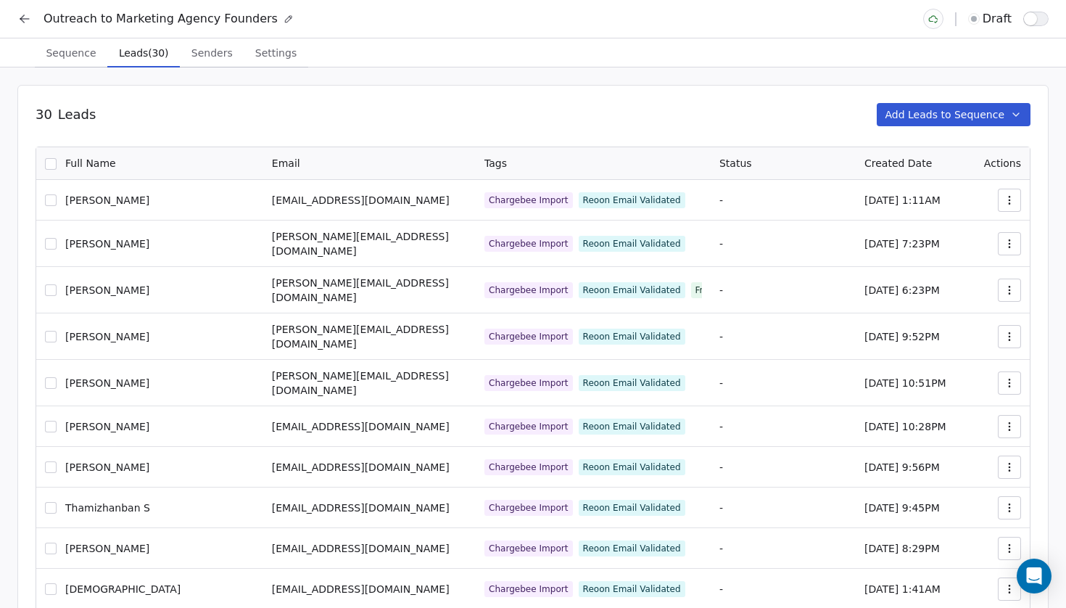
click at [215, 46] on span "Senders" at bounding box center [212, 53] width 53 height 20
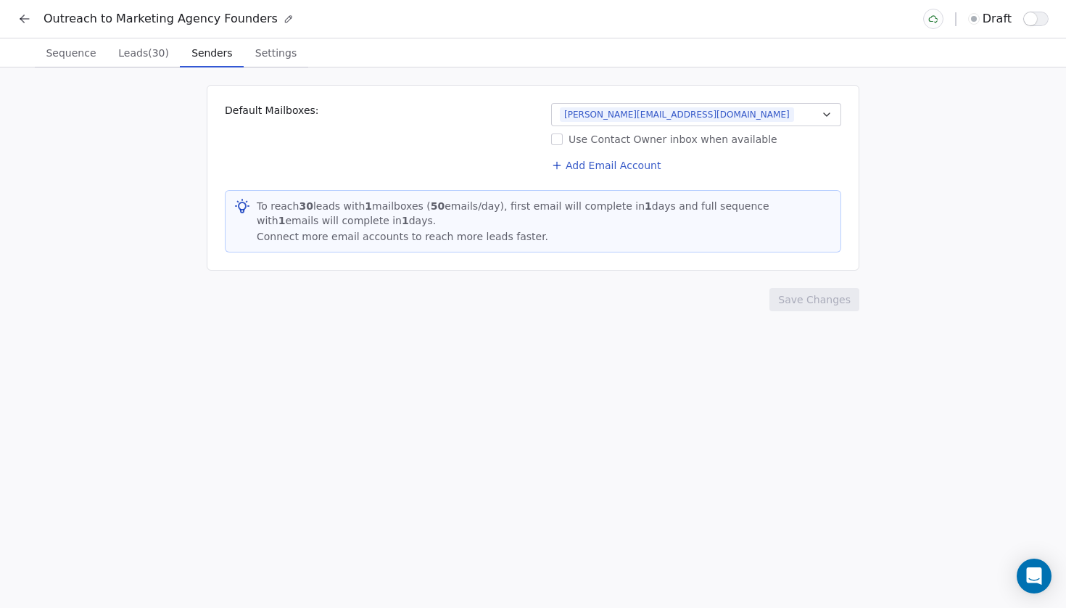
click at [283, 57] on span "Settings" at bounding box center [275, 53] width 53 height 20
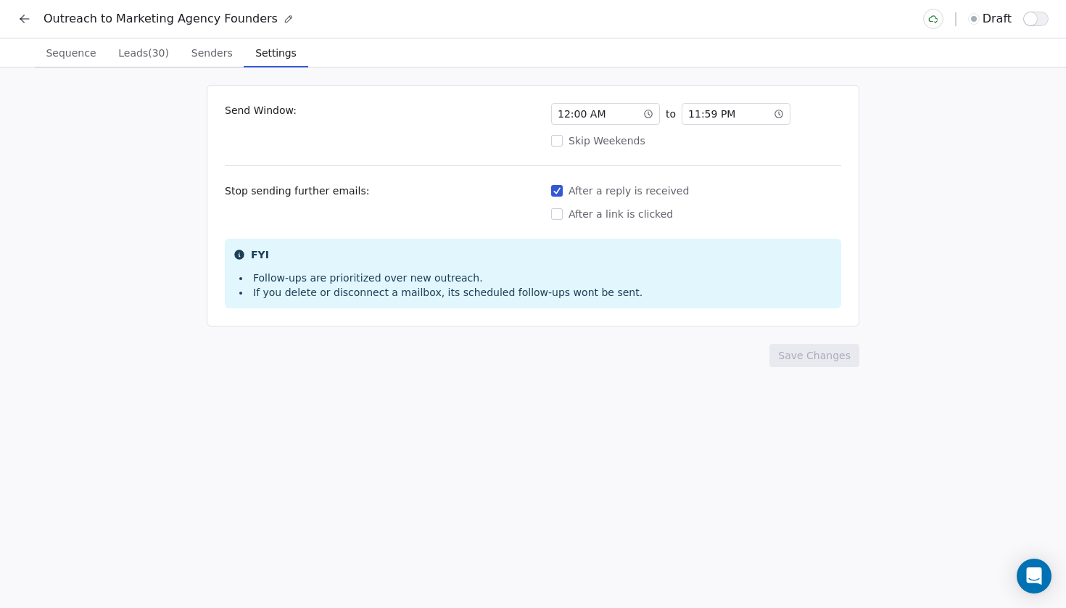
click at [139, 53] on span "Leads (30)" at bounding box center [143, 53] width 62 height 20
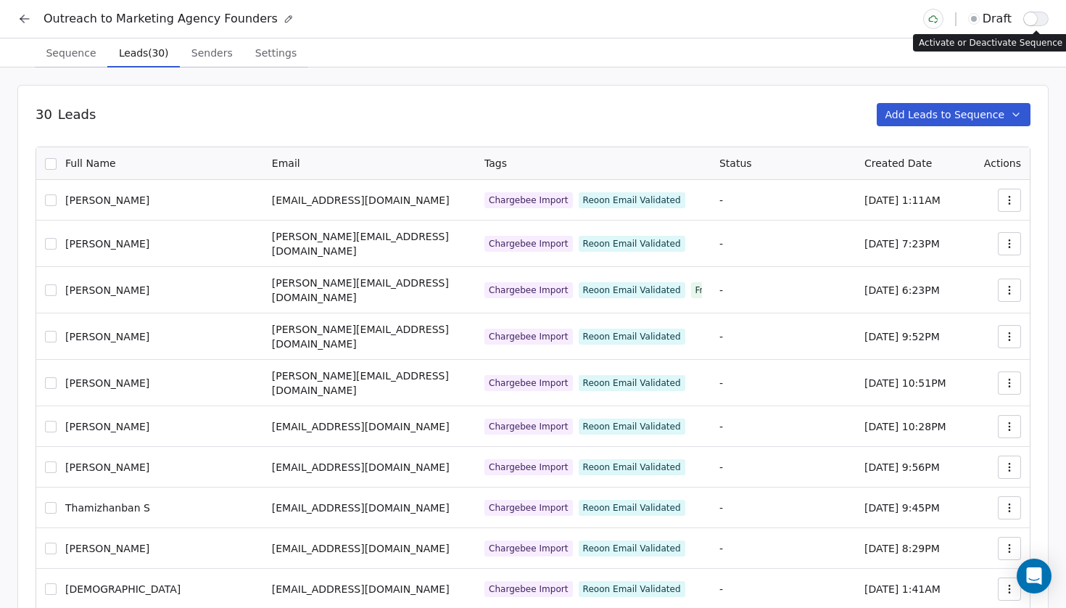
click at [1042, 16] on button "button" at bounding box center [1035, 19] width 25 height 15
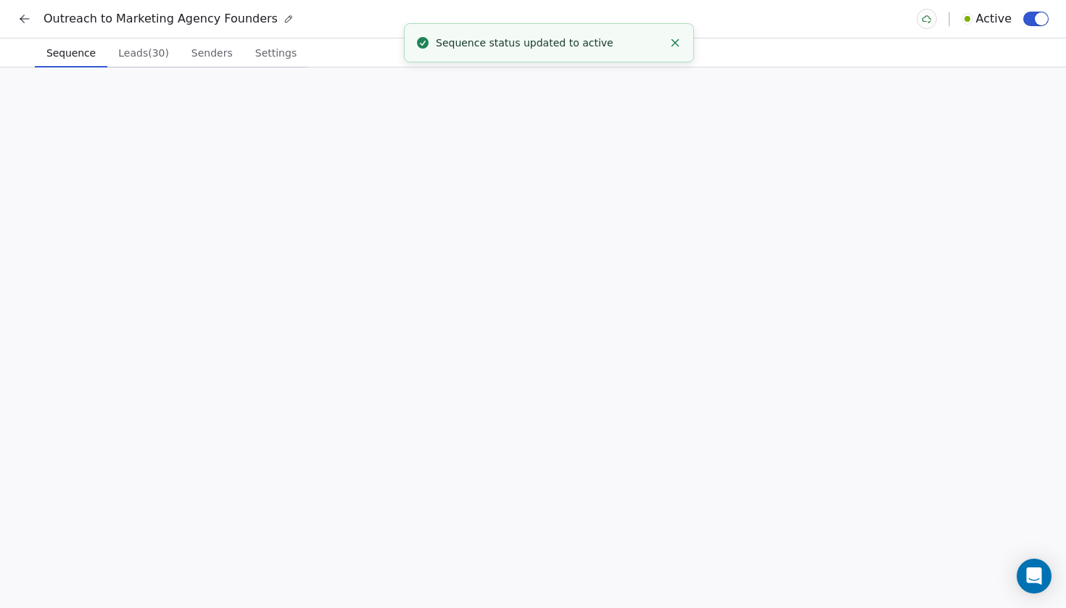
click at [82, 57] on span "Sequence" at bounding box center [71, 53] width 61 height 20
click at [458, 228] on span "Test Email" at bounding box center [405, 234] width 127 height 16
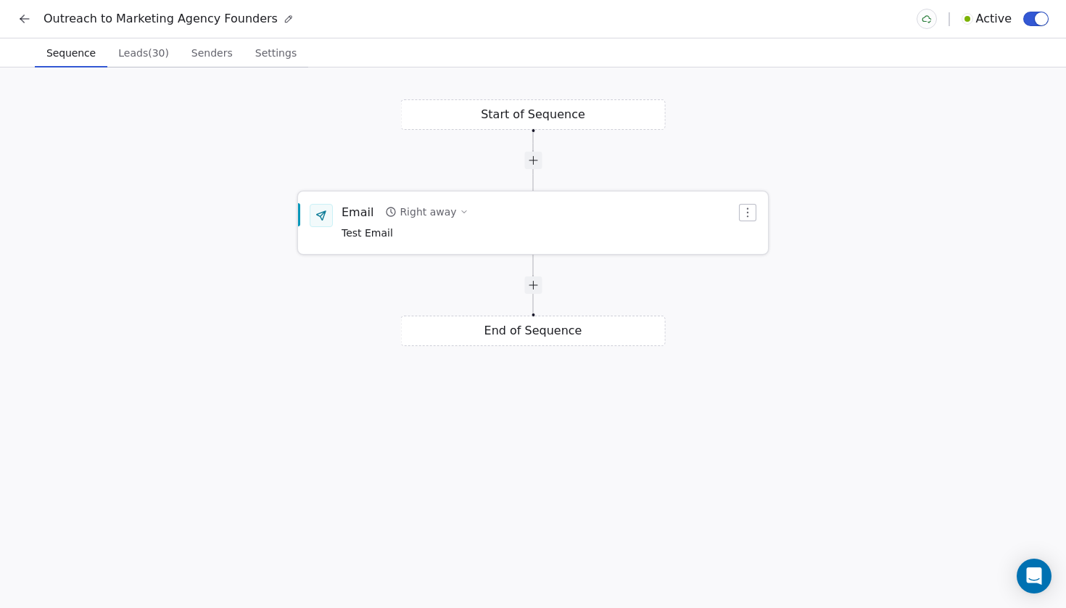
click at [533, 218] on div "Email Right away Test Email" at bounding box center [539, 223] width 395 height 38
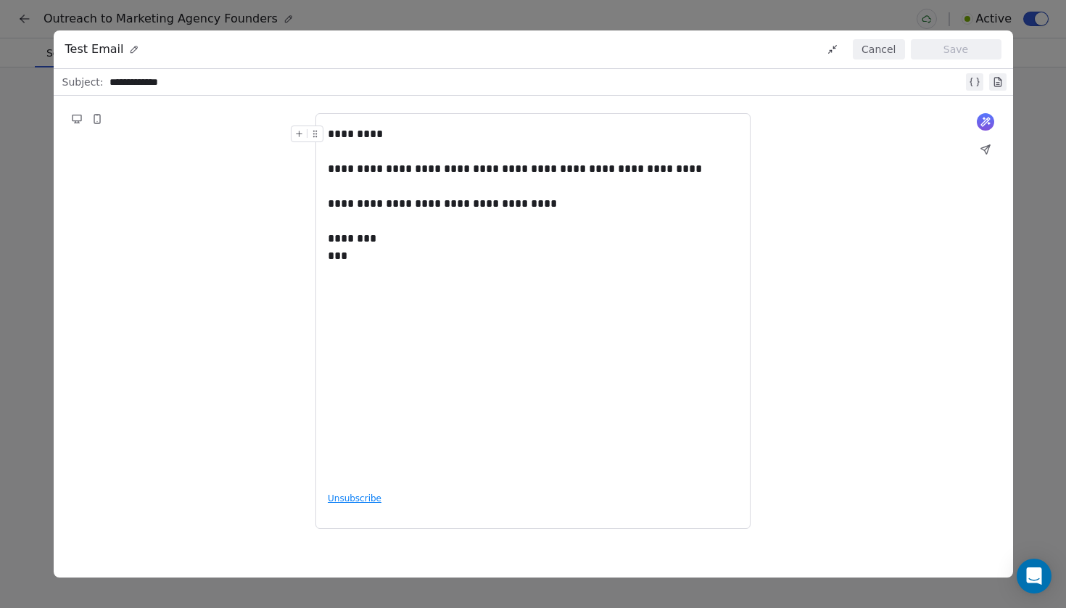
click at [882, 53] on button "Cancel" at bounding box center [878, 49] width 51 height 20
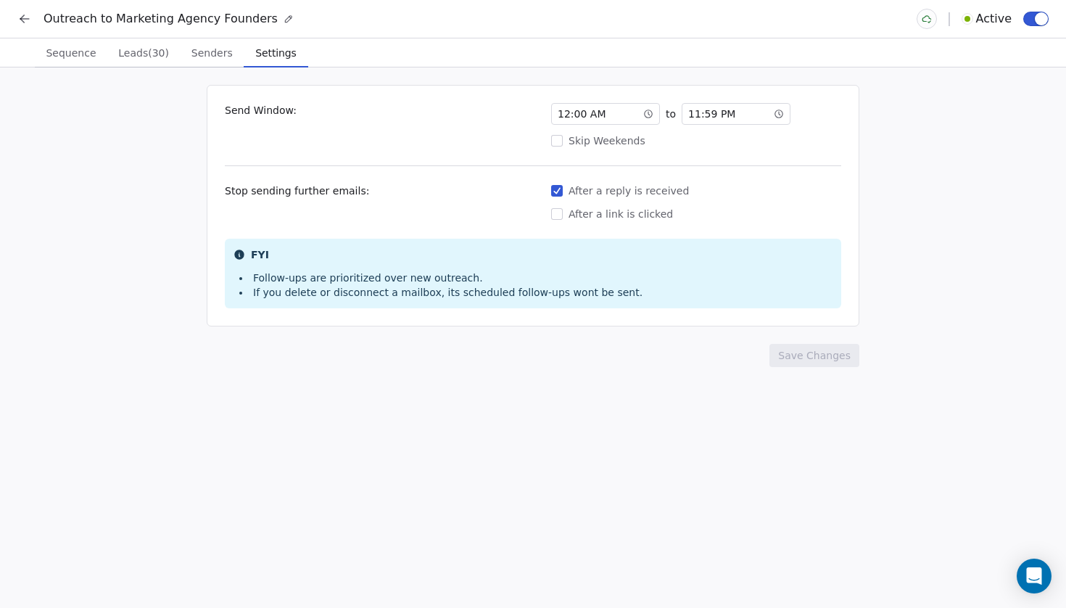
click at [268, 52] on span "Settings" at bounding box center [275, 53] width 52 height 20
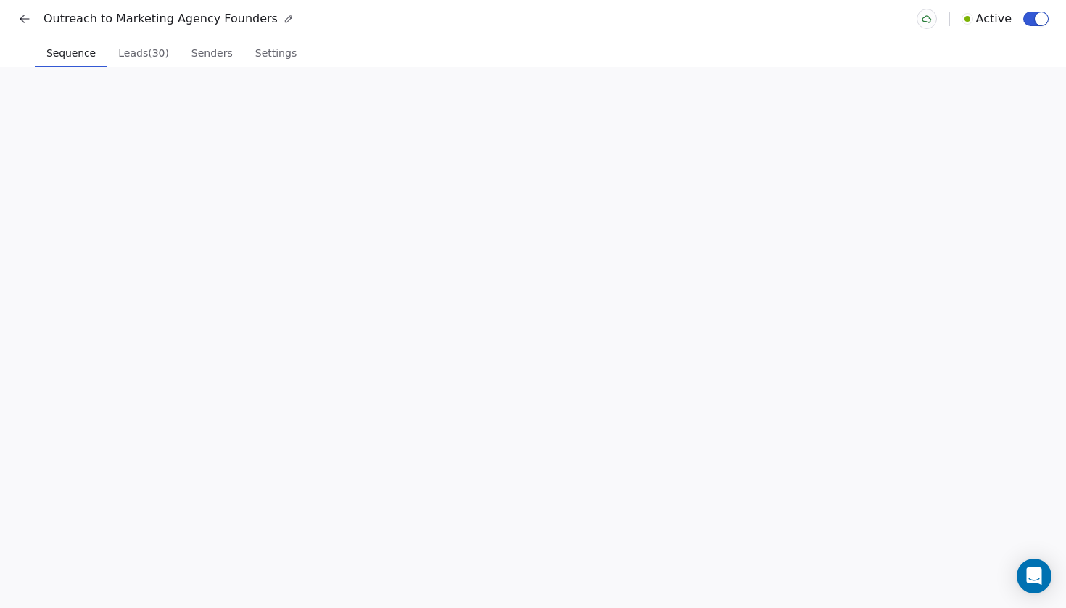
click at [73, 54] on span "Sequence" at bounding box center [71, 53] width 61 height 20
click at [25, 15] on icon at bounding box center [24, 19] width 15 height 15
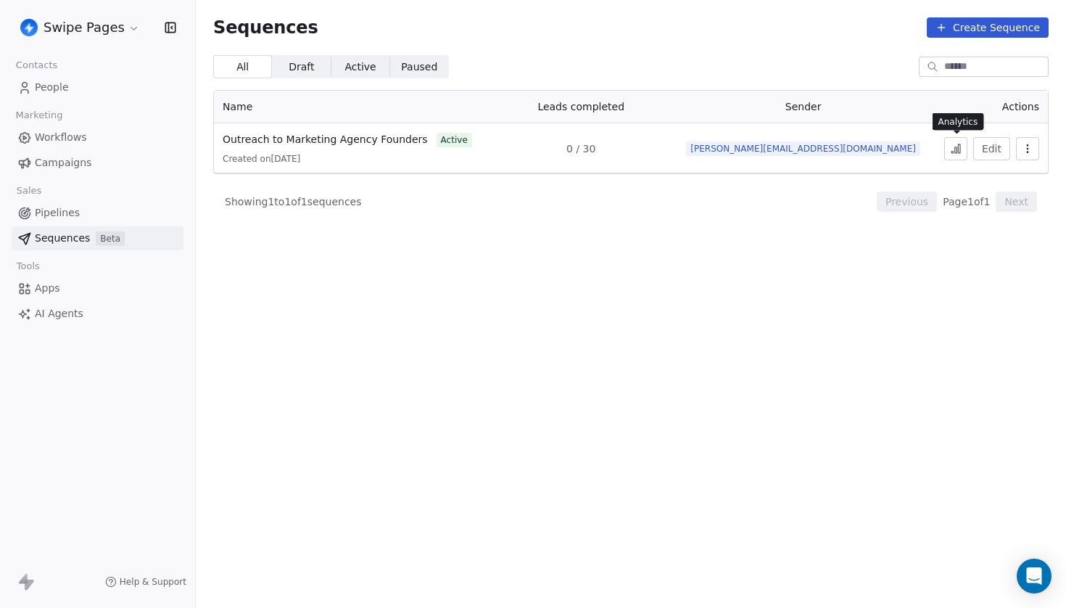
click at [961, 154] on icon at bounding box center [956, 149] width 12 height 12
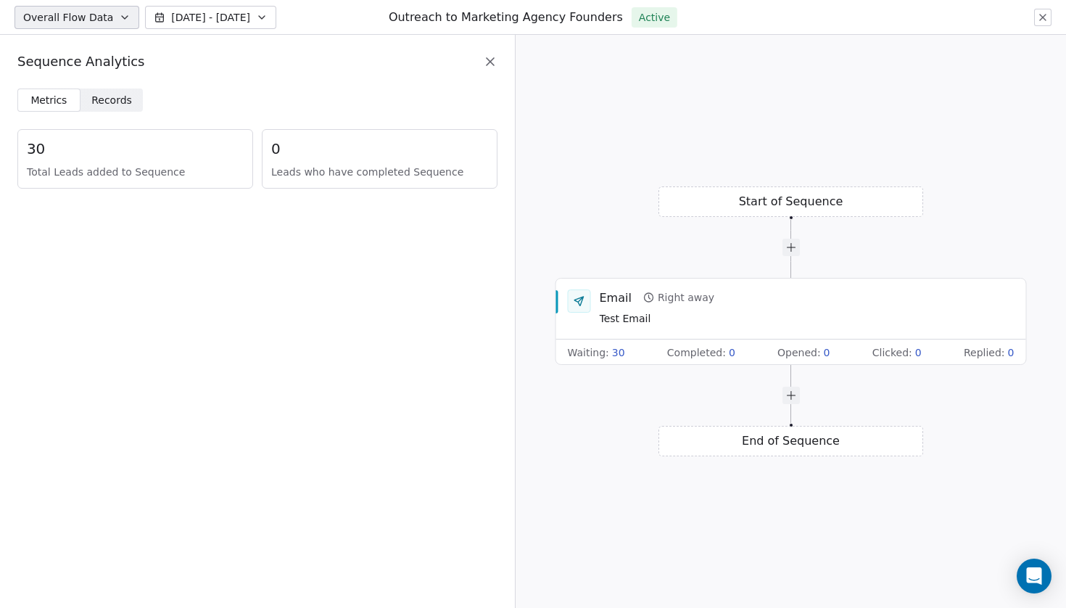
click at [123, 101] on span "Records" at bounding box center [111, 100] width 41 height 15
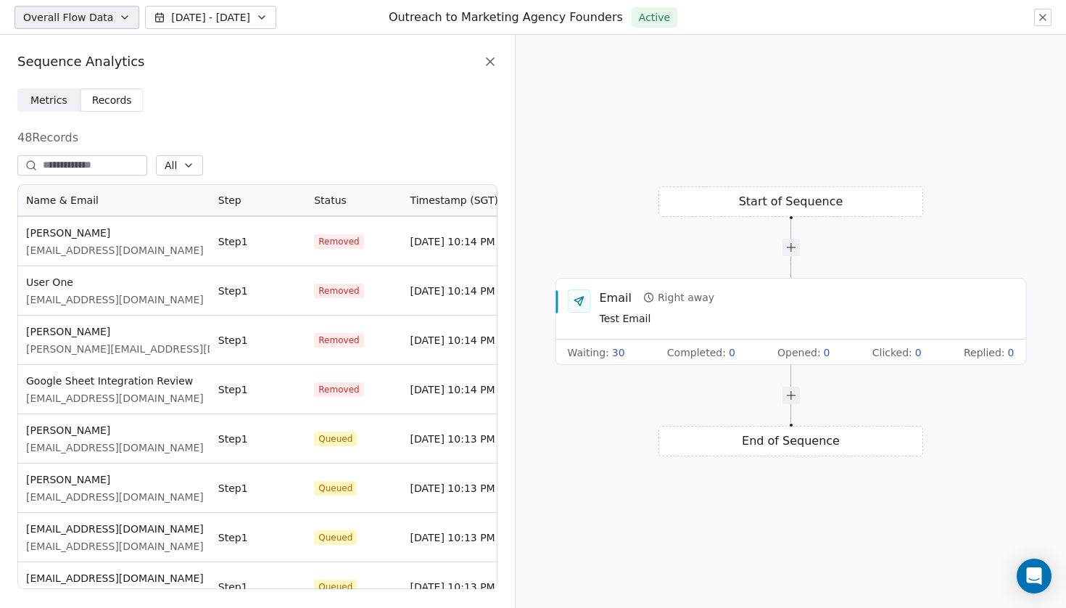
scroll to position [284, 0]
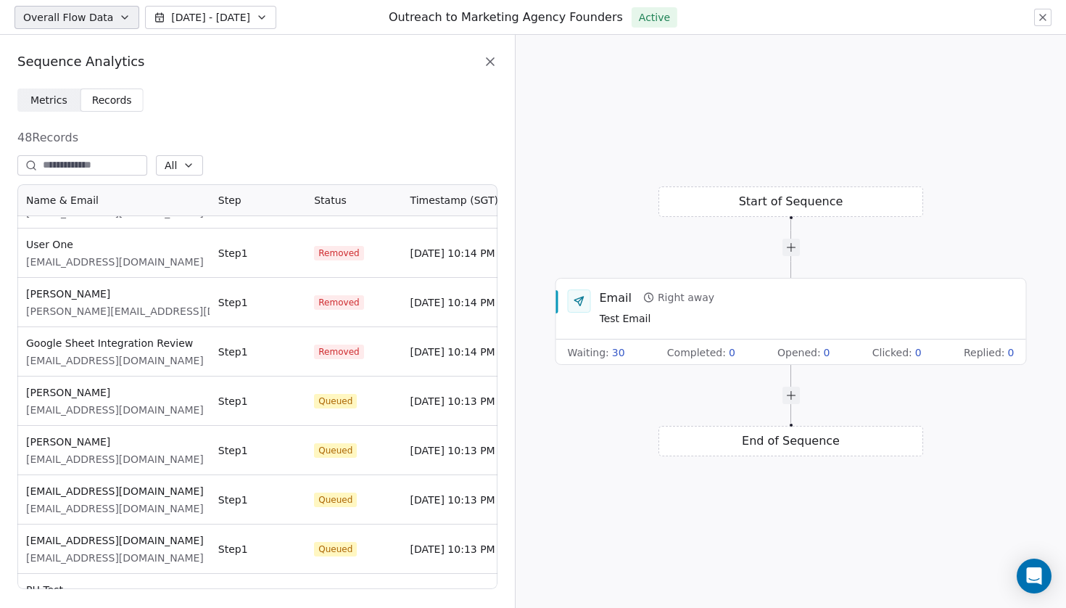
click at [46, 95] on span "Metrics" at bounding box center [48, 100] width 37 height 15
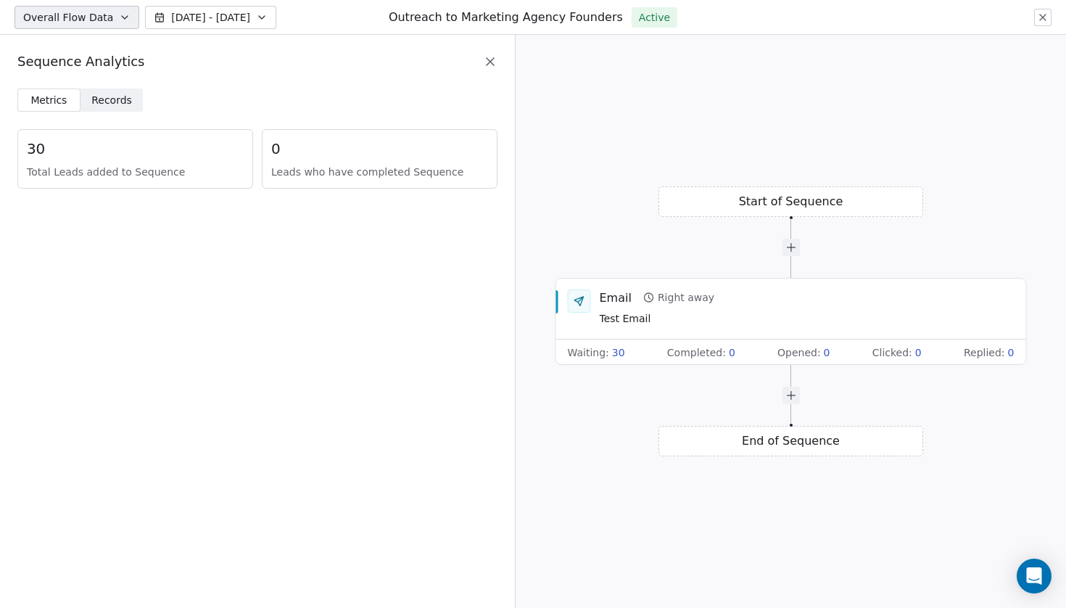
click at [139, 162] on div "30 Total Leads added to Sequence" at bounding box center [135, 158] width 236 height 59
click at [1040, 21] on icon at bounding box center [1043, 18] width 12 height 12
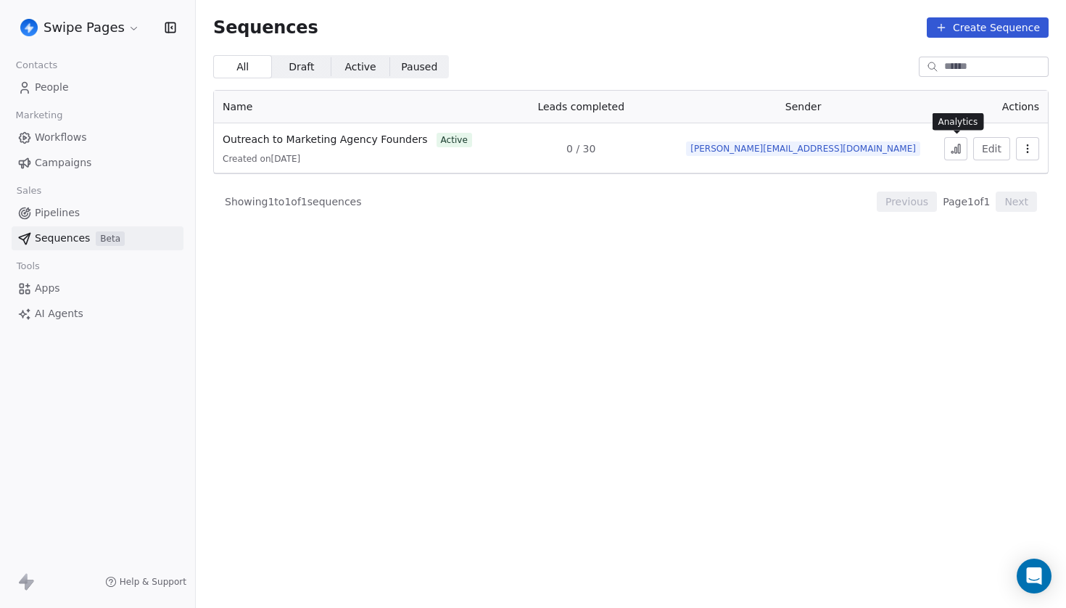
click at [950, 149] on button at bounding box center [955, 148] width 23 height 23
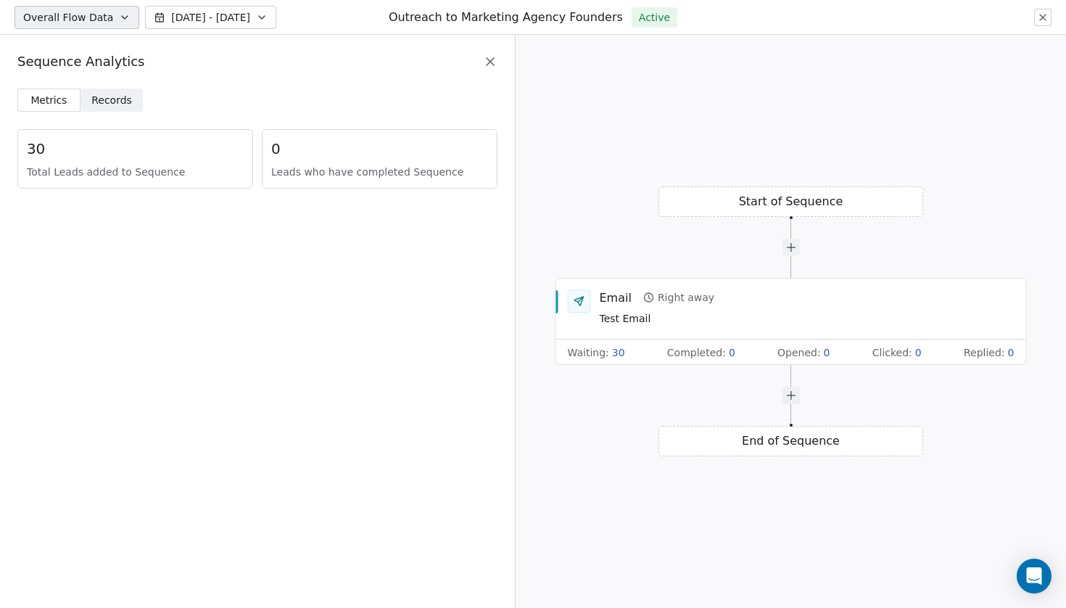
click at [105, 97] on span "Records" at bounding box center [111, 100] width 41 height 15
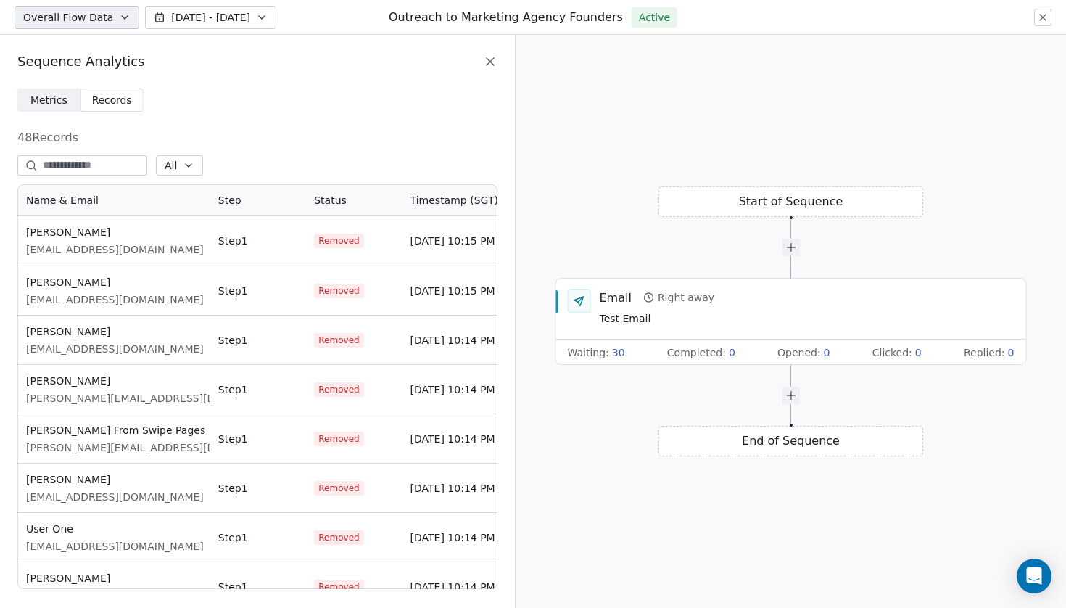
click at [490, 69] on div "Sequence Analytics" at bounding box center [257, 61] width 480 height 19
click at [498, 57] on div "Sequence Analytics" at bounding box center [257, 62] width 515 height 54
click at [492, 60] on icon at bounding box center [490, 61] width 7 height 7
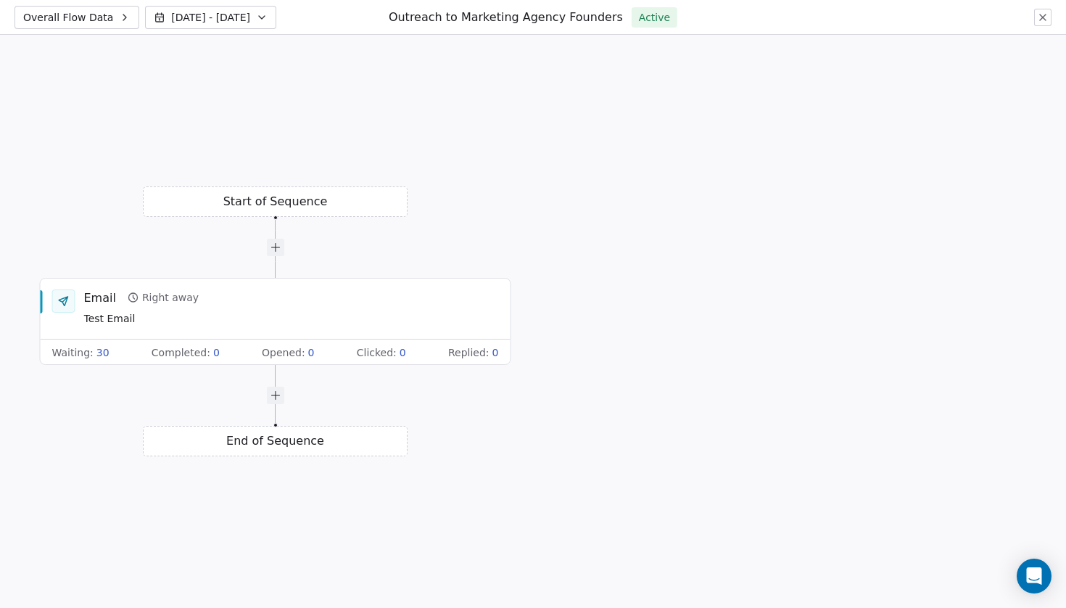
click at [1044, 22] on icon at bounding box center [1043, 18] width 12 height 12
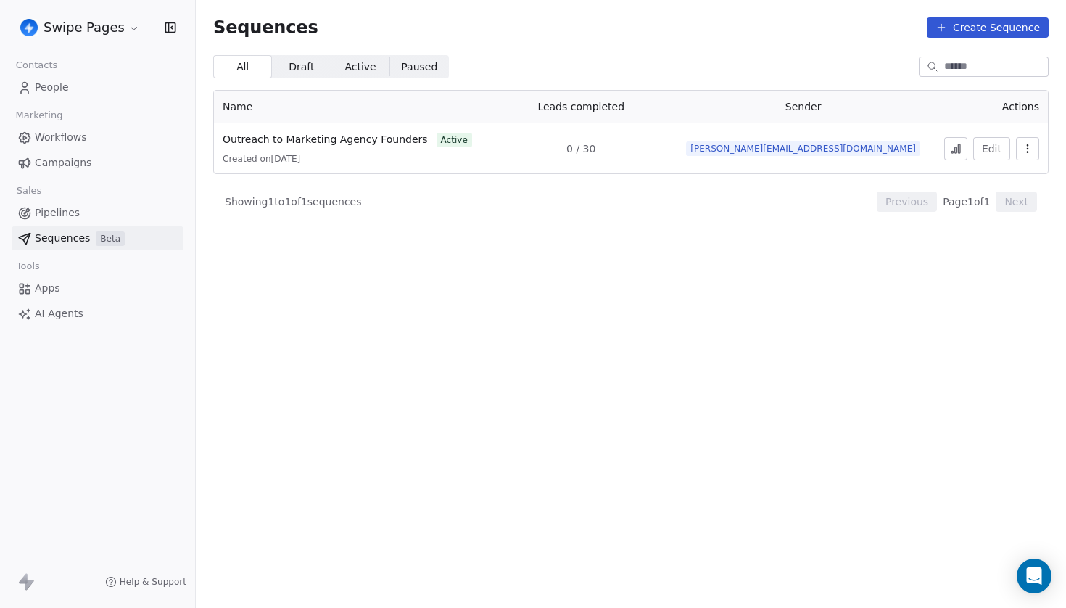
click at [45, 90] on span "People" at bounding box center [52, 87] width 34 height 15
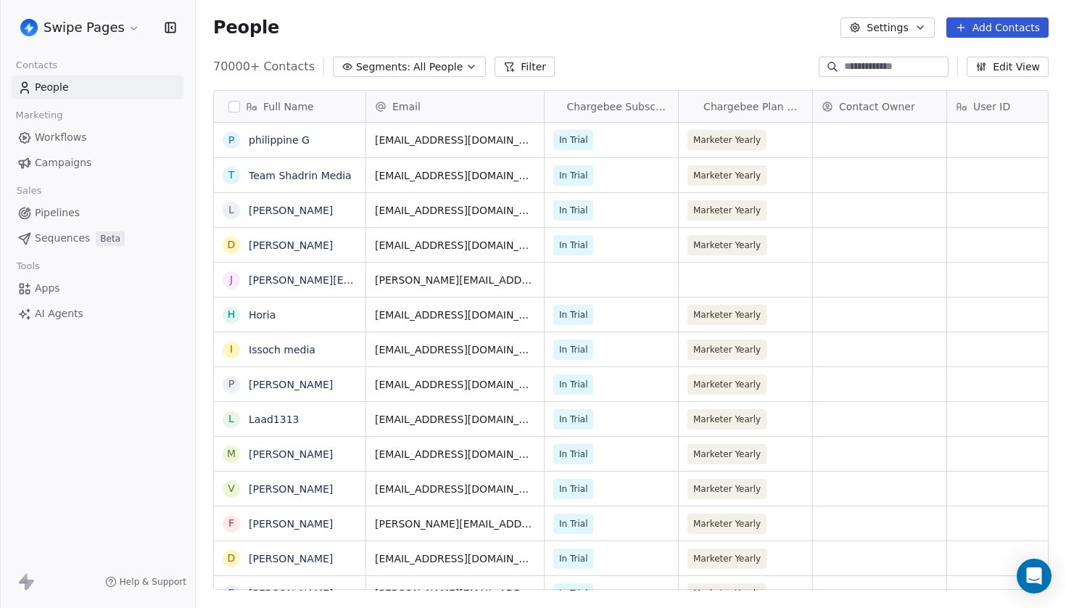
scroll to position [535, 870]
click at [67, 240] on span "Sequences" at bounding box center [62, 238] width 55 height 15
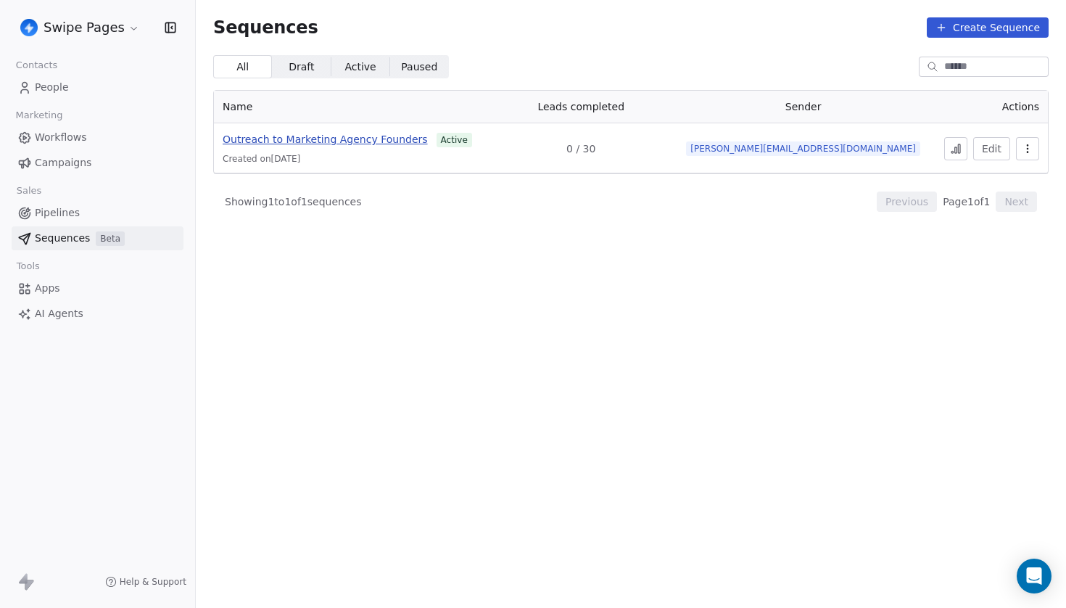
click at [374, 139] on span "Outreach to Marketing Agency Founders" at bounding box center [325, 139] width 205 height 12
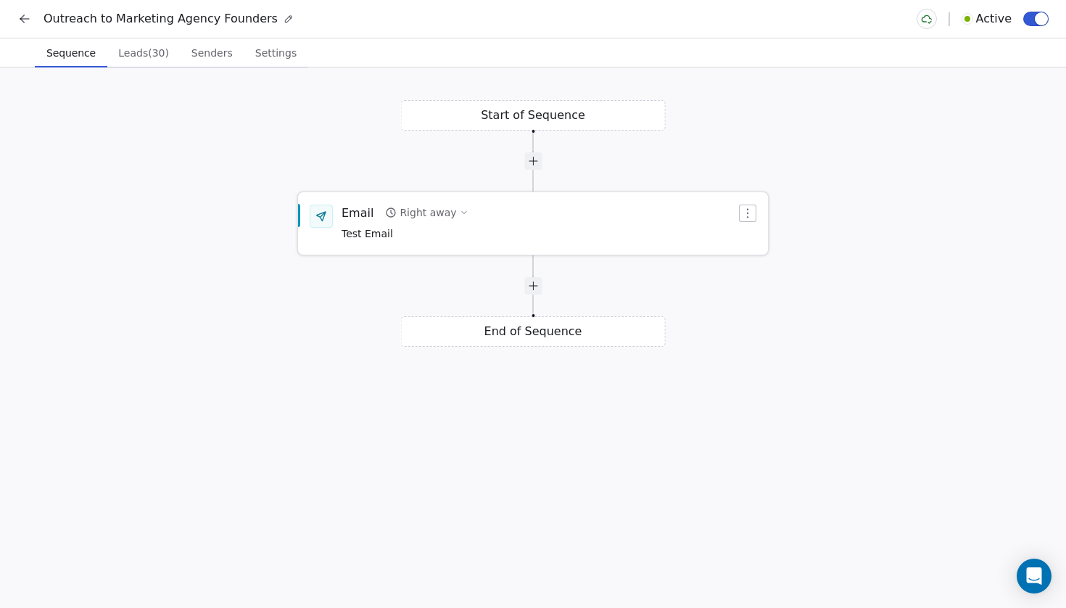
click at [414, 231] on span "Test Email" at bounding box center [405, 234] width 127 height 16
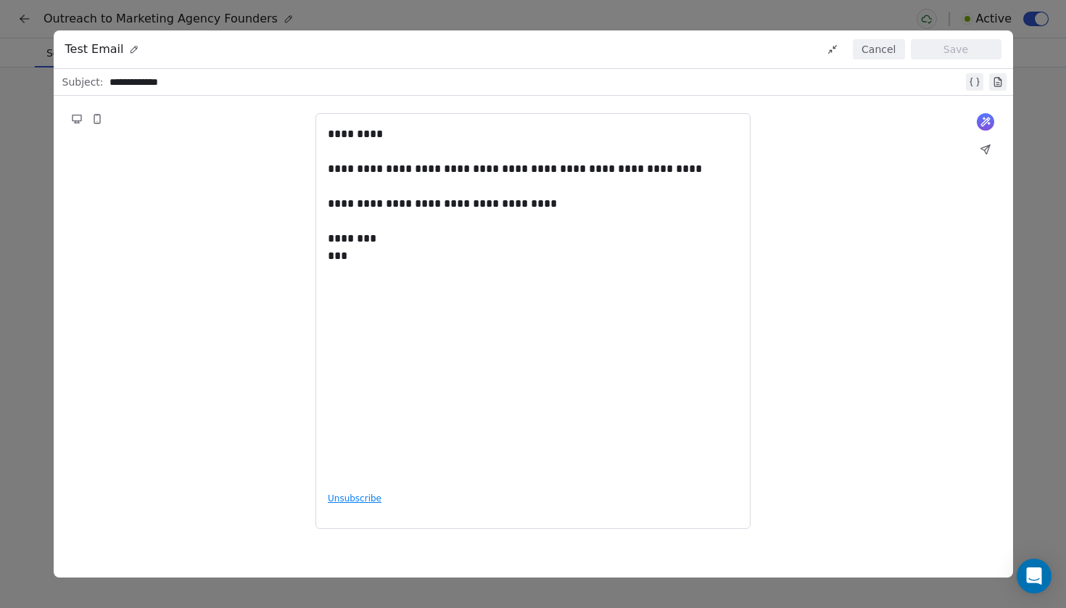
click at [891, 48] on button "Cancel" at bounding box center [878, 49] width 51 height 20
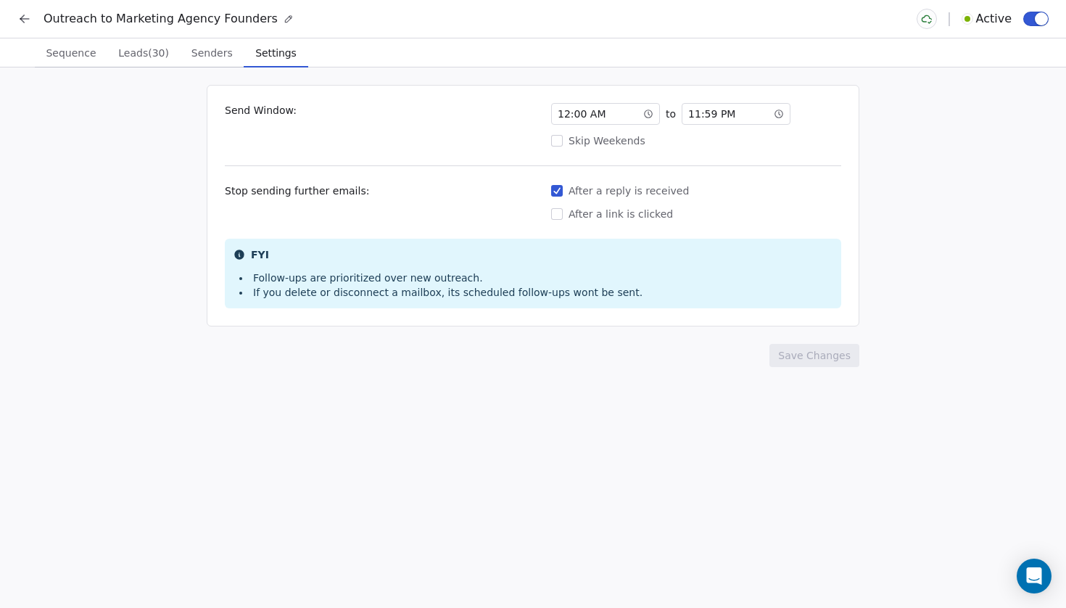
click at [252, 49] on span "Settings" at bounding box center [275, 53] width 52 height 20
click at [192, 59] on span "Senders" at bounding box center [212, 53] width 53 height 20
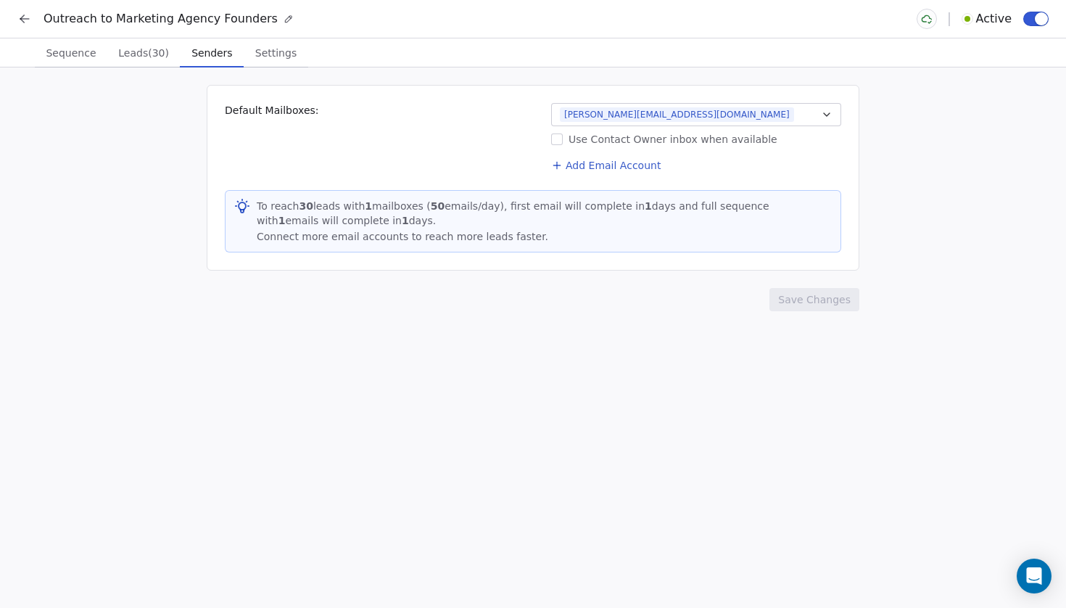
click at [62, 55] on span "Sequence" at bounding box center [71, 53] width 62 height 20
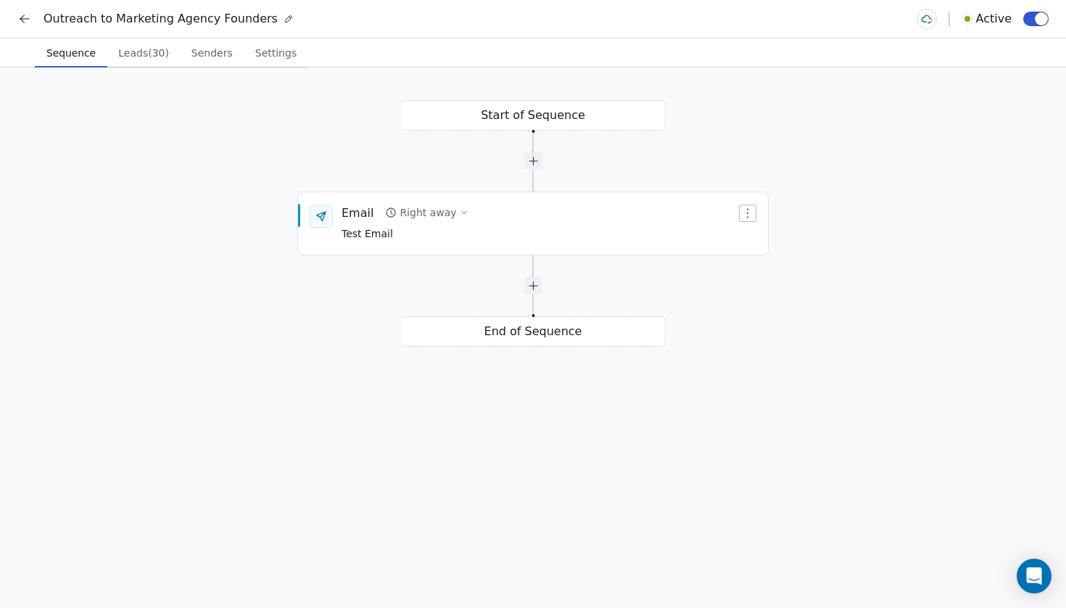
click at [30, 19] on icon at bounding box center [24, 19] width 15 height 15
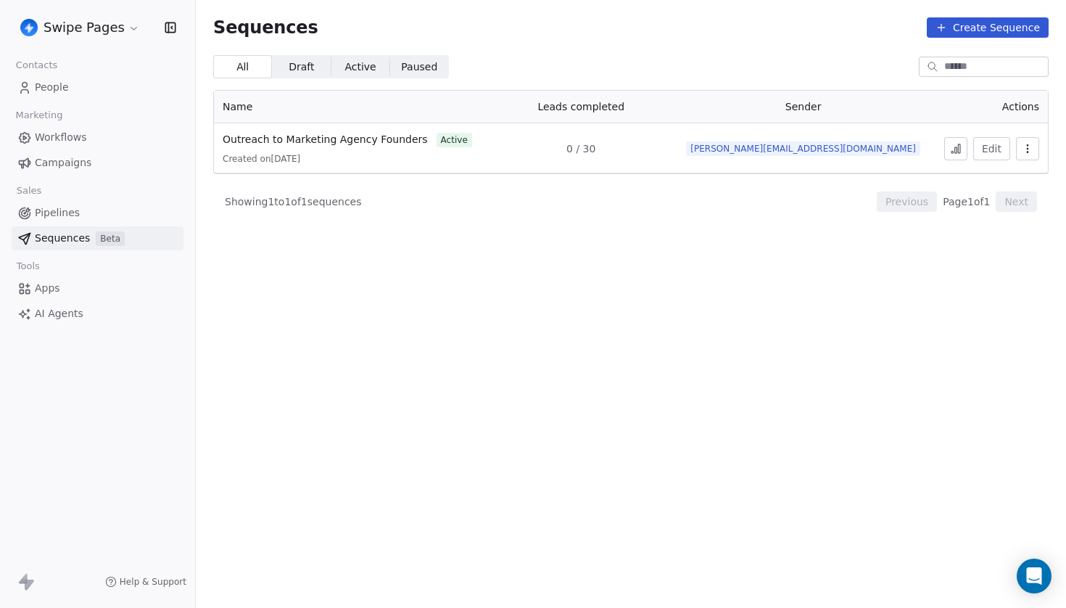
click at [81, 94] on link "People" at bounding box center [98, 87] width 172 height 24
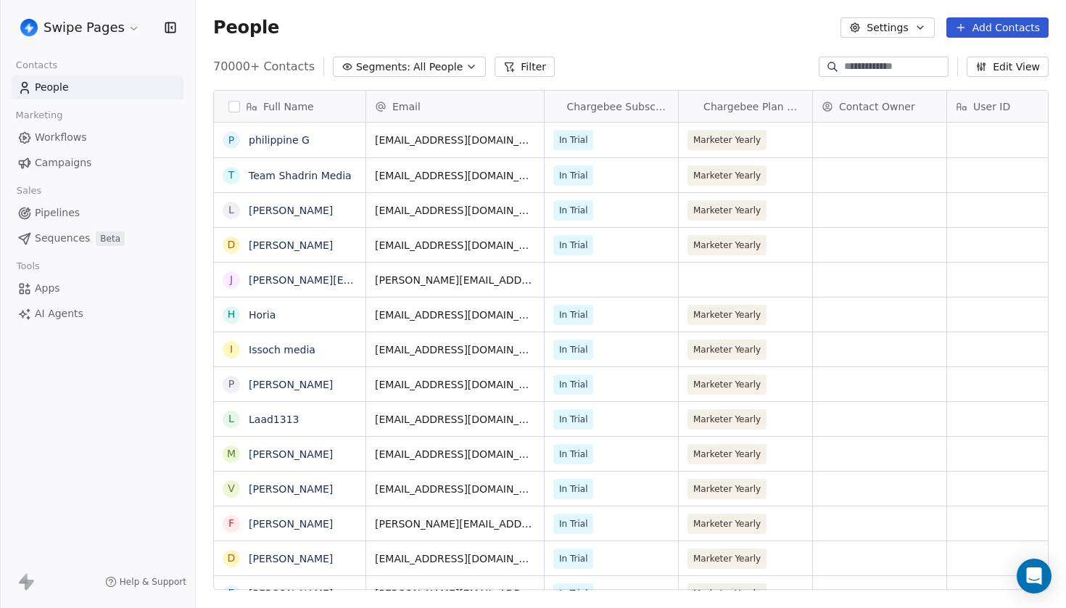
scroll to position [535, 870]
click at [61, 233] on span "Sequences" at bounding box center [62, 238] width 55 height 15
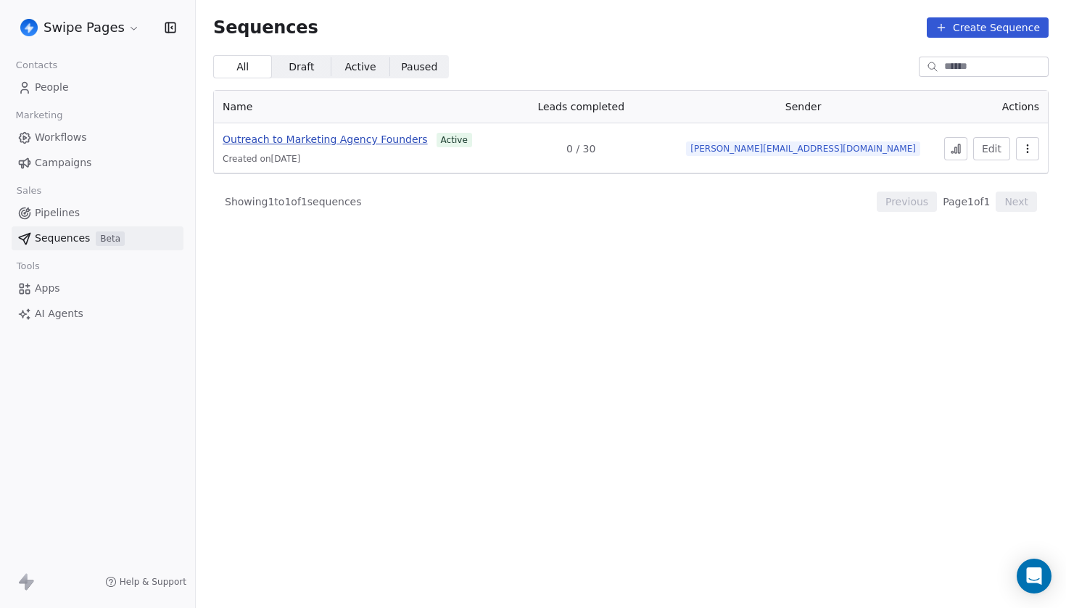
click at [363, 139] on span "Outreach to Marketing Agency Founders" at bounding box center [325, 139] width 205 height 12
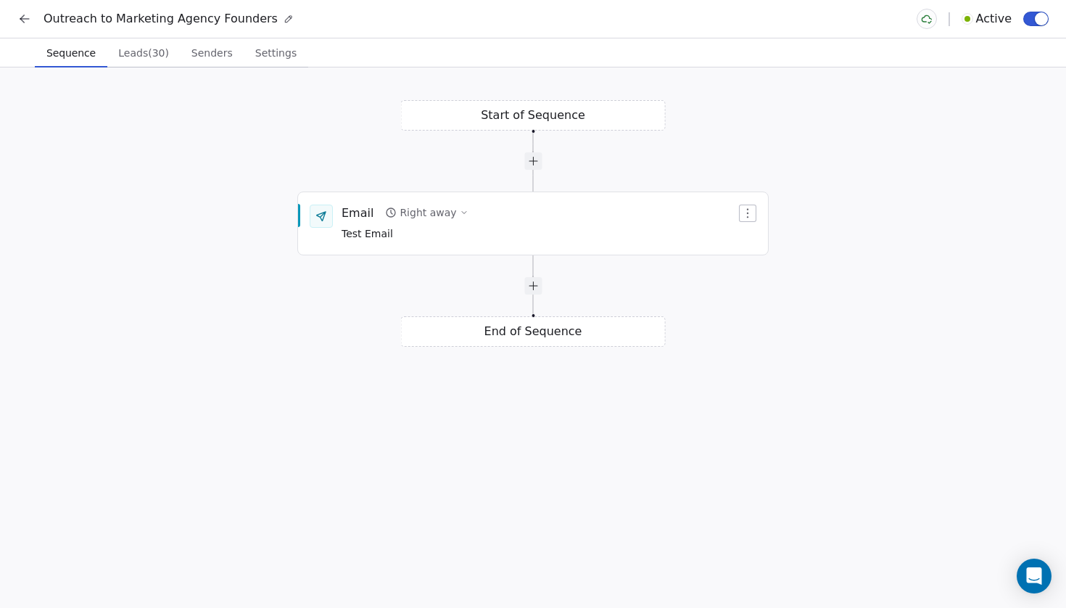
click at [22, 15] on icon at bounding box center [24, 19] width 15 height 15
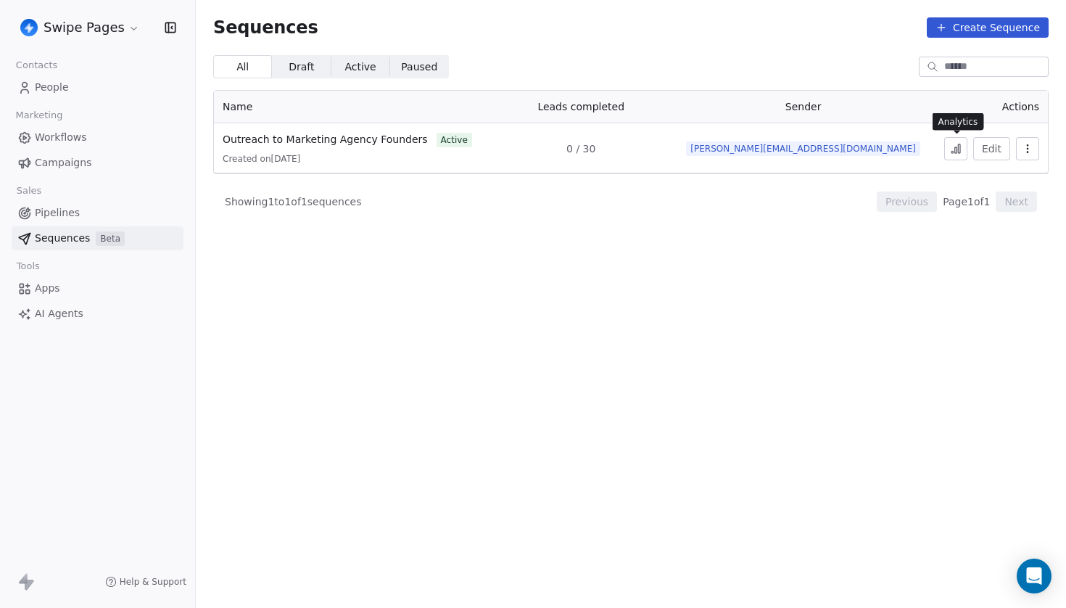
click at [960, 149] on icon at bounding box center [959, 148] width 2 height 9
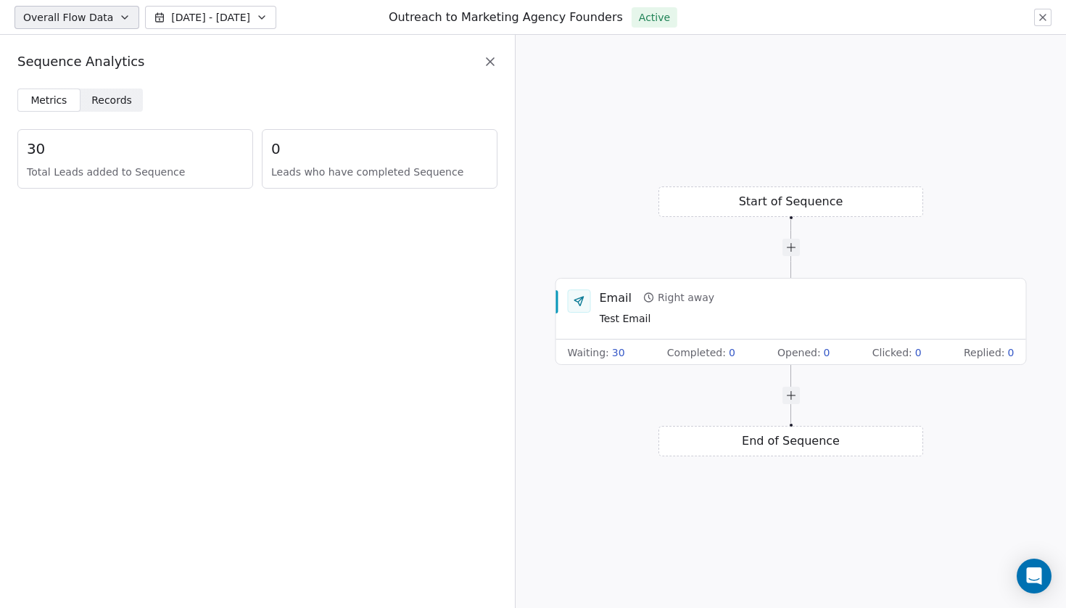
click at [104, 165] on span "Total Leads added to Sequence" at bounding box center [135, 172] width 217 height 15
click at [135, 197] on div "Metrics Metrics Records Records 30 Total Leads added to Sequence 0 Leads who ha…" at bounding box center [257, 146] width 515 height 117
click at [128, 120] on div "Metrics Metrics Records Records 30 Total Leads added to Sequence 0 Leads who ha…" at bounding box center [257, 146] width 515 height 117
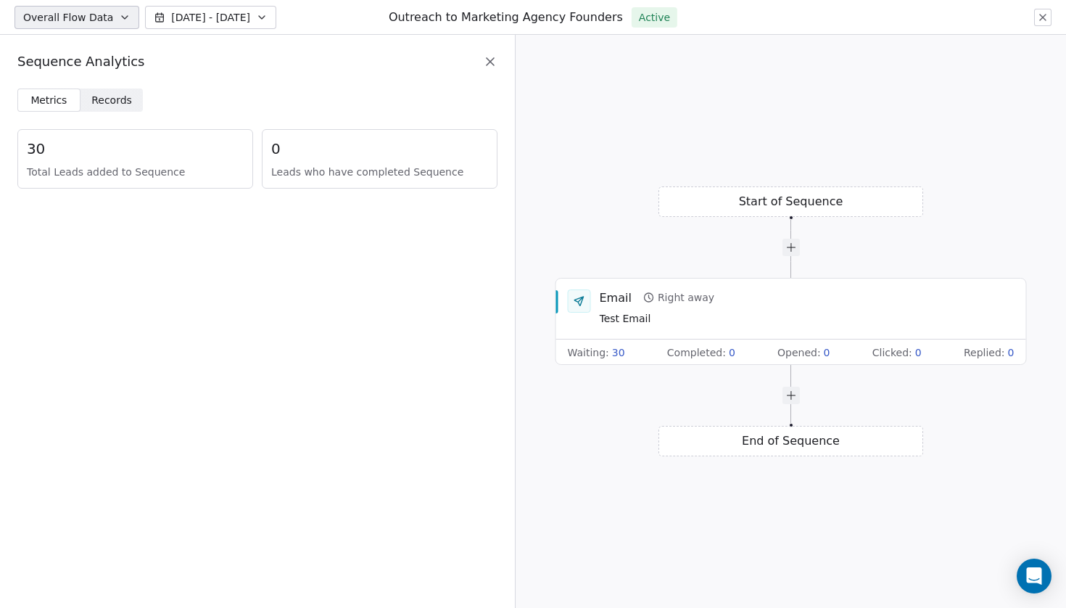
click at [111, 90] on span "Records Records" at bounding box center [112, 99] width 63 height 23
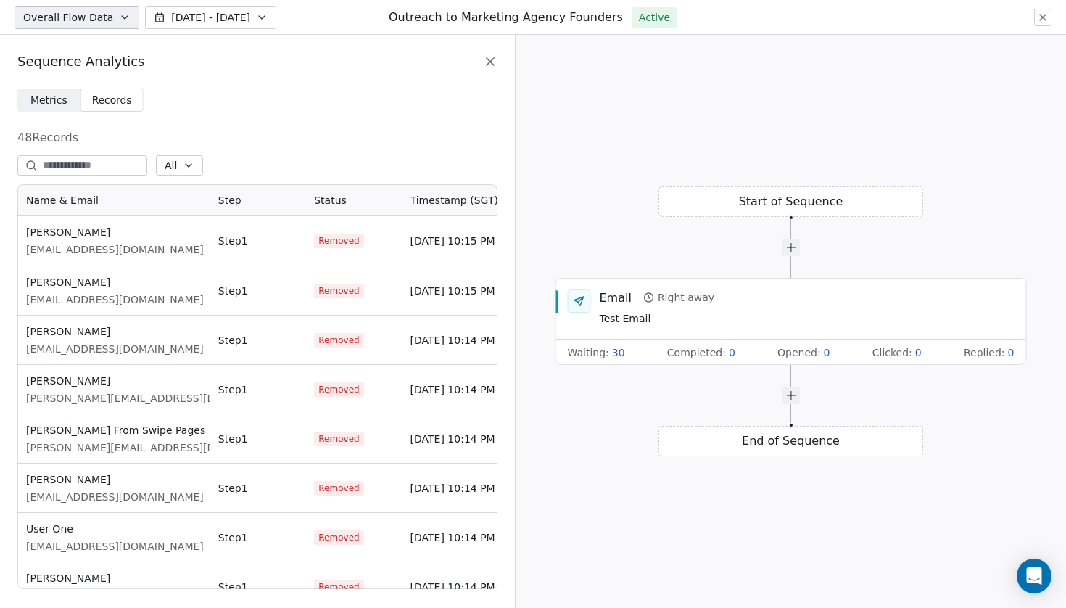
click at [484, 54] on icon at bounding box center [490, 61] width 15 height 15
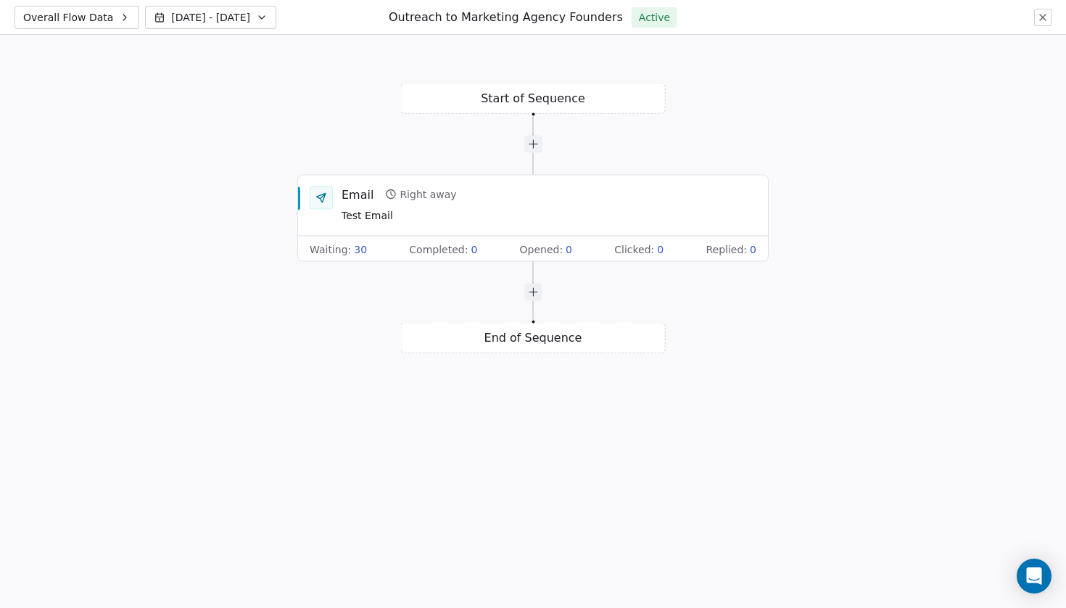
click at [1034, 10] on button at bounding box center [1042, 17] width 17 height 17
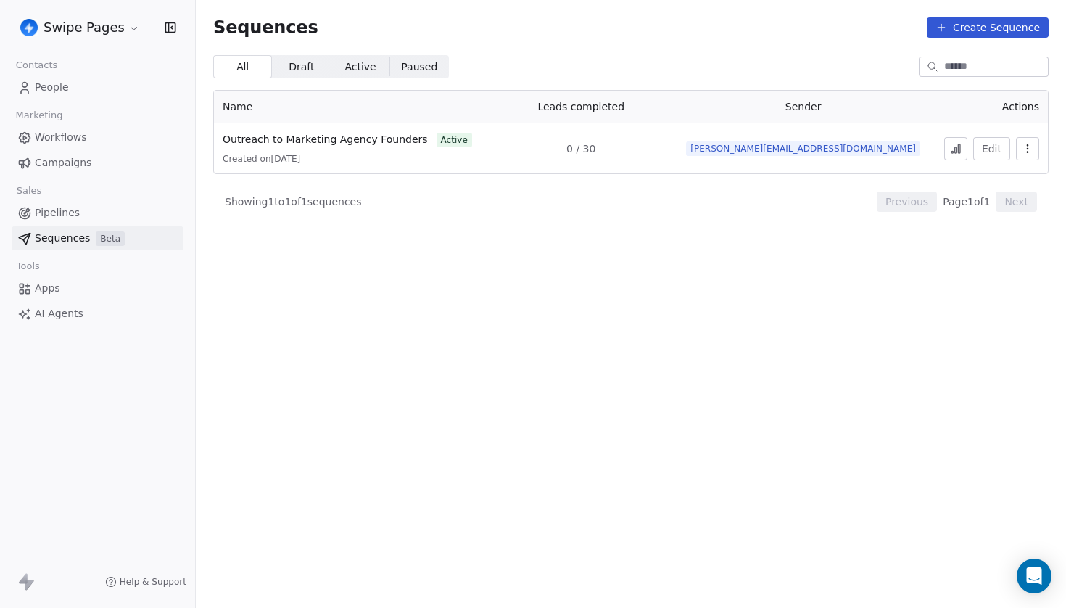
click at [54, 83] on span "People" at bounding box center [52, 87] width 34 height 15
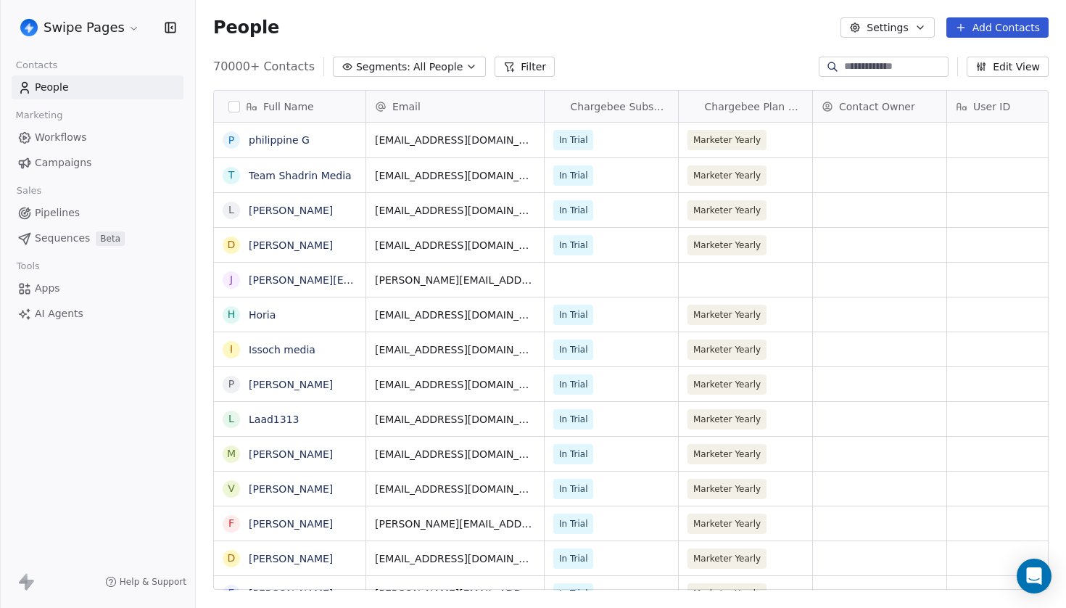
scroll to position [535, 870]
click at [56, 233] on span "Sequences" at bounding box center [62, 238] width 55 height 15
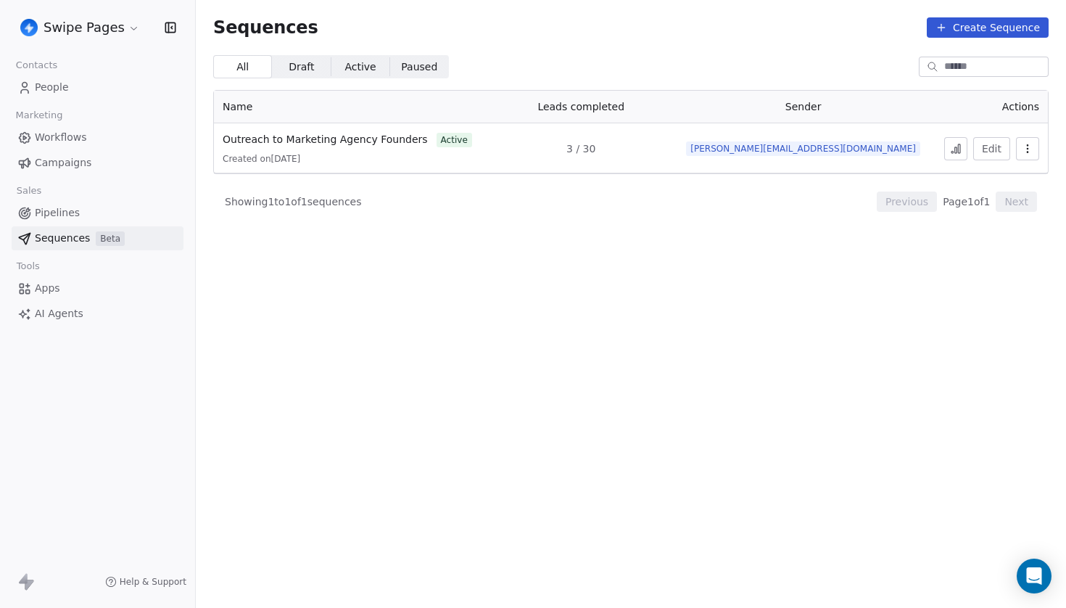
click at [72, 85] on link "People" at bounding box center [98, 87] width 172 height 24
